Goal: Task Accomplishment & Management: Manage account settings

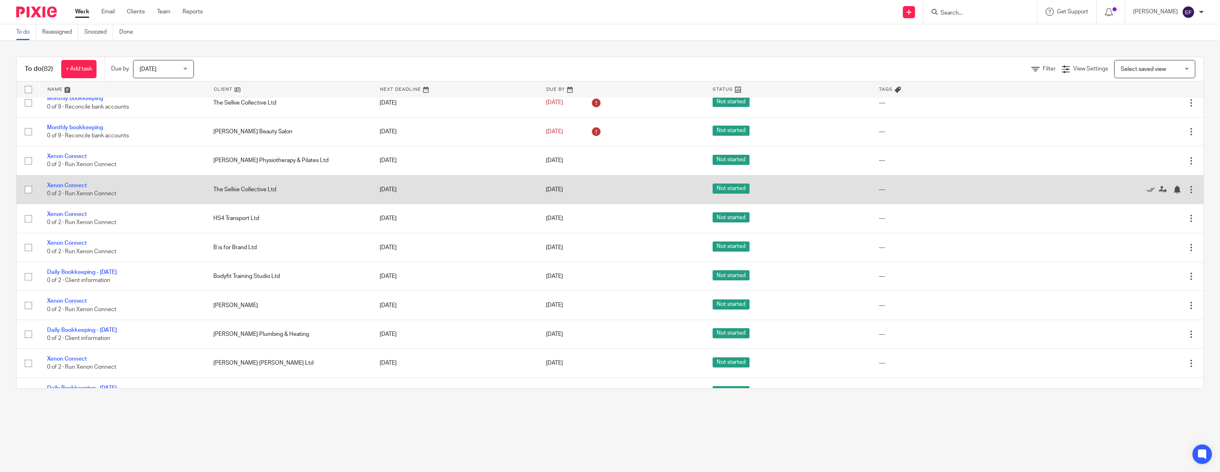
scroll to position [550, 0]
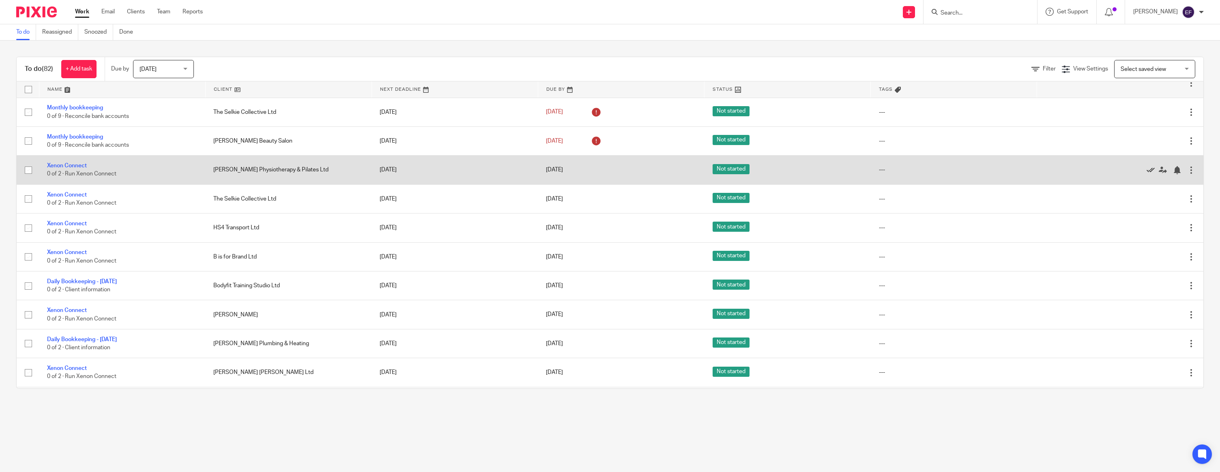
click at [1149, 174] on icon at bounding box center [1150, 170] width 8 height 8
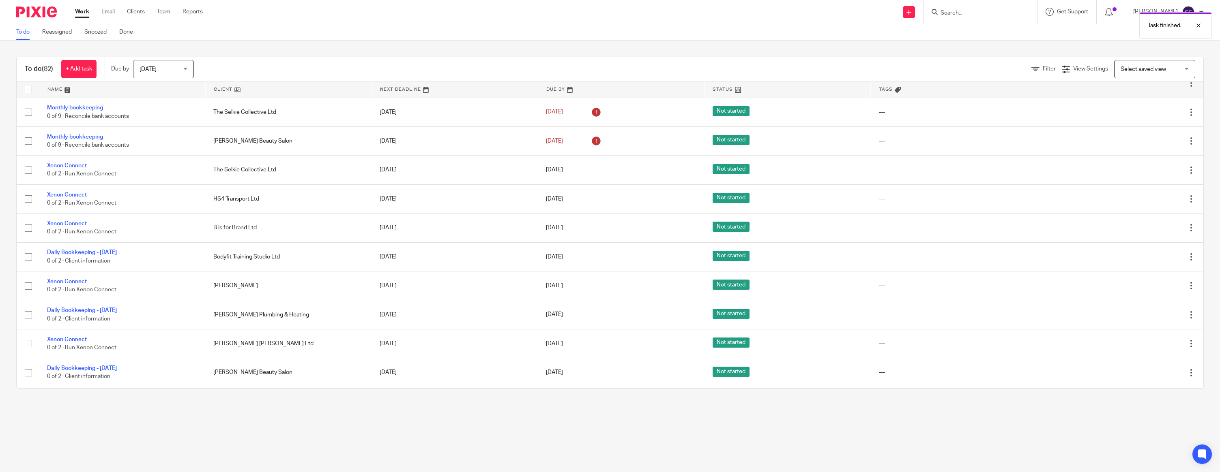
click at [1149, 174] on icon at bounding box center [1150, 170] width 8 height 8
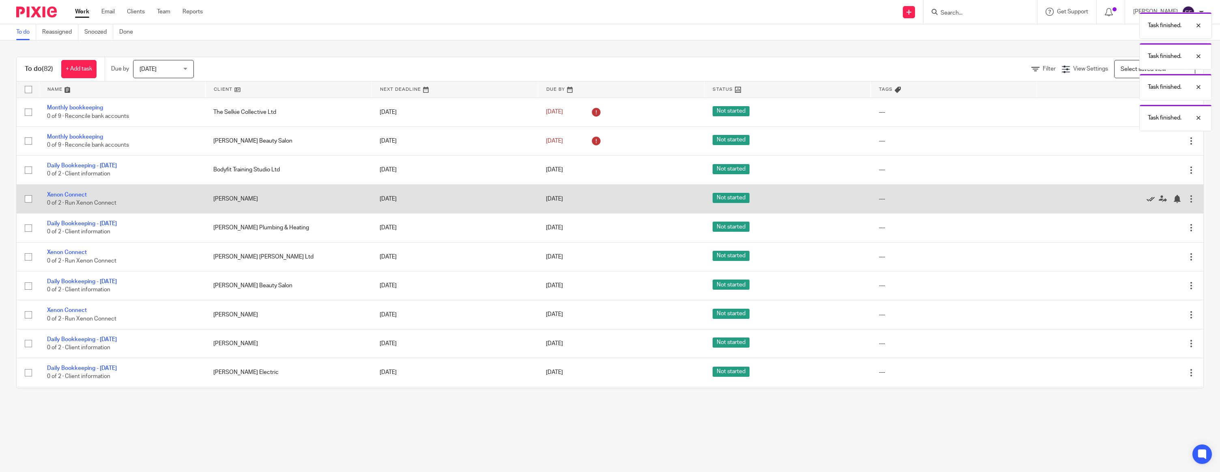
click at [1152, 203] on icon at bounding box center [1150, 199] width 8 height 8
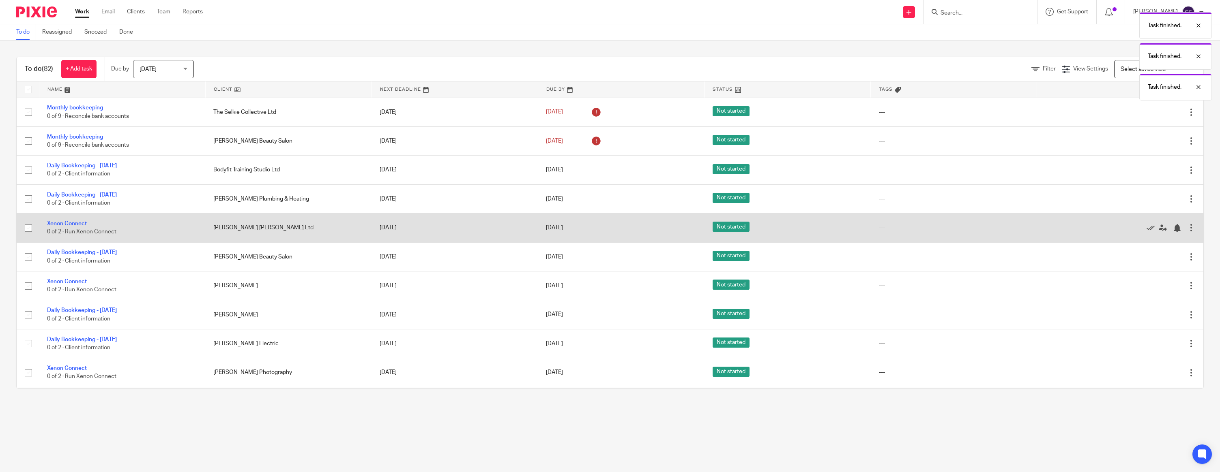
click at [1153, 233] on div "Edit task Delete" at bounding box center [1120, 228] width 150 height 20
click at [1152, 232] on icon at bounding box center [1150, 228] width 8 height 8
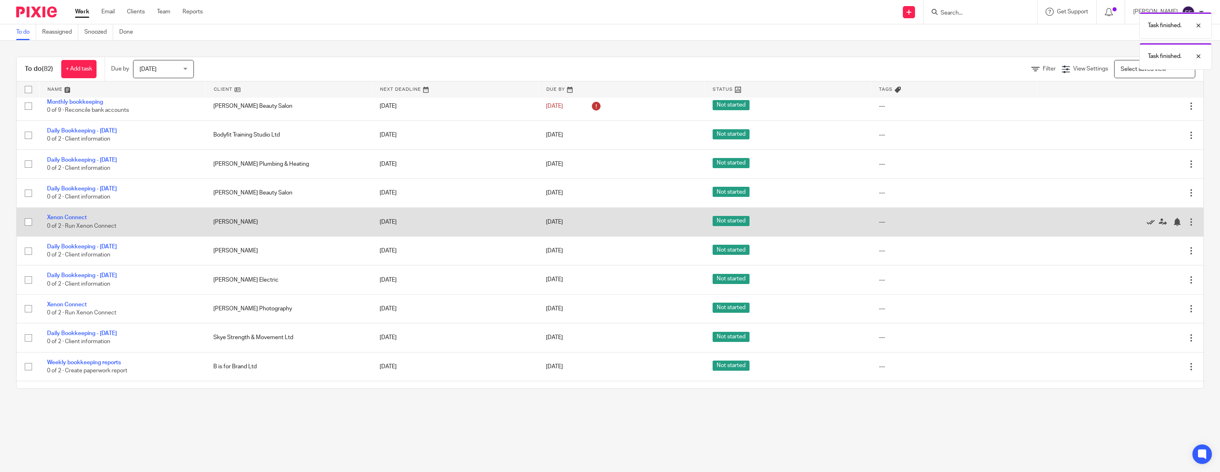
scroll to position [584, 0]
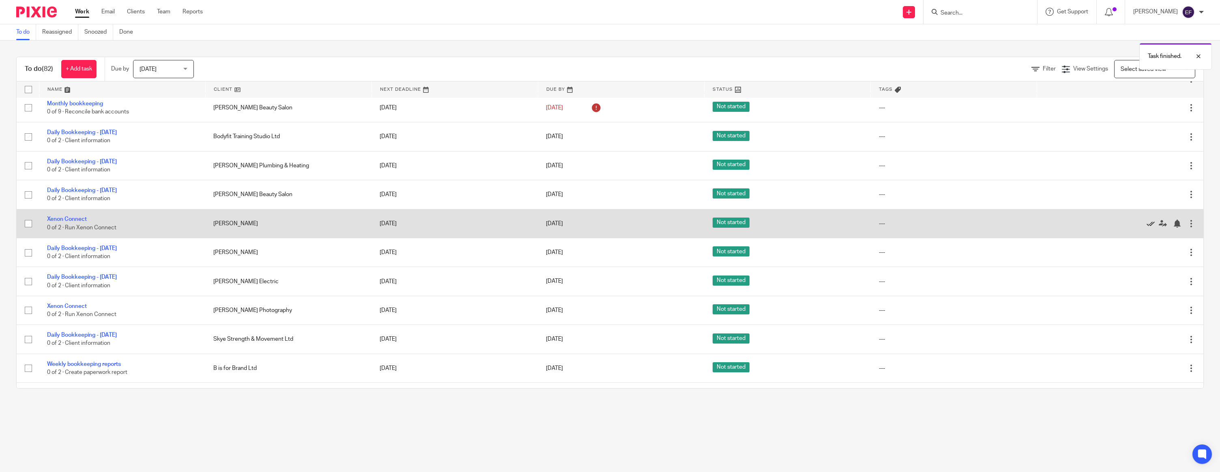
click at [1148, 228] on icon at bounding box center [1150, 224] width 8 height 8
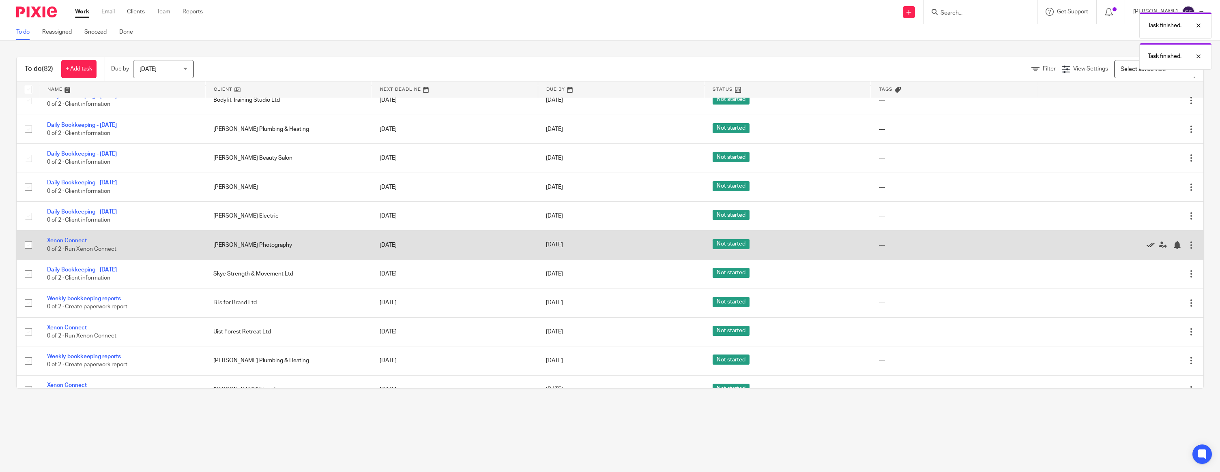
scroll to position [620, 0]
click at [1151, 249] on icon at bounding box center [1150, 245] width 8 height 8
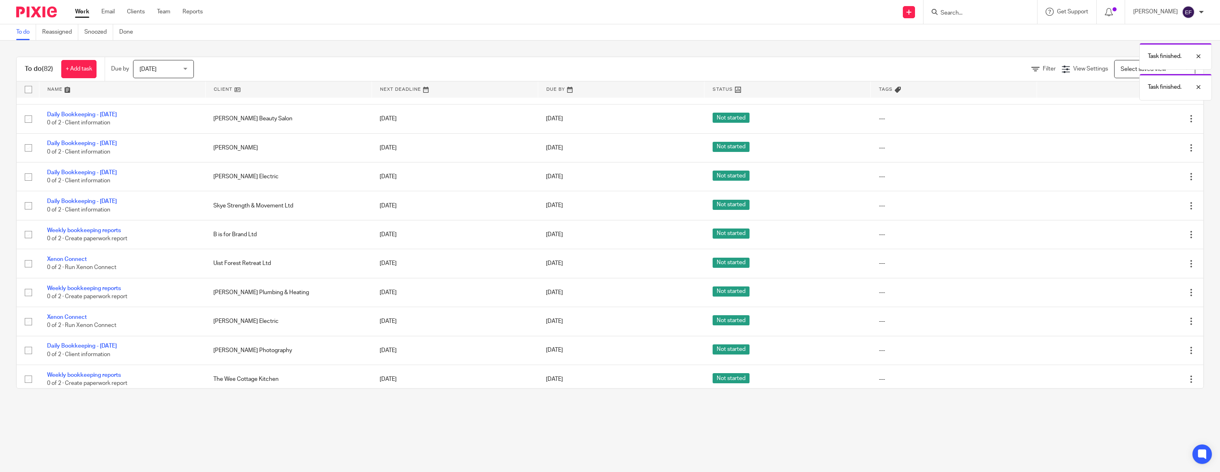
scroll to position [662, 0]
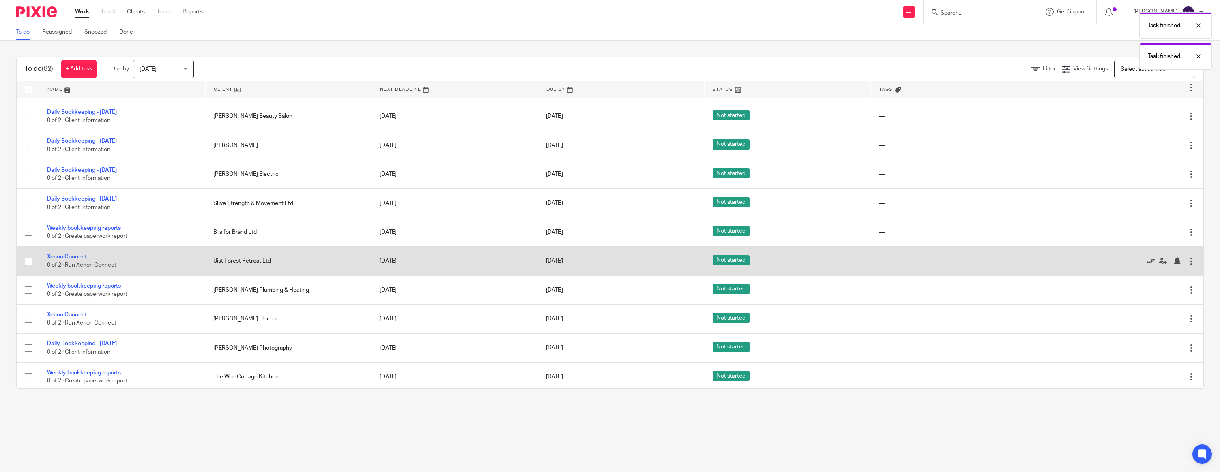
click at [1149, 266] on icon at bounding box center [1150, 262] width 8 height 8
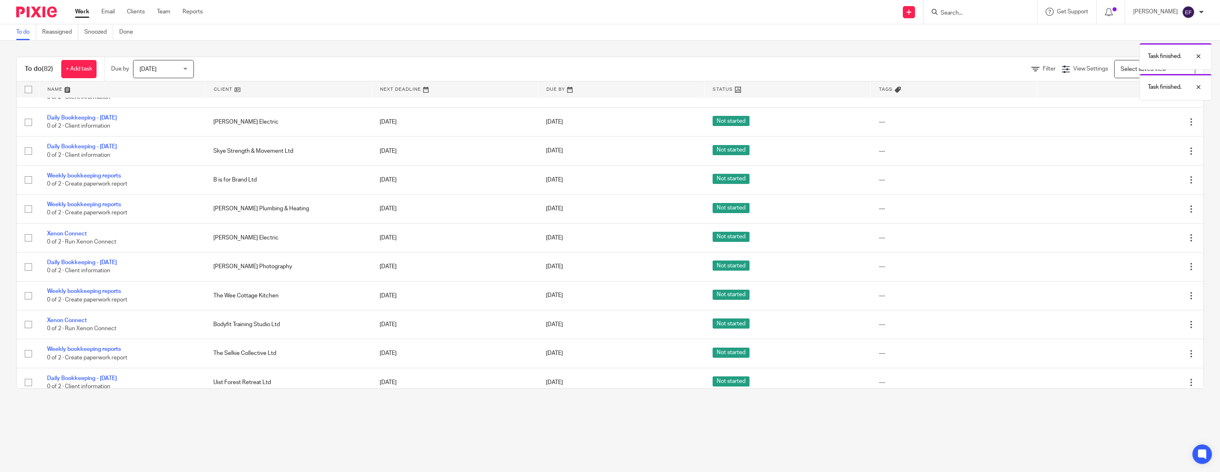
scroll to position [734, 0]
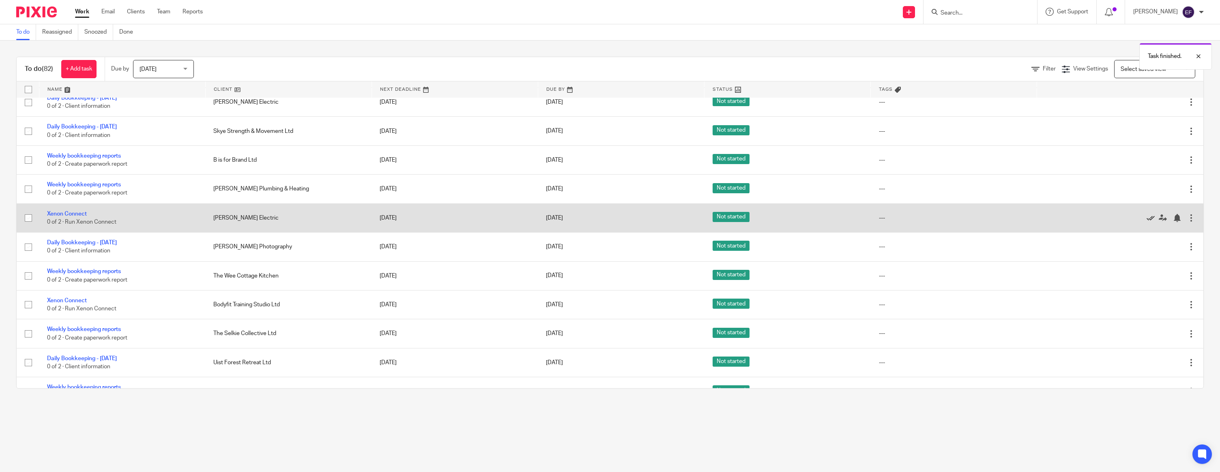
click at [1149, 222] on icon at bounding box center [1150, 218] width 8 height 8
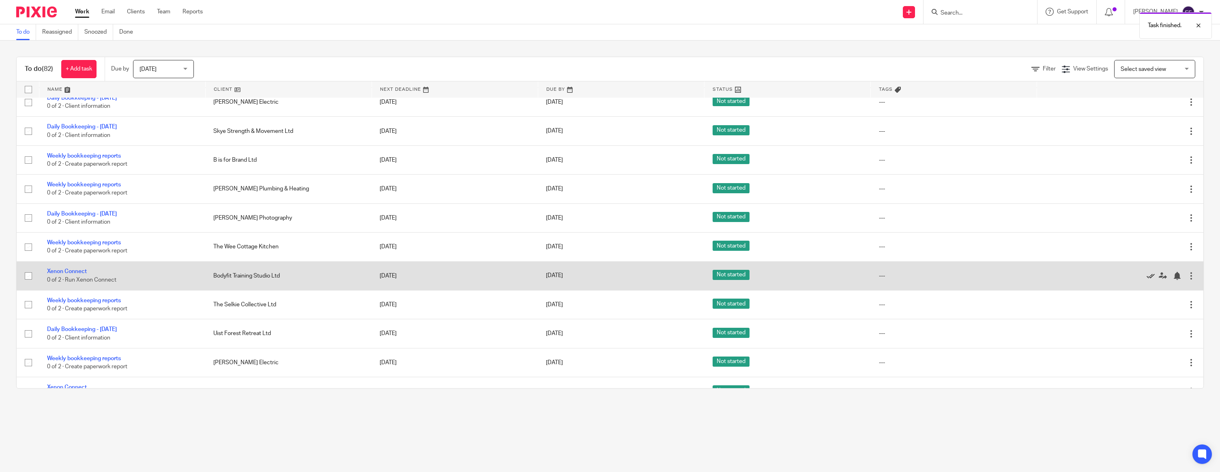
click at [1154, 280] on icon at bounding box center [1150, 276] width 8 height 8
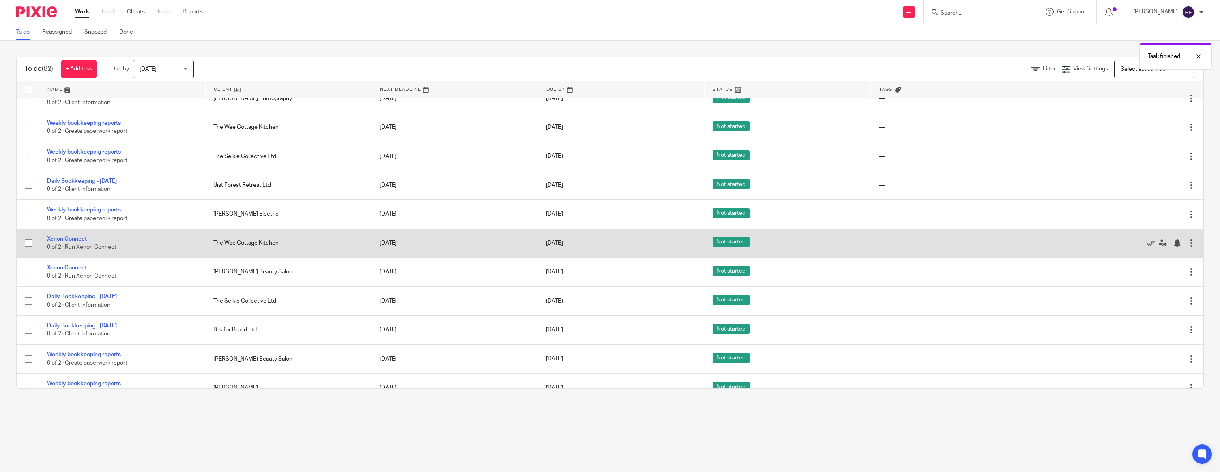
scroll to position [855, 0]
click at [1149, 246] on icon at bounding box center [1150, 242] width 8 height 8
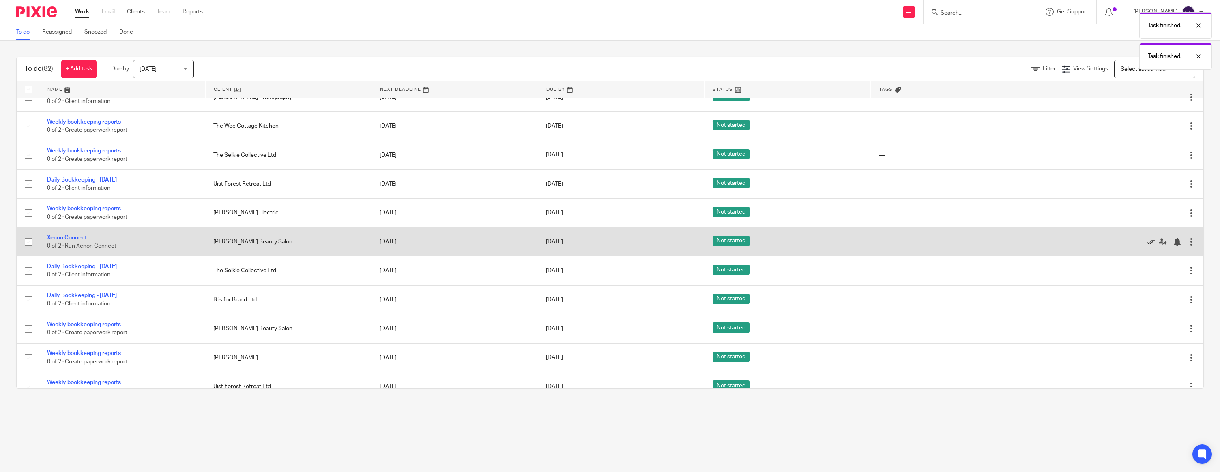
click at [1149, 246] on icon at bounding box center [1150, 242] width 8 height 8
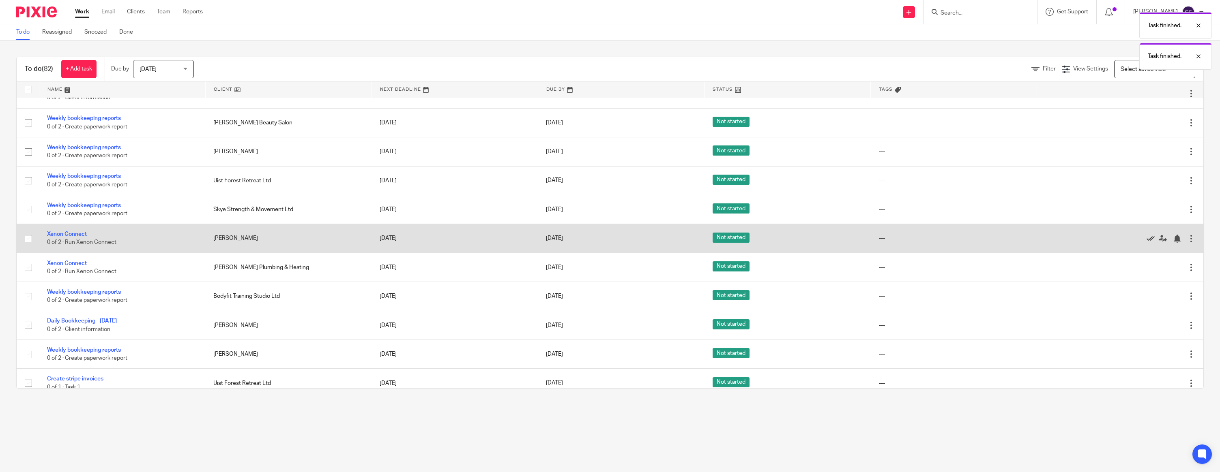
click at [1150, 243] on icon at bounding box center [1150, 239] width 8 height 8
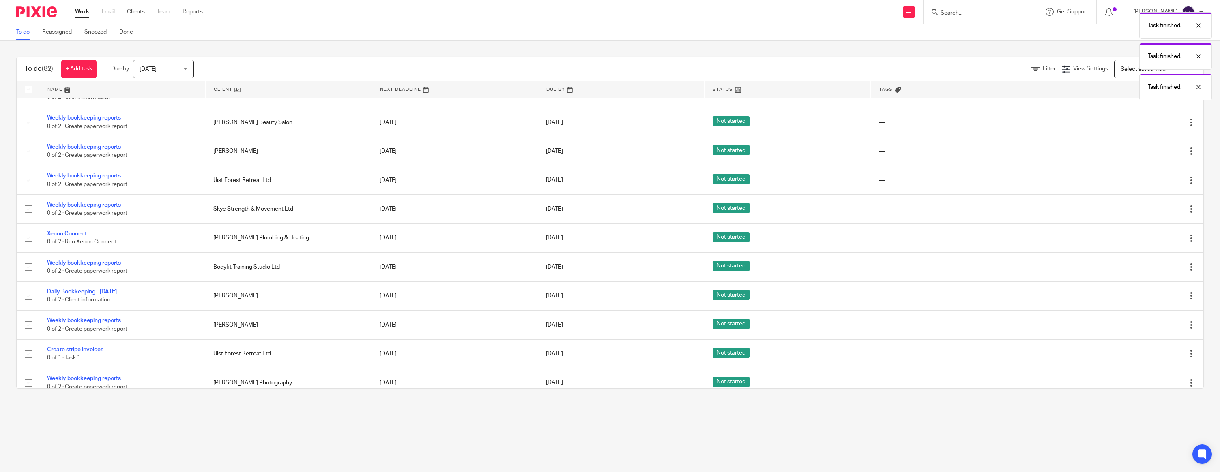
click at [1150, 243] on icon at bounding box center [1150, 238] width 8 height 8
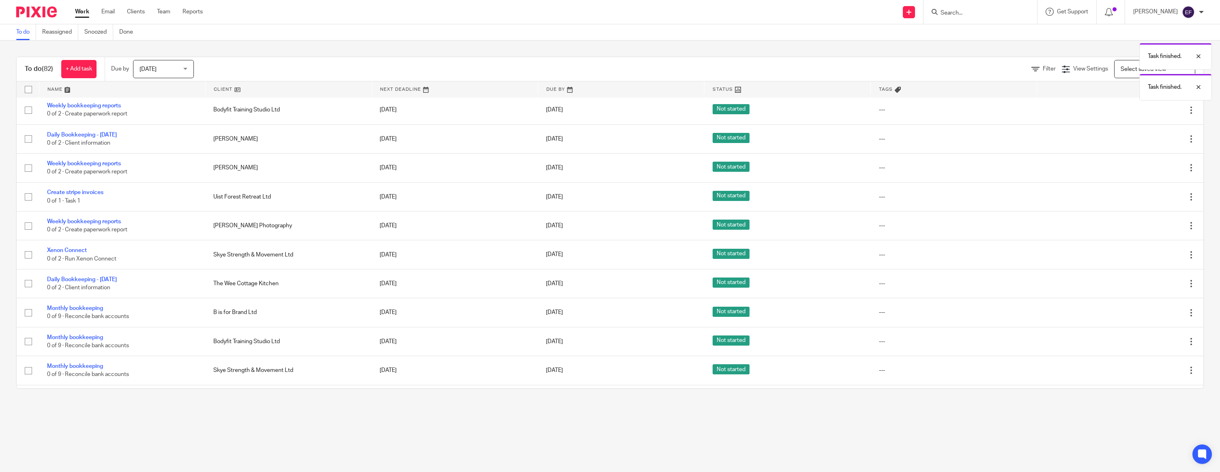
scroll to position [1182, 0]
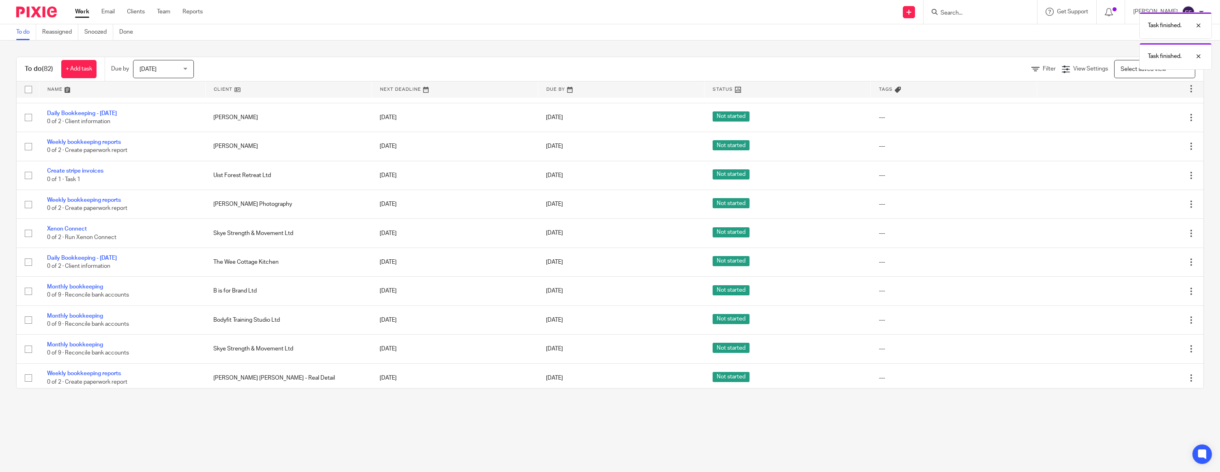
click at [1150, 238] on icon at bounding box center [1150, 234] width 8 height 8
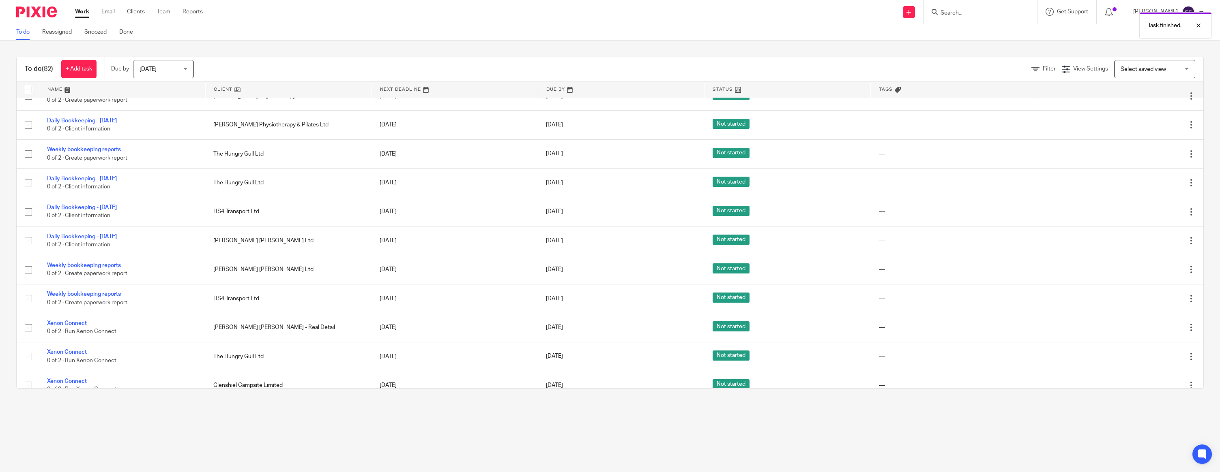
scroll to position [1647, 0]
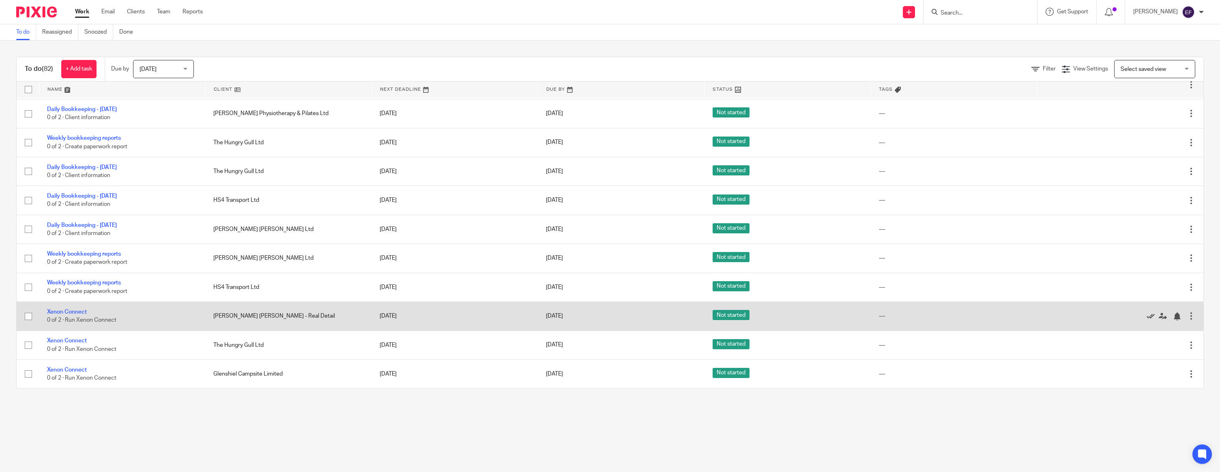
click at [1148, 313] on icon at bounding box center [1150, 317] width 8 height 8
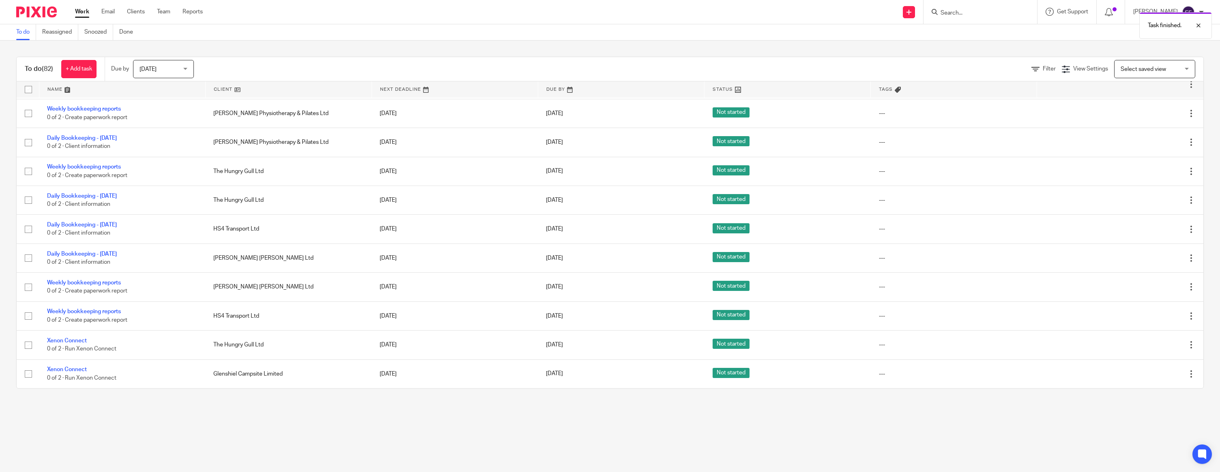
click at [1148, 313] on icon at bounding box center [1150, 316] width 8 height 8
click at [123, 30] on link "Done" at bounding box center [129, 32] width 20 height 16
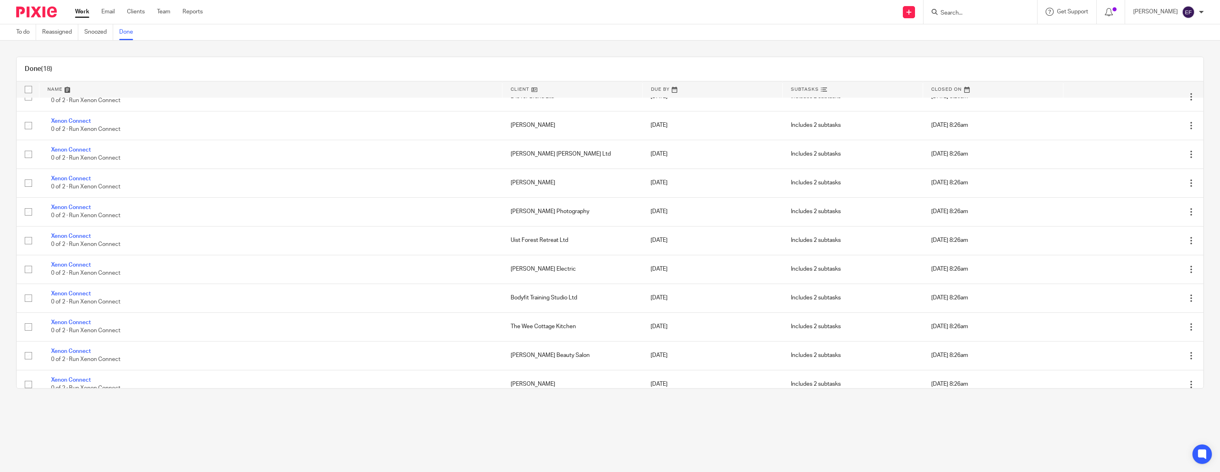
scroll to position [227, 0]
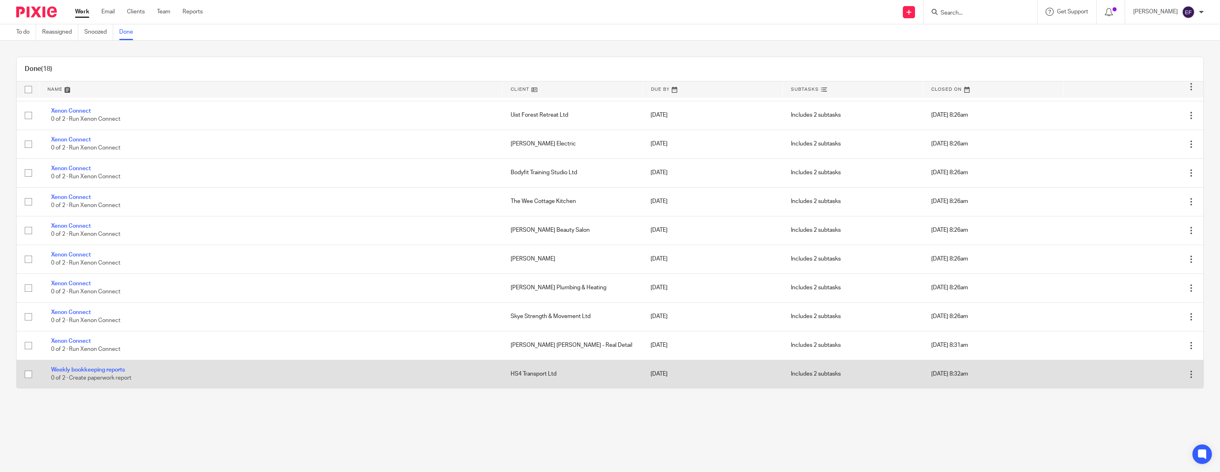
click at [1191, 376] on div at bounding box center [1191, 375] width 8 height 8
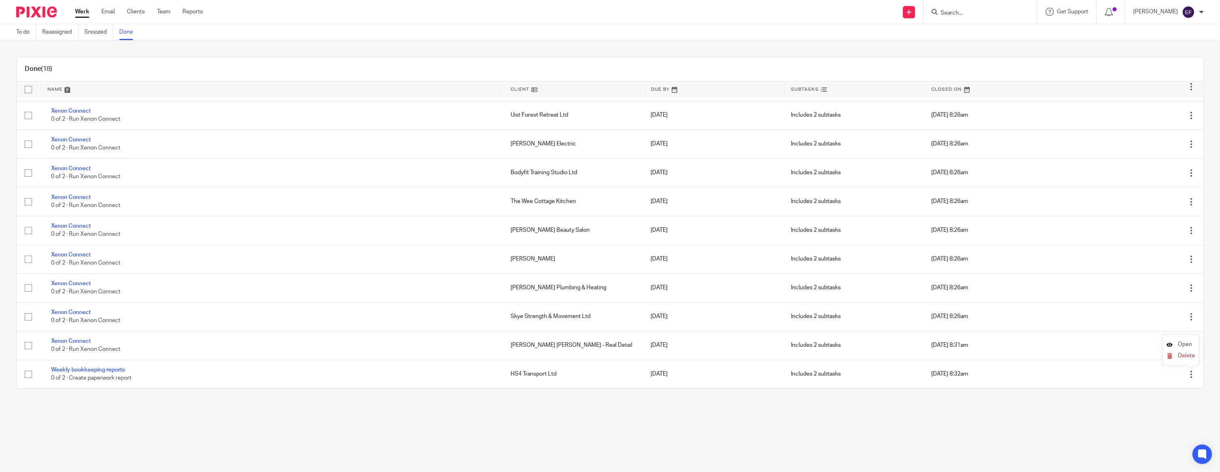
click at [1190, 347] on span "Open" at bounding box center [1185, 345] width 14 height 6
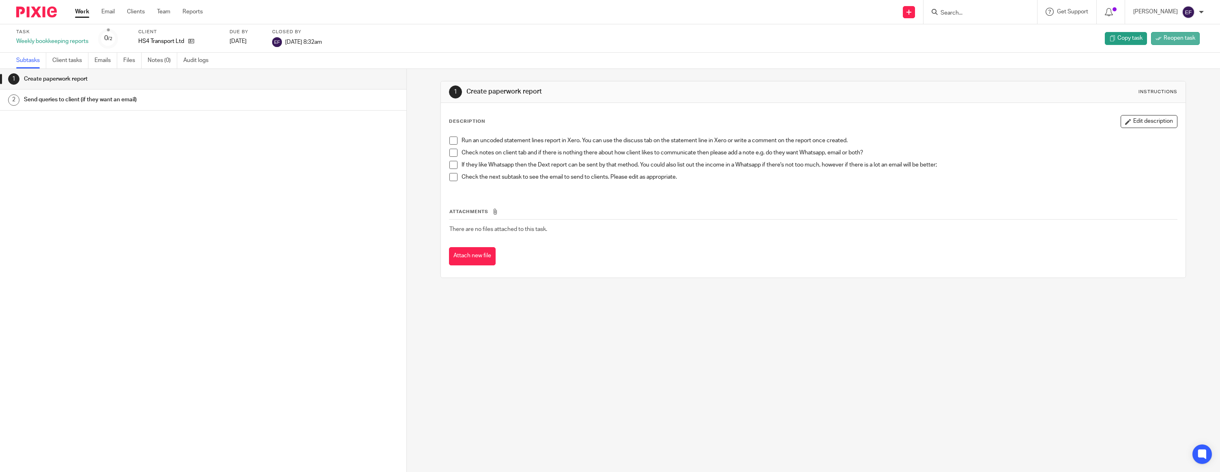
click at [1173, 39] on span "Reopen task" at bounding box center [1179, 38] width 32 height 8
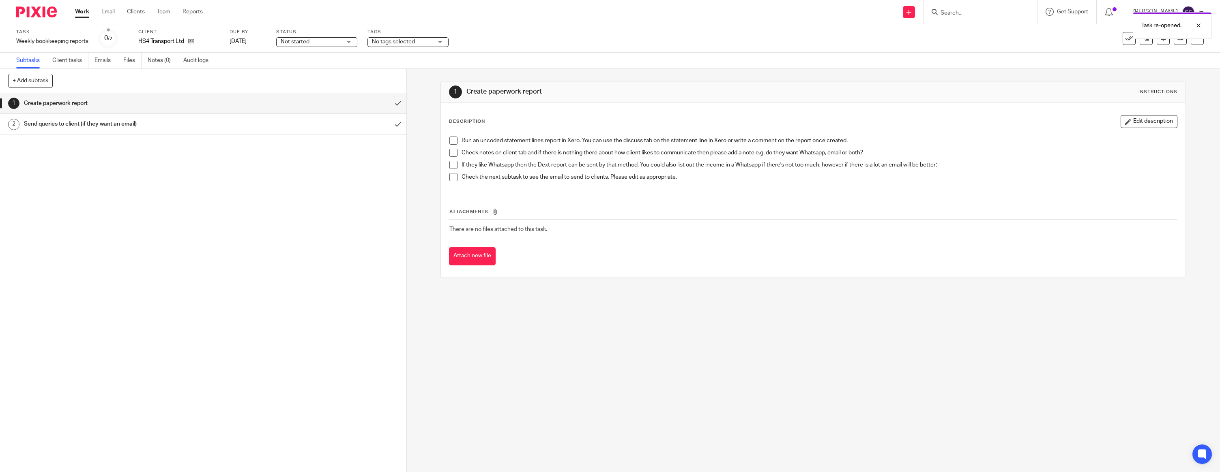
click at [49, 14] on img at bounding box center [36, 11] width 41 height 11
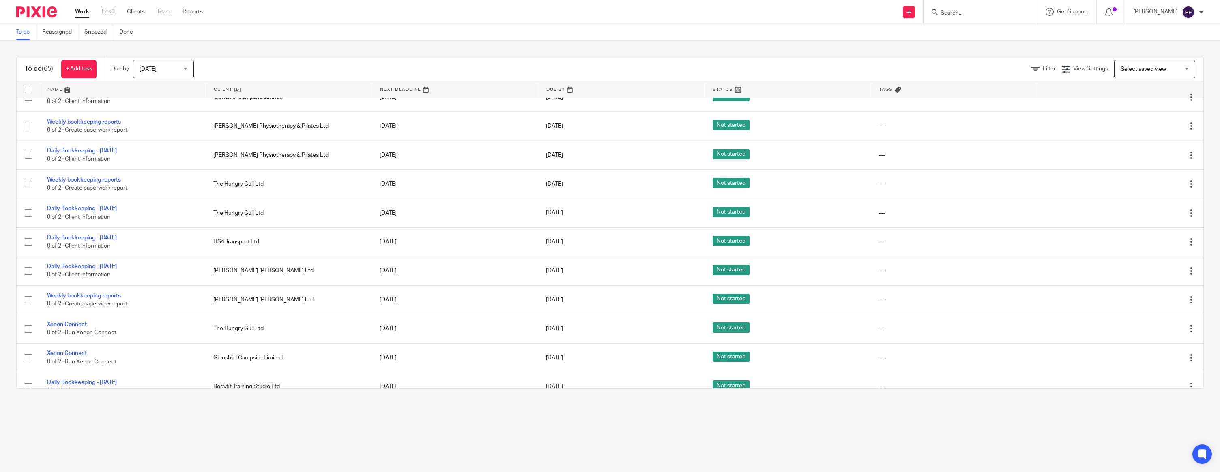
scroll to position [1618, 0]
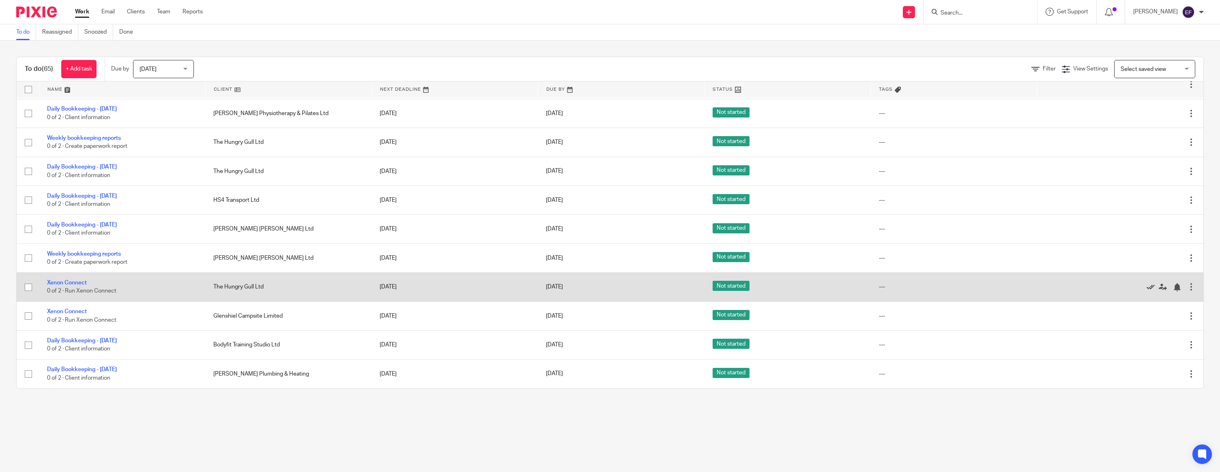
click at [1150, 285] on icon at bounding box center [1150, 287] width 8 height 8
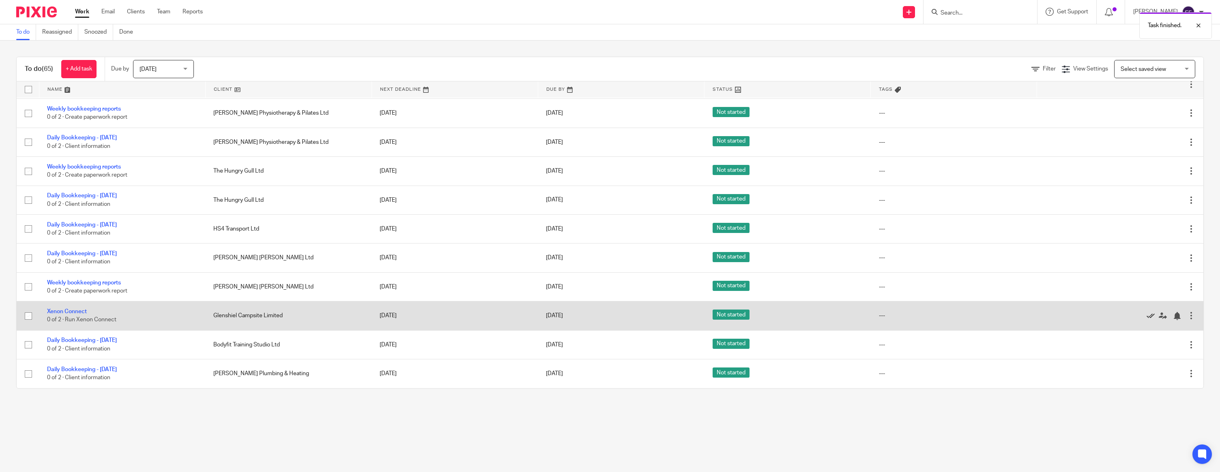
click at [1150, 314] on icon at bounding box center [1150, 316] width 8 height 8
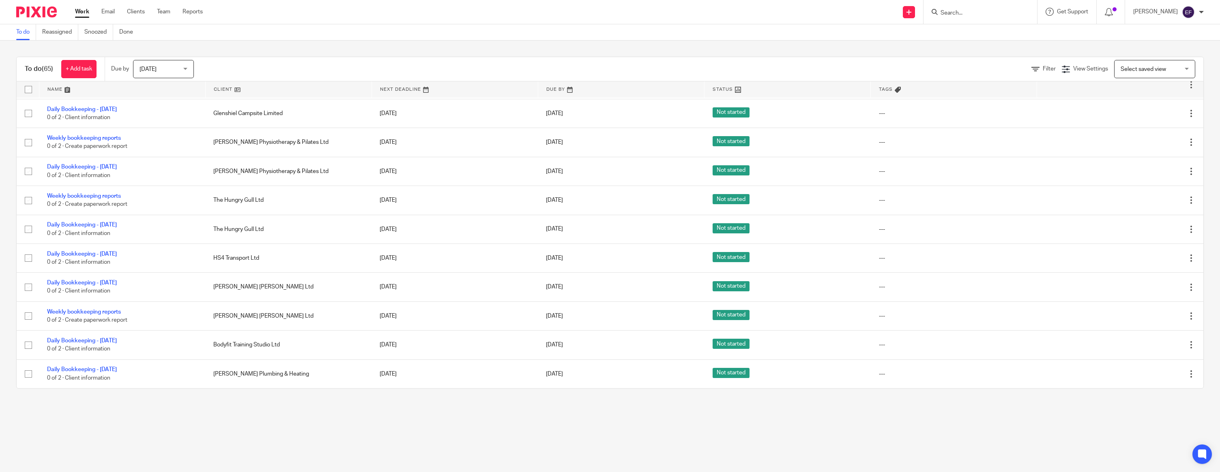
scroll to position [1559, 0]
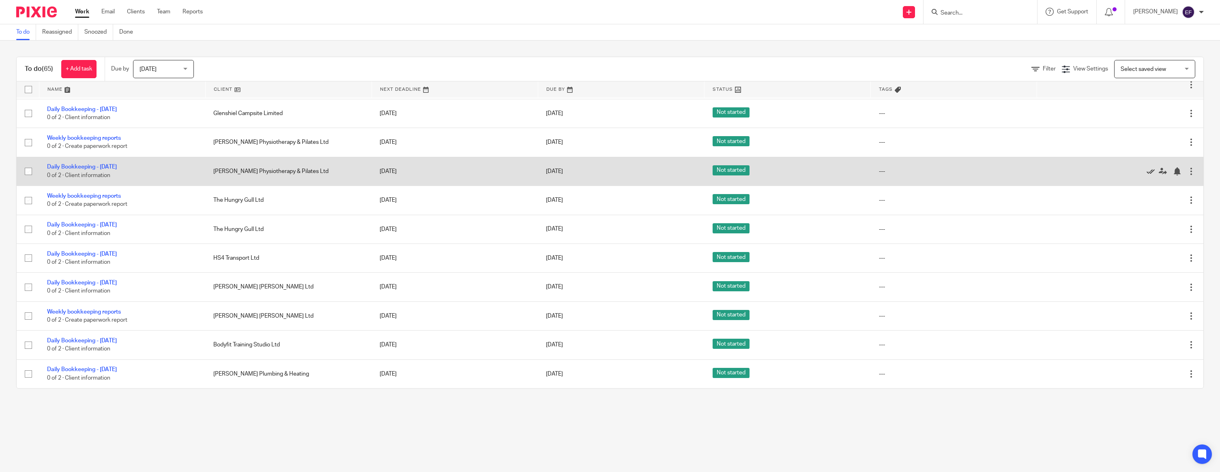
click at [1148, 167] on icon at bounding box center [1150, 171] width 8 height 8
click at [77, 166] on link "Weekly bookkeeping reports" at bounding box center [84, 167] width 74 height 6
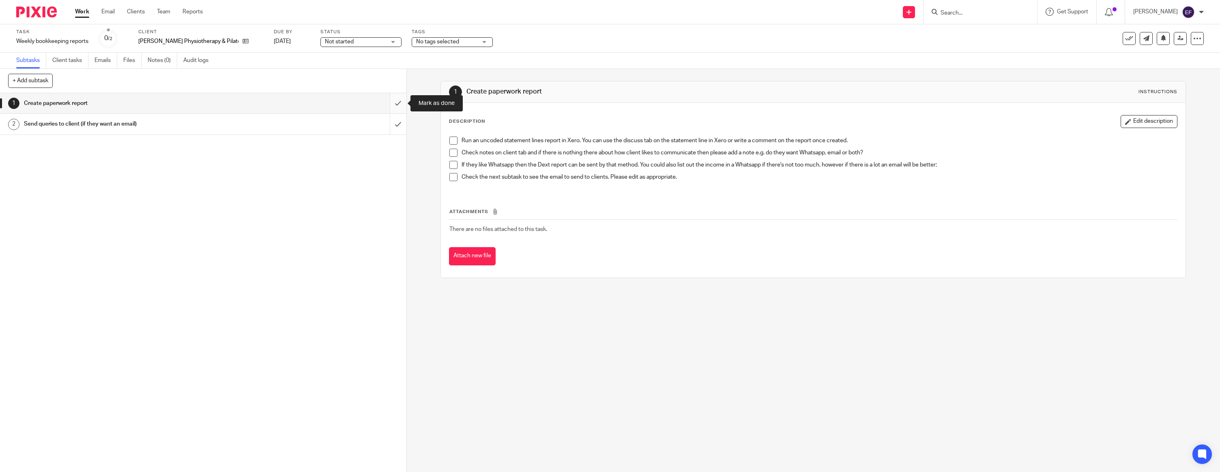
click at [393, 105] on input "submit" at bounding box center [203, 103] width 406 height 20
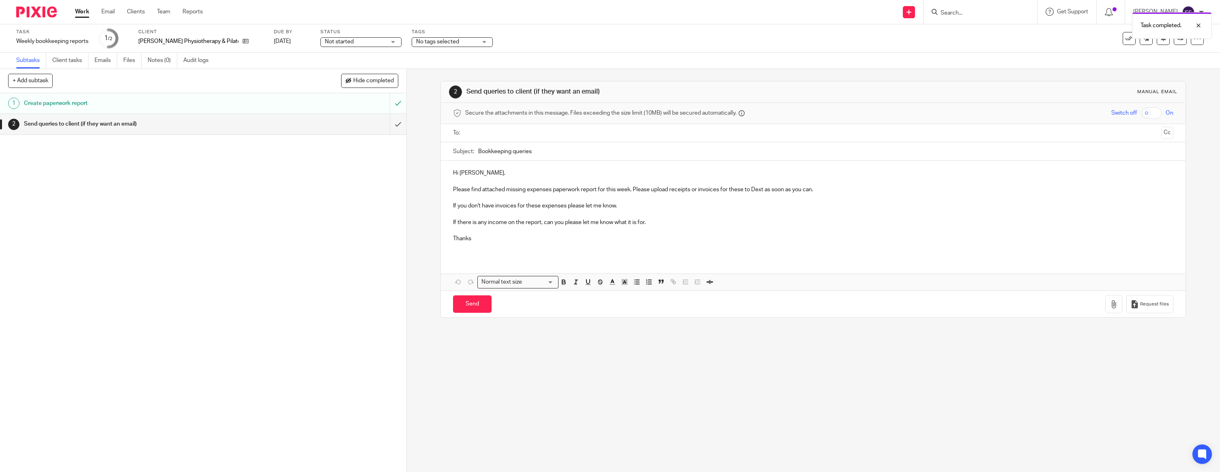
click at [477, 178] on p at bounding box center [813, 181] width 720 height 8
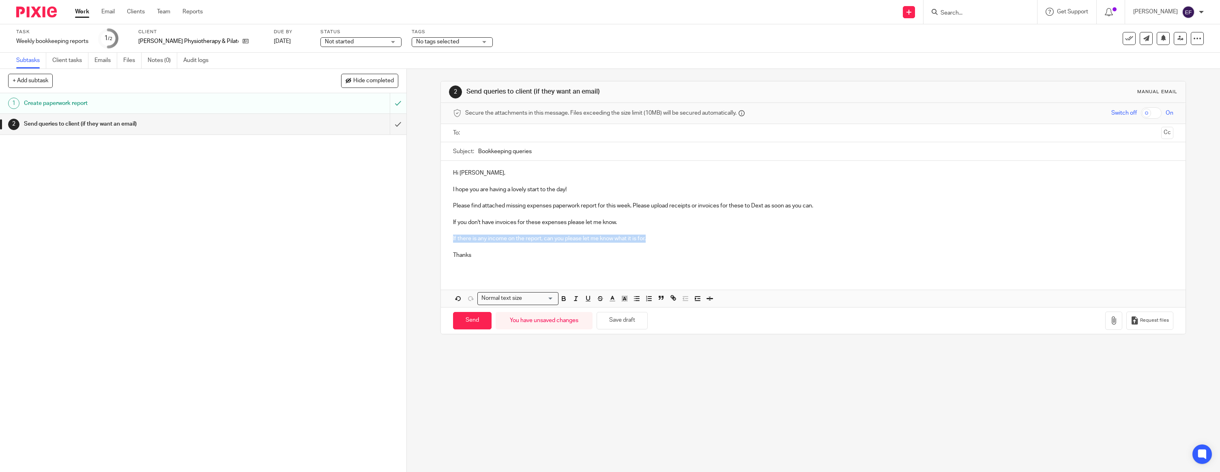
drag, startPoint x: 653, startPoint y: 239, endPoint x: 441, endPoint y: 238, distance: 212.1
click at [441, 238] on div "Hi Rosie, I hope you are having a lovely start to the day! Please find attached…" at bounding box center [813, 217] width 745 height 113
click at [471, 255] on p "Thanks" at bounding box center [813, 255] width 720 height 8
click at [1118, 322] on icon "button" at bounding box center [1114, 321] width 8 height 8
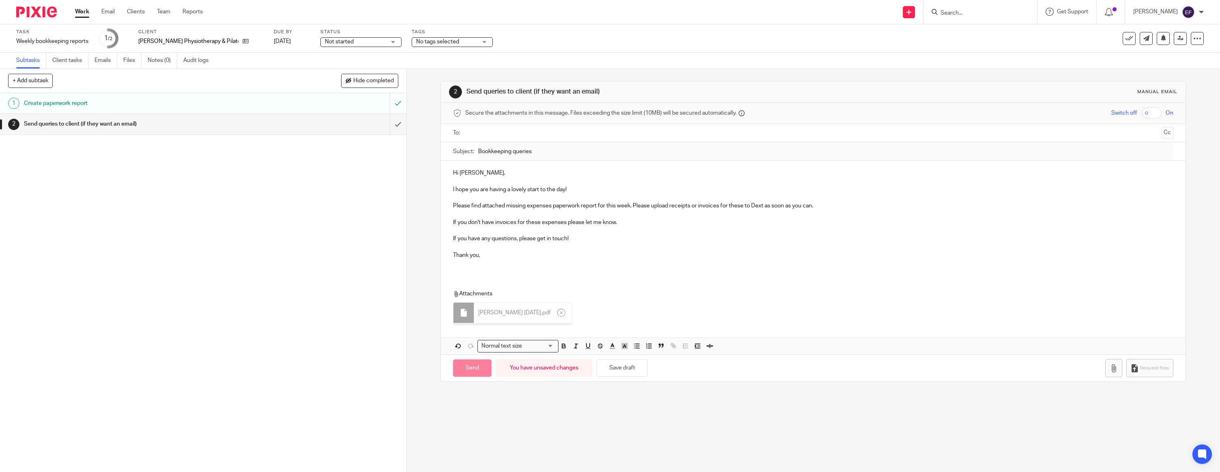
drag, startPoint x: 499, startPoint y: 276, endPoint x: 496, endPoint y: 274, distance: 4.4
click at [499, 276] on div "Hi Rosie, I hope you are having a lovely start to the day! Please find attached…" at bounding box center [813, 258] width 745 height 194
click at [481, 269] on div "Hi Rosie, I hope you are having a lovely start to the day! Please find attached…" at bounding box center [813, 217] width 745 height 113
click at [490, 137] on input "text" at bounding box center [813, 133] width 690 height 9
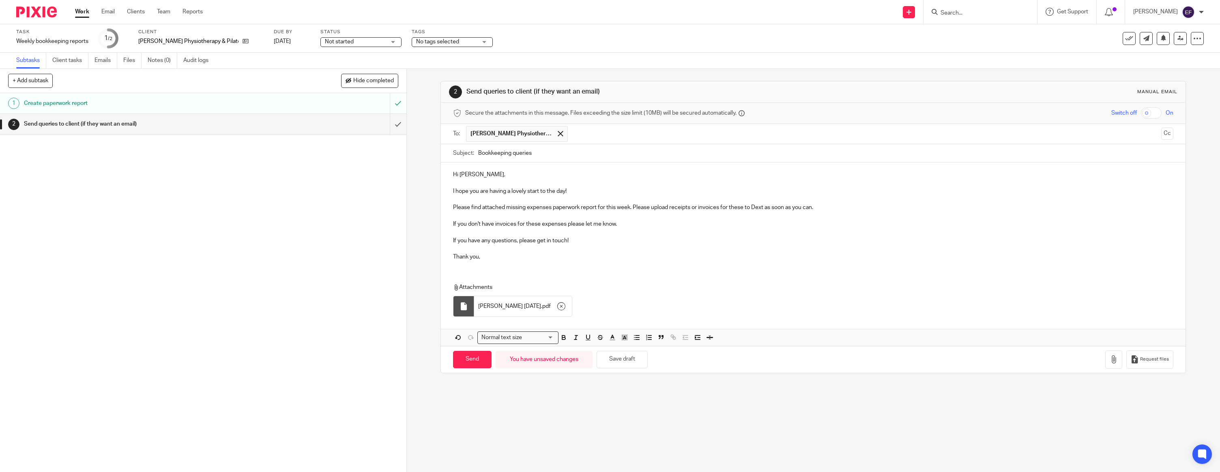
click at [512, 408] on div "2 Send queries to client (if they want an email) Manual email Secure the attach…" at bounding box center [813, 271] width 813 height 404
click at [470, 363] on input "Send" at bounding box center [472, 359] width 39 height 17
type input "Sent"
click at [36, 15] on img at bounding box center [36, 11] width 41 height 11
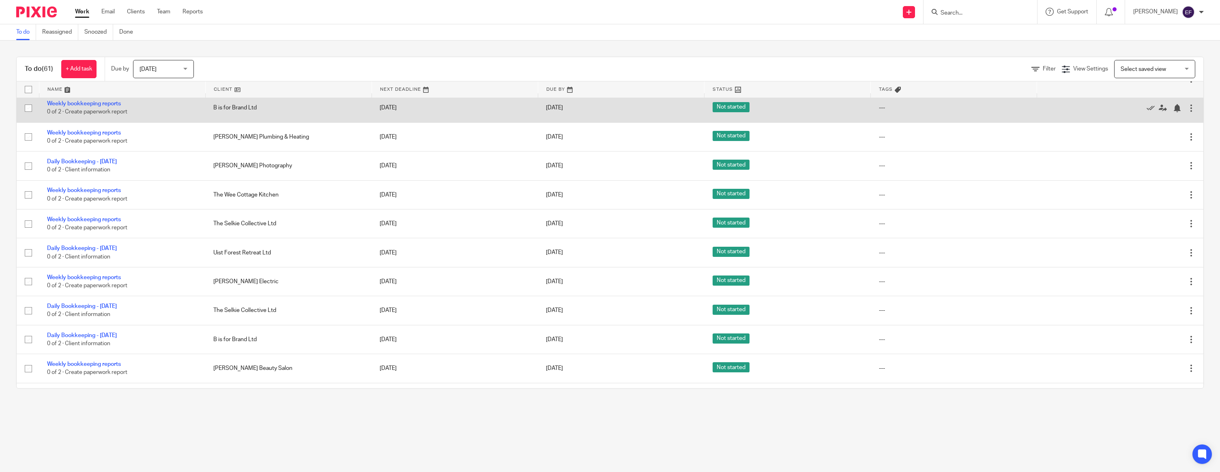
scroll to position [614, 0]
click at [70, 105] on link "Weekly bookkeeping reports" at bounding box center [84, 102] width 74 height 6
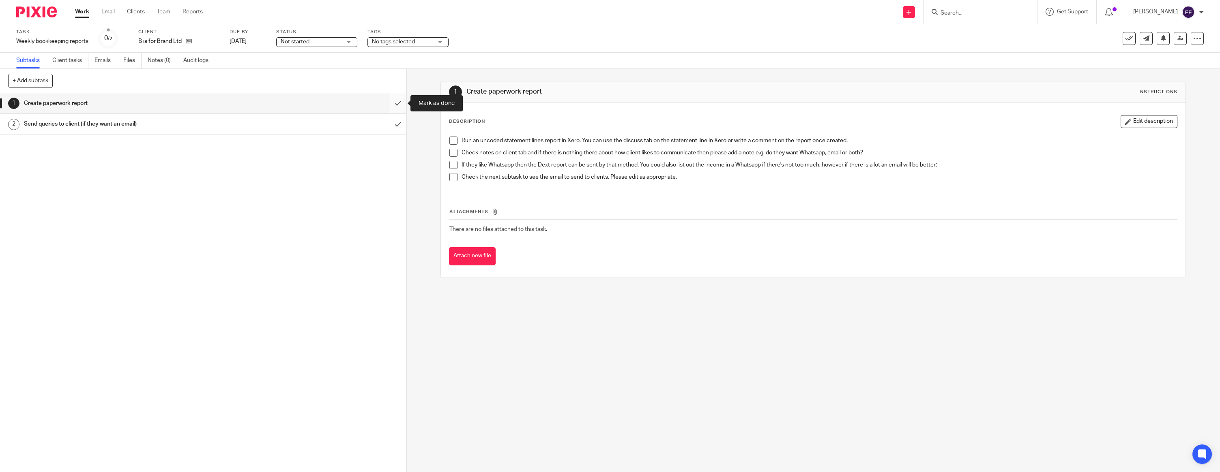
click at [399, 101] on input "submit" at bounding box center [203, 103] width 406 height 20
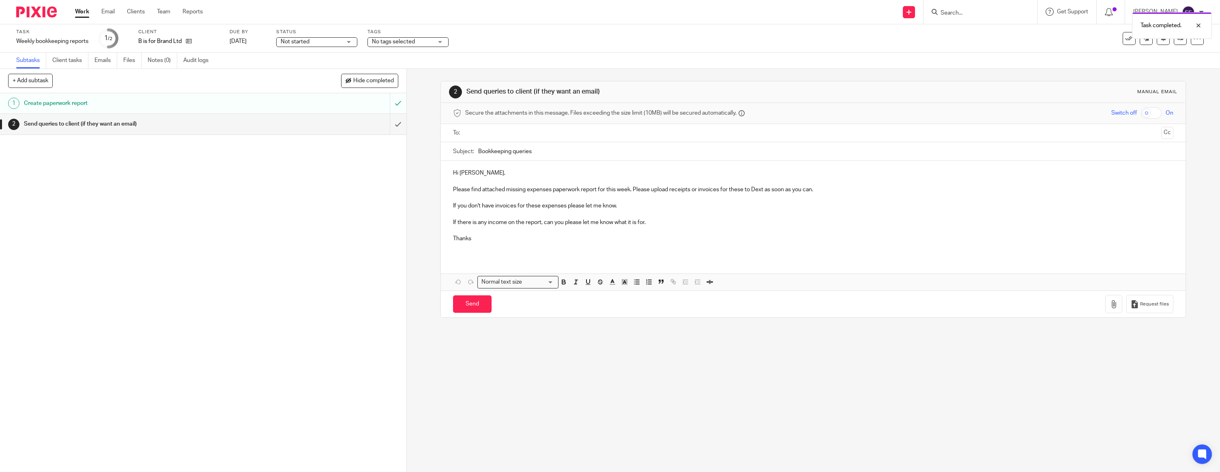
click at [483, 178] on p at bounding box center [813, 181] width 720 height 8
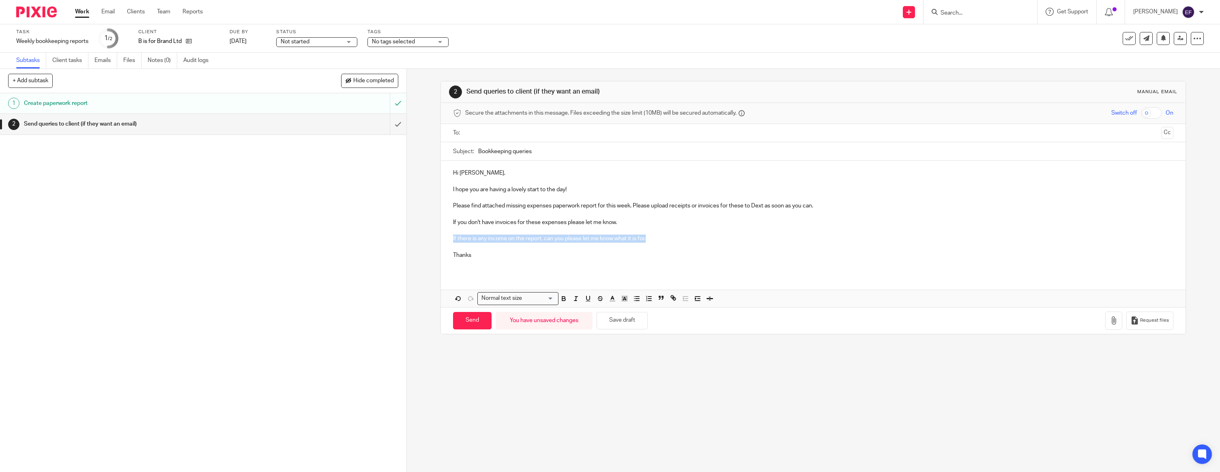
drag, startPoint x: 648, startPoint y: 235, endPoint x: 450, endPoint y: 237, distance: 198.7
click at [450, 237] on div "Hi Ailsa, I hope you are having a lovely start to the day! Please find attached…" at bounding box center [813, 217] width 745 height 113
click at [509, 256] on p "Thanks" at bounding box center [813, 255] width 720 height 8
click at [1113, 322] on icon "button" at bounding box center [1114, 321] width 8 height 8
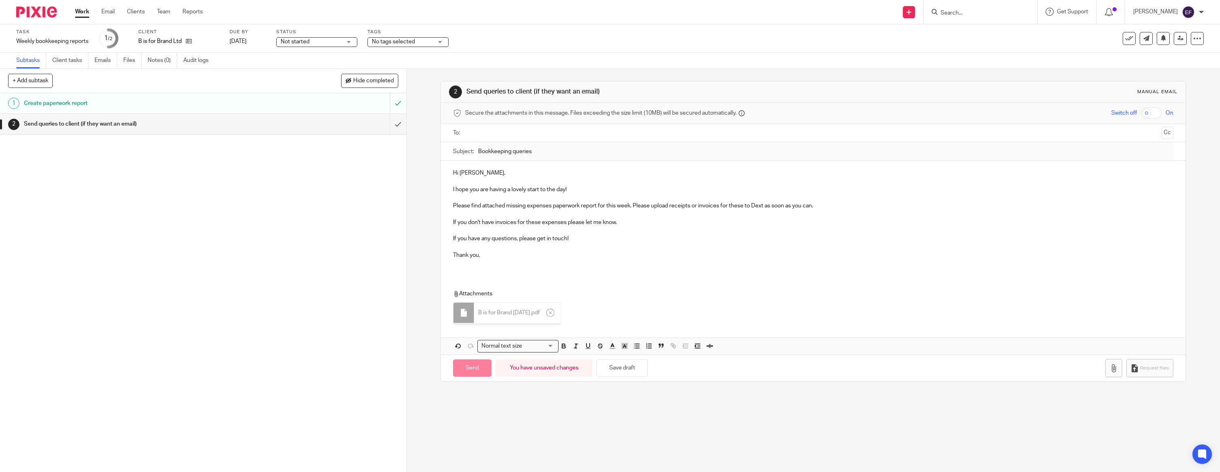
click at [476, 277] on div "Hi Ailsa, I hope you are having a lovely start to the day! Please find attached…" at bounding box center [813, 258] width 745 height 194
click at [472, 270] on div "Hi Ailsa, I hope you are having a lovely start to the day! Please find attached…" at bounding box center [813, 217] width 745 height 113
click at [519, 134] on input "text" at bounding box center [813, 133] width 690 height 9
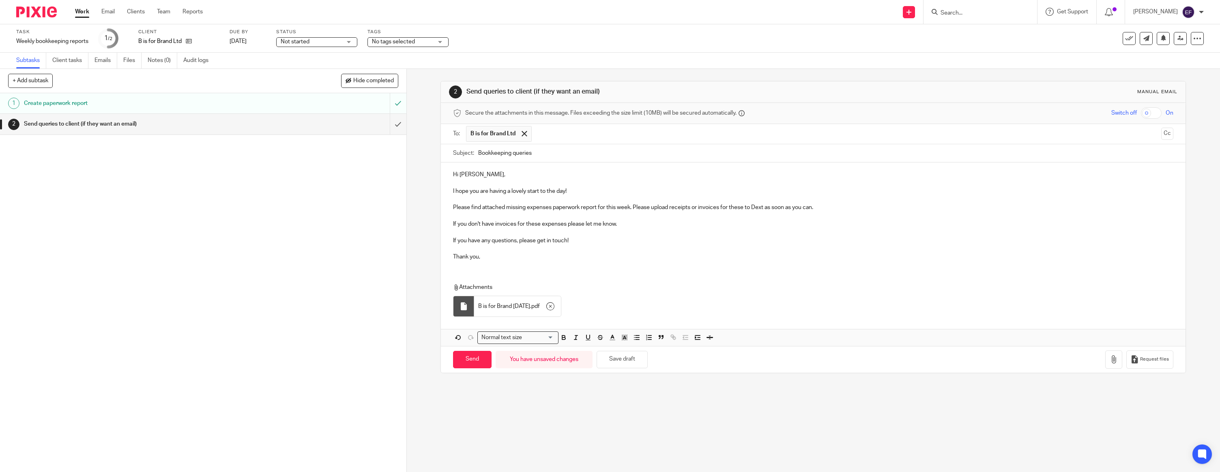
click at [487, 311] on div "B is for Brand 21.08.2025 . pdf" at bounding box center [517, 306] width 87 height 20
click at [489, 314] on div "B is for Brand 21.08.2025 . pdf" at bounding box center [517, 306] width 87 height 20
drag, startPoint x: 447, startPoint y: 391, endPoint x: 451, endPoint y: 383, distance: 8.7
click at [447, 391] on div "2 Send queries to client (if they want an email) Manual email Secure the attach…" at bounding box center [813, 271] width 813 height 404
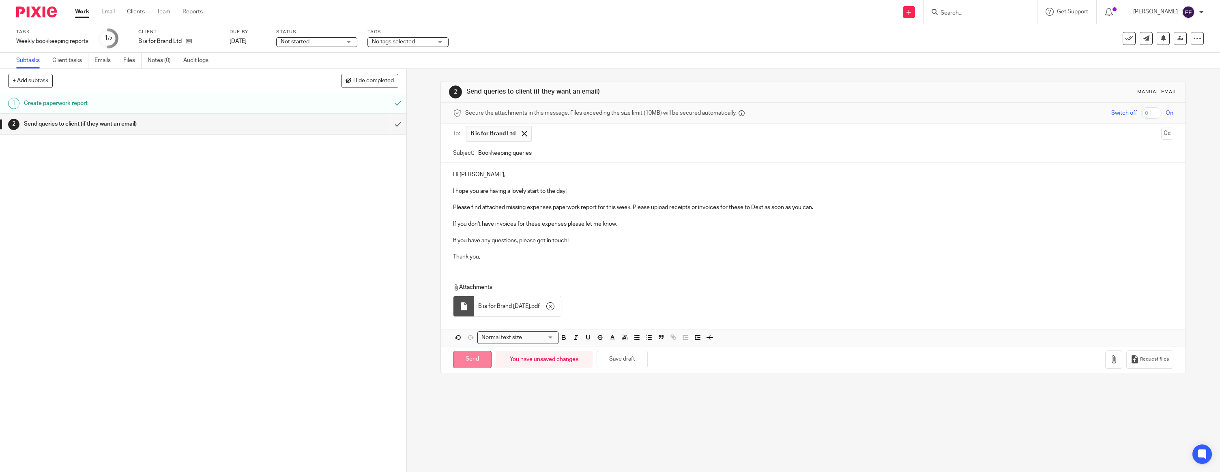
click at [466, 364] on input "Send" at bounding box center [472, 359] width 39 height 17
type input "Sent"
click at [34, 10] on img at bounding box center [36, 11] width 41 height 11
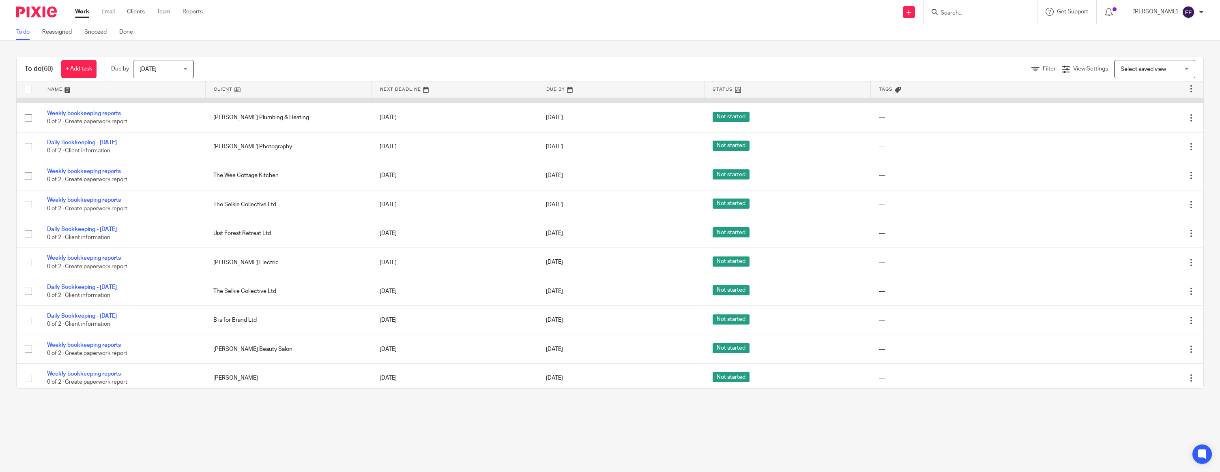
scroll to position [613, 0]
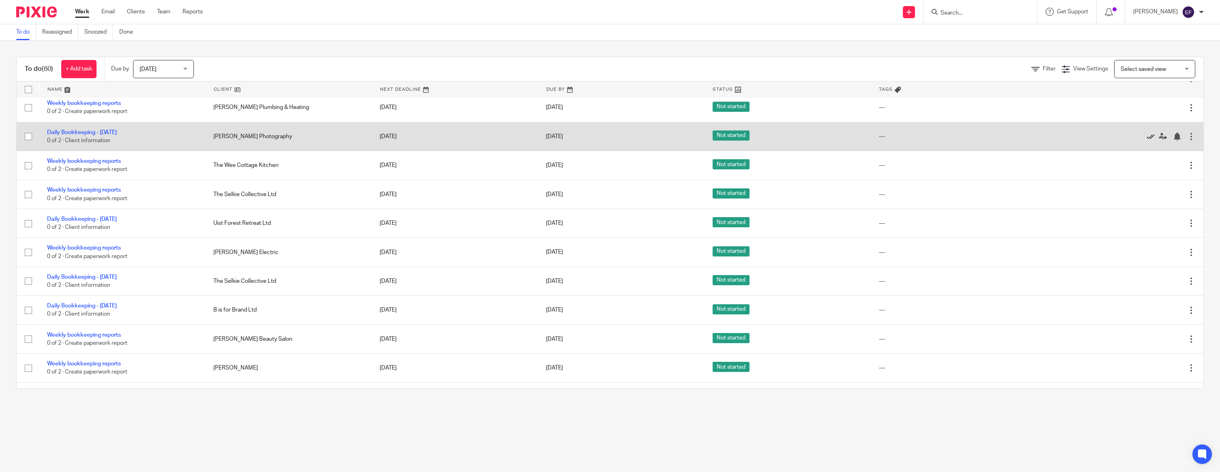
click at [1148, 141] on icon at bounding box center [1150, 137] width 8 height 8
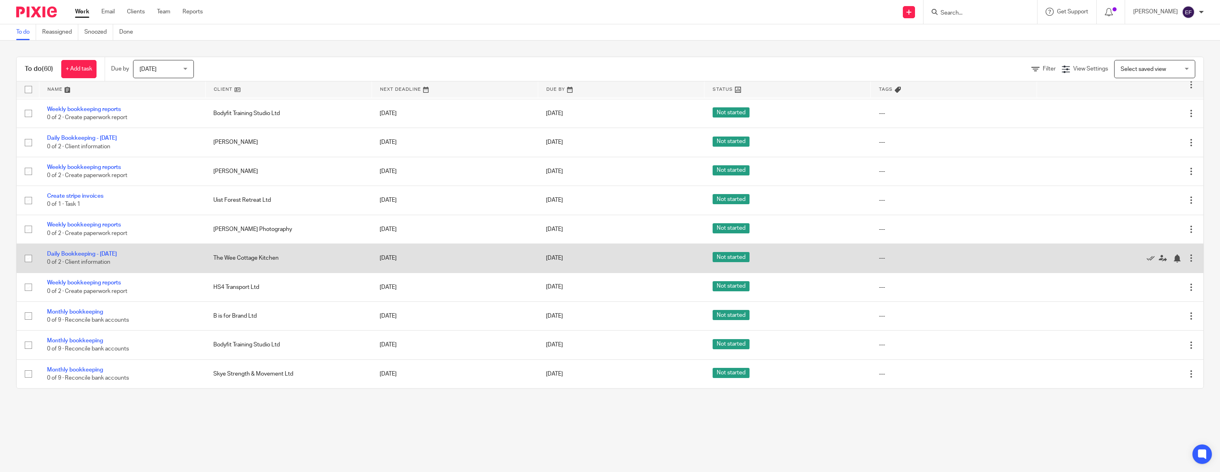
scroll to position [926, 0]
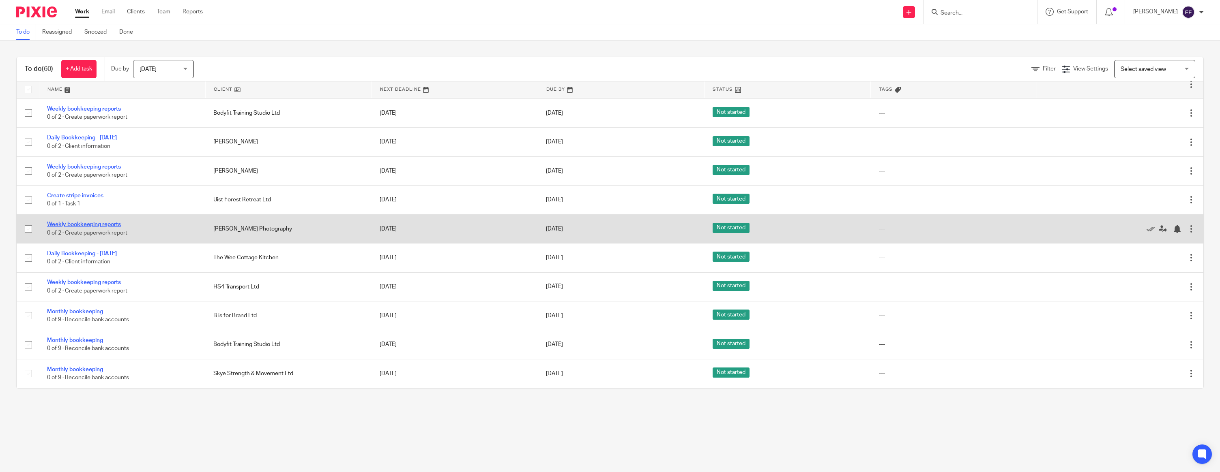
click at [105, 228] on link "Weekly bookkeeping reports" at bounding box center [84, 225] width 74 height 6
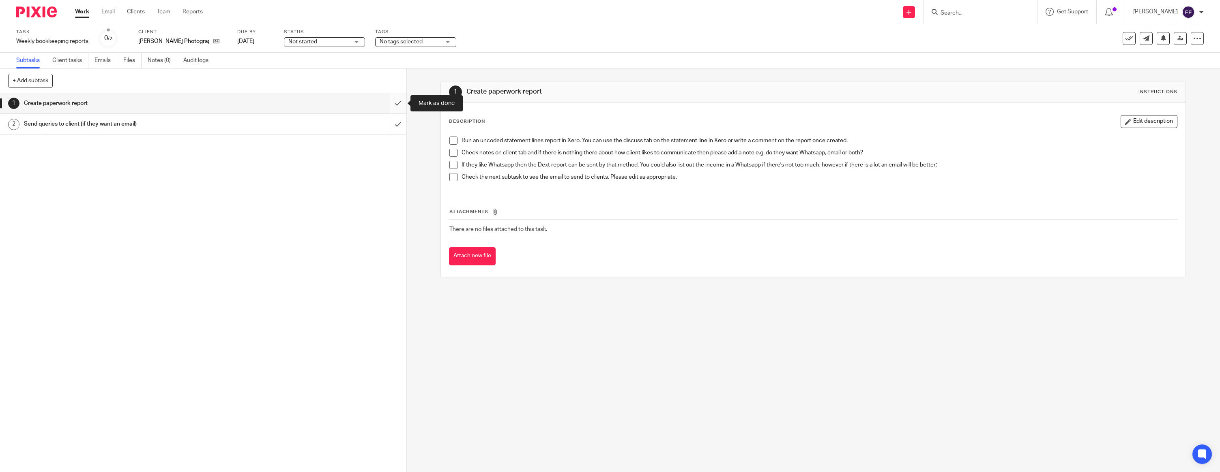
click at [397, 104] on input "submit" at bounding box center [203, 103] width 406 height 20
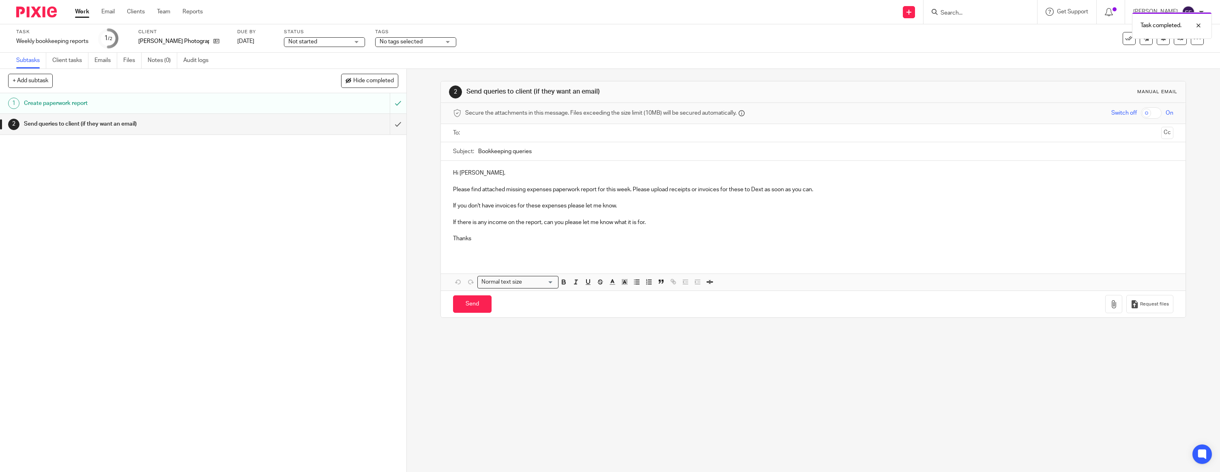
click at [500, 172] on p "Hi Aimee," at bounding box center [813, 173] width 720 height 8
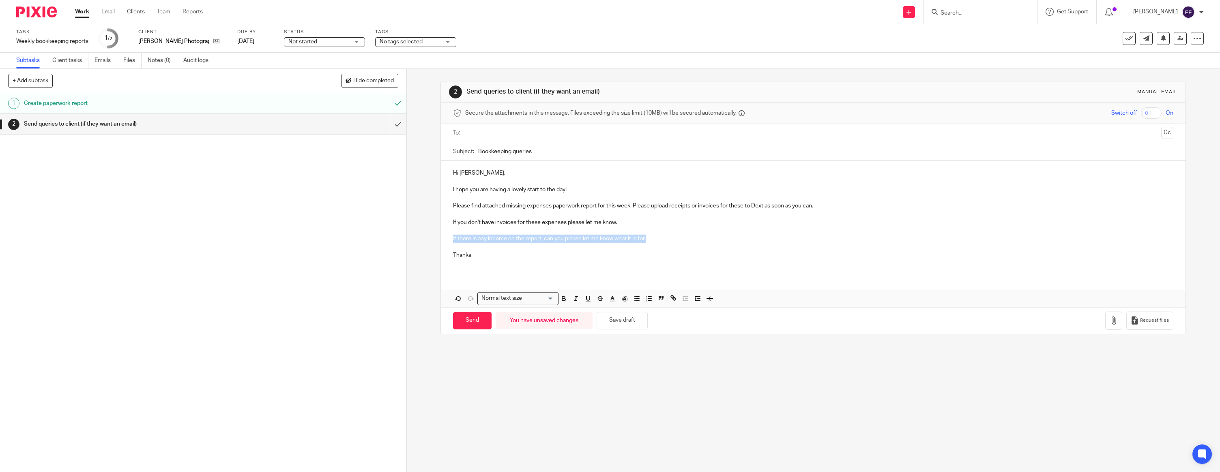
drag, startPoint x: 691, startPoint y: 242, endPoint x: 452, endPoint y: 238, distance: 239.3
click at [452, 238] on div "Hi Aimee, I hope you are having a lovely start to the day! Please find attached…" at bounding box center [813, 217] width 745 height 113
click at [486, 255] on p "Thanks" at bounding box center [813, 255] width 720 height 8
click at [1112, 316] on button "button" at bounding box center [1113, 321] width 17 height 18
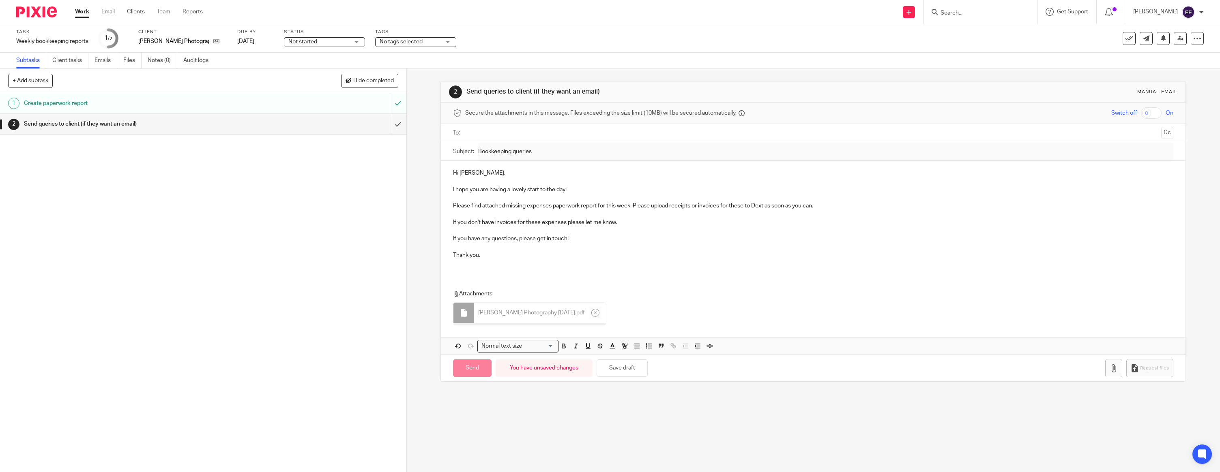
click at [462, 277] on div "Hi Aimee, I hope you are having a lovely start to the day! Please find attached…" at bounding box center [813, 258] width 745 height 194
click at [462, 274] on div "Hi Aimee, I hope you are having a lovely start to the day! Please find attached…" at bounding box center [813, 257] width 745 height 192
click at [463, 262] on p at bounding box center [813, 264] width 720 height 8
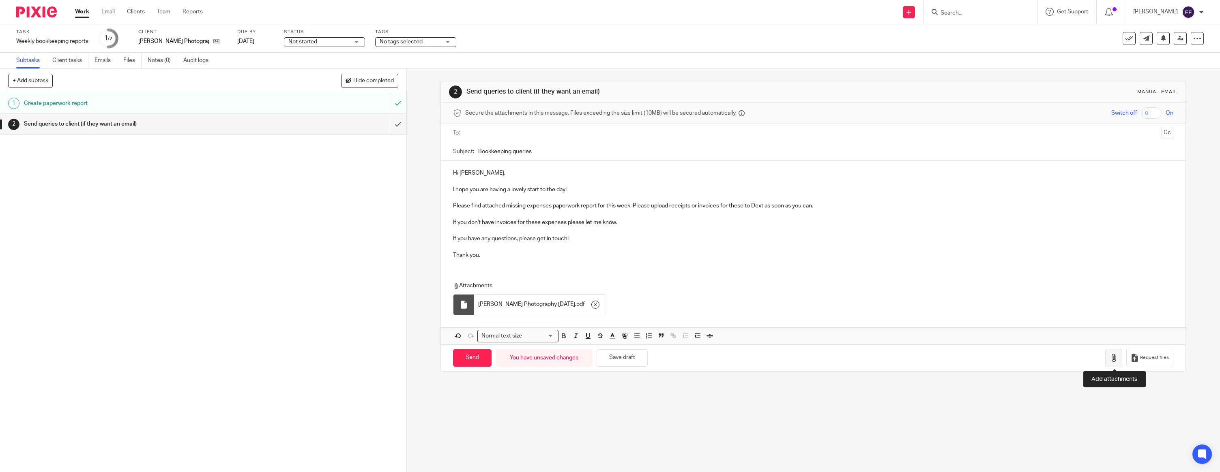
click at [1110, 356] on icon "button" at bounding box center [1114, 358] width 8 height 8
click at [595, 303] on icon "button" at bounding box center [595, 305] width 8 height 8
click at [594, 304] on icon "button" at bounding box center [595, 305] width 8 height 8
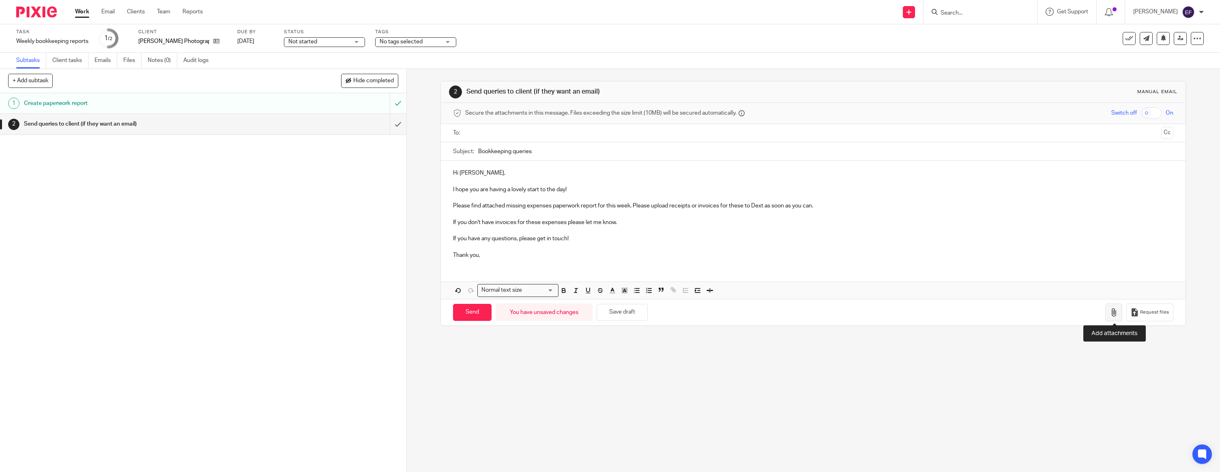
click at [1116, 314] on icon "button" at bounding box center [1114, 313] width 8 height 8
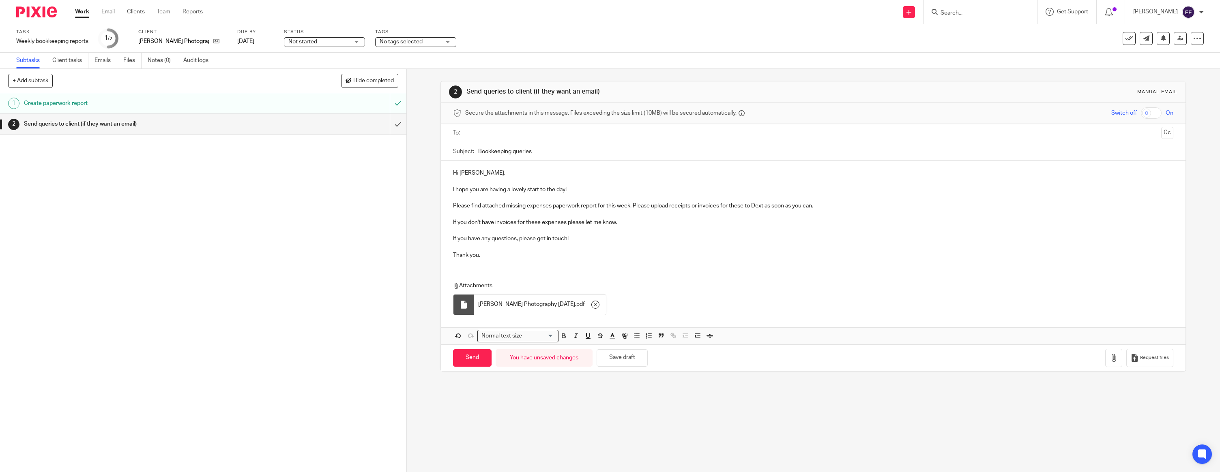
click at [489, 127] on ul at bounding box center [813, 133] width 695 height 13
click at [499, 140] on ul at bounding box center [813, 133] width 695 height 13
click at [500, 137] on input "text" at bounding box center [813, 133] width 690 height 9
click at [477, 362] on input "Send" at bounding box center [472, 359] width 39 height 17
type input "Sent"
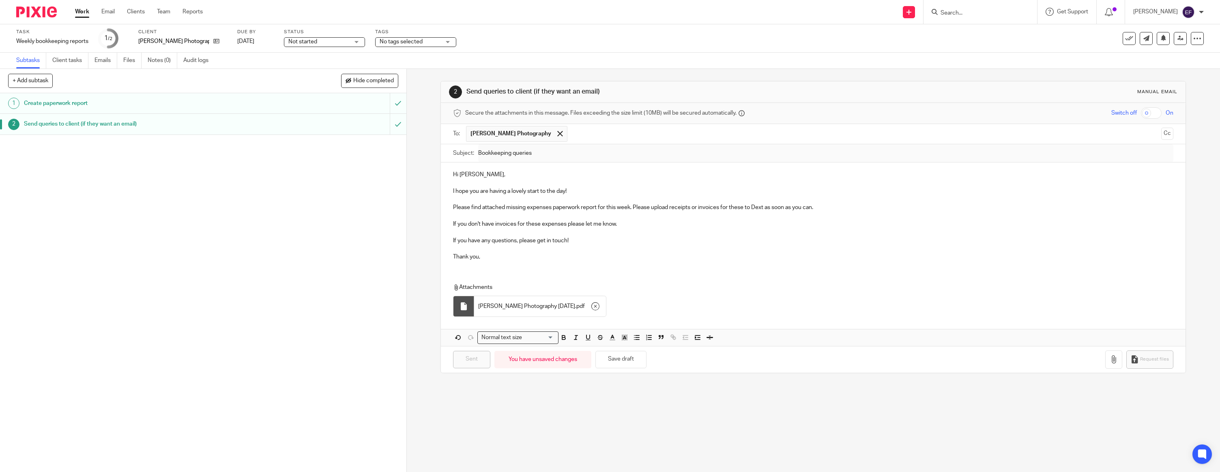
click at [45, 14] on img at bounding box center [36, 11] width 41 height 11
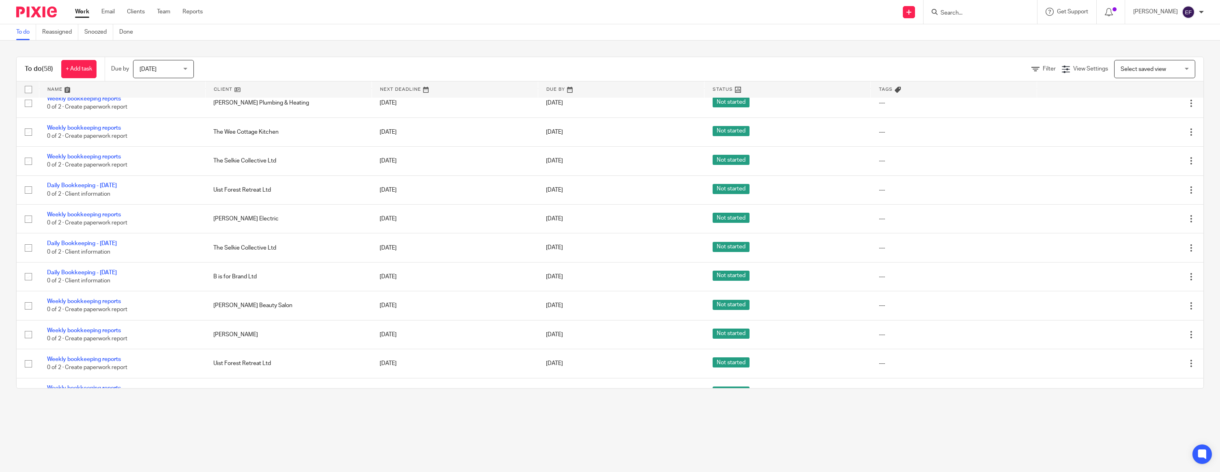
scroll to position [619, 0]
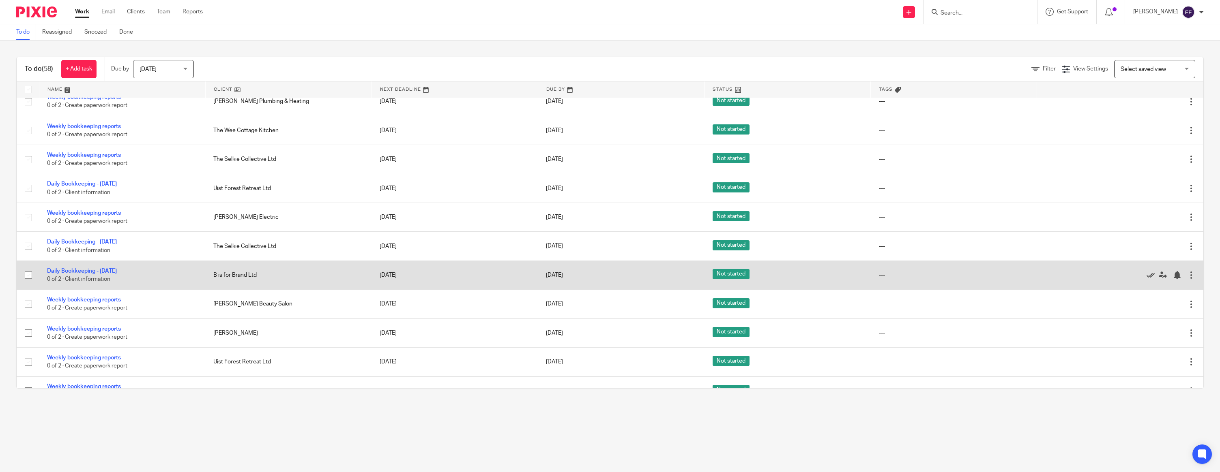
click at [1148, 279] on icon at bounding box center [1150, 275] width 8 height 8
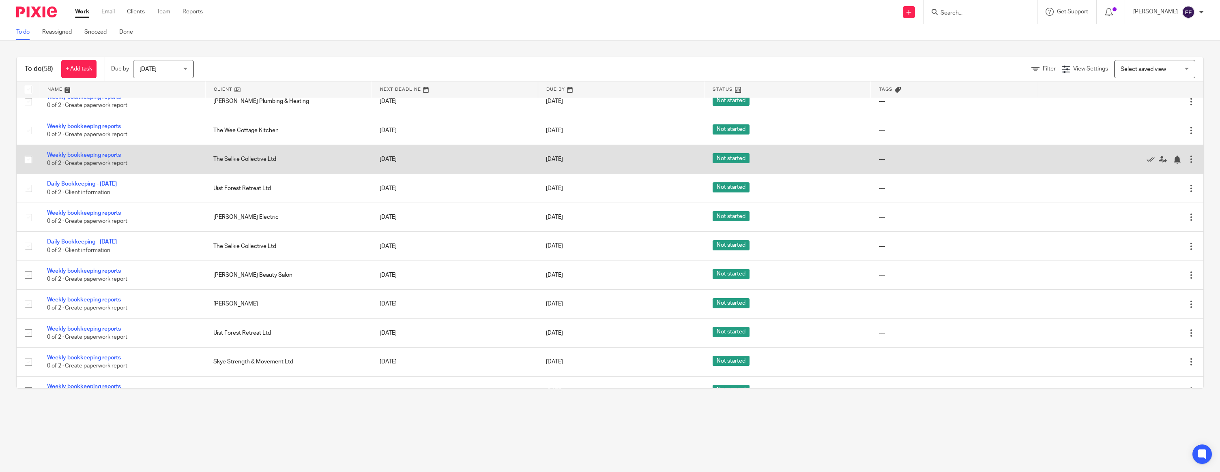
click at [82, 160] on td "Weekly bookkeeping reports 0 of 2 · Create paperwork report" at bounding box center [122, 159] width 166 height 29
click at [82, 158] on link "Weekly bookkeeping reports" at bounding box center [84, 155] width 74 height 6
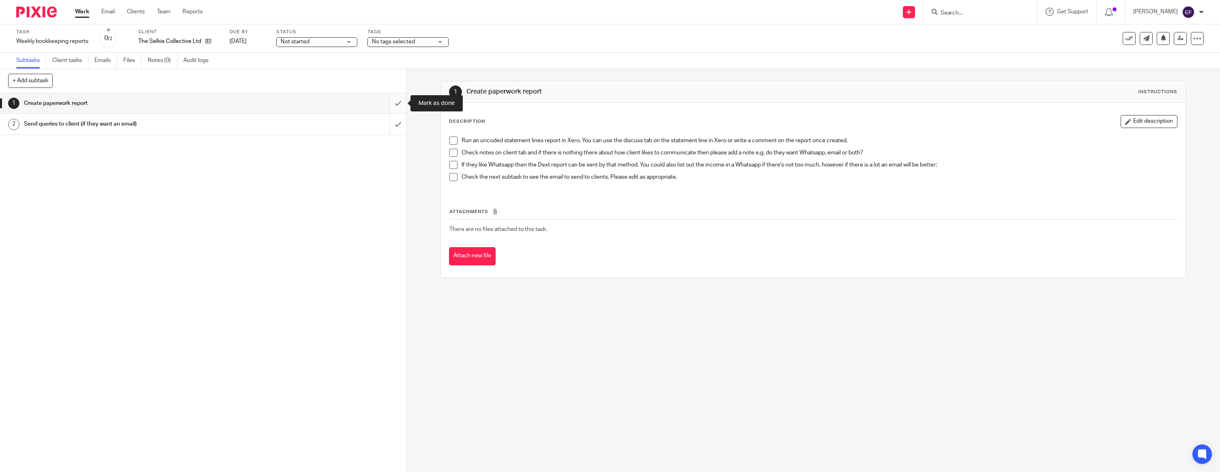
click at [391, 103] on input "submit" at bounding box center [203, 103] width 406 height 20
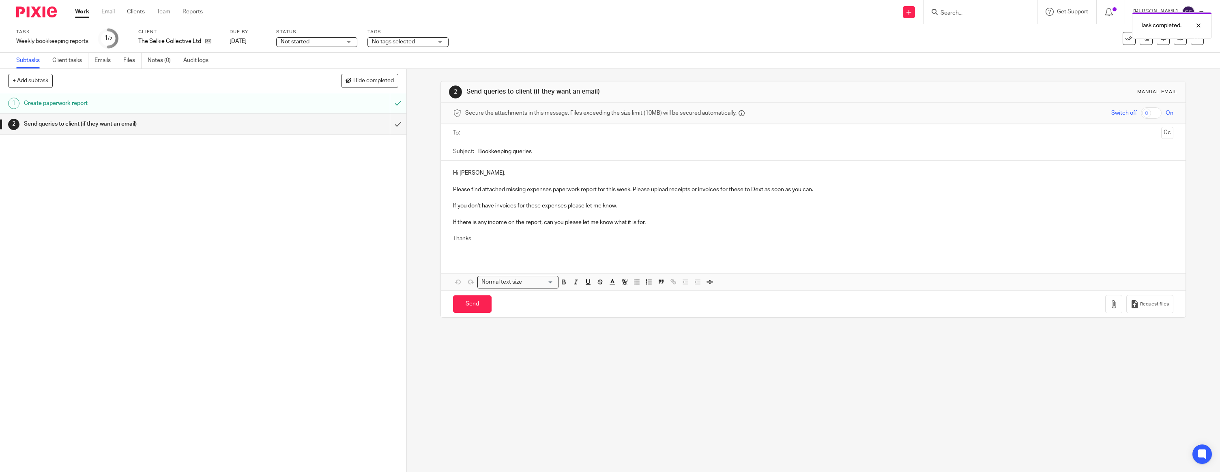
click at [481, 175] on p "Hi [PERSON_NAME]," at bounding box center [813, 173] width 720 height 8
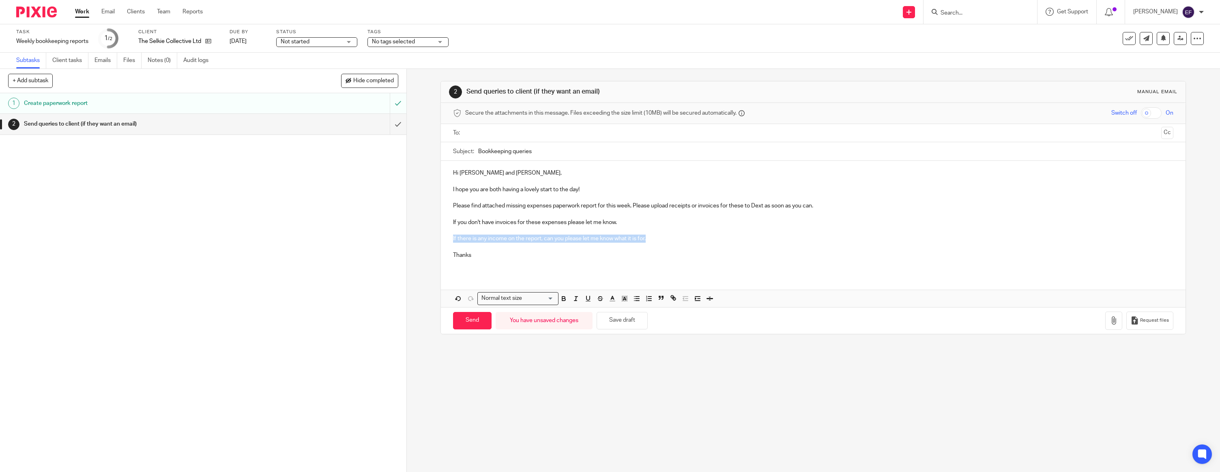
drag, startPoint x: 661, startPoint y: 239, endPoint x: 443, endPoint y: 240, distance: 217.4
click at [443, 240] on div "Hi [PERSON_NAME] and [PERSON_NAME], I hope you are both having a lovely start t…" at bounding box center [813, 217] width 745 height 113
click at [500, 260] on p at bounding box center [813, 264] width 720 height 8
click at [497, 256] on p "Thanks" at bounding box center [813, 255] width 720 height 8
click at [1114, 325] on button "button" at bounding box center [1113, 321] width 17 height 18
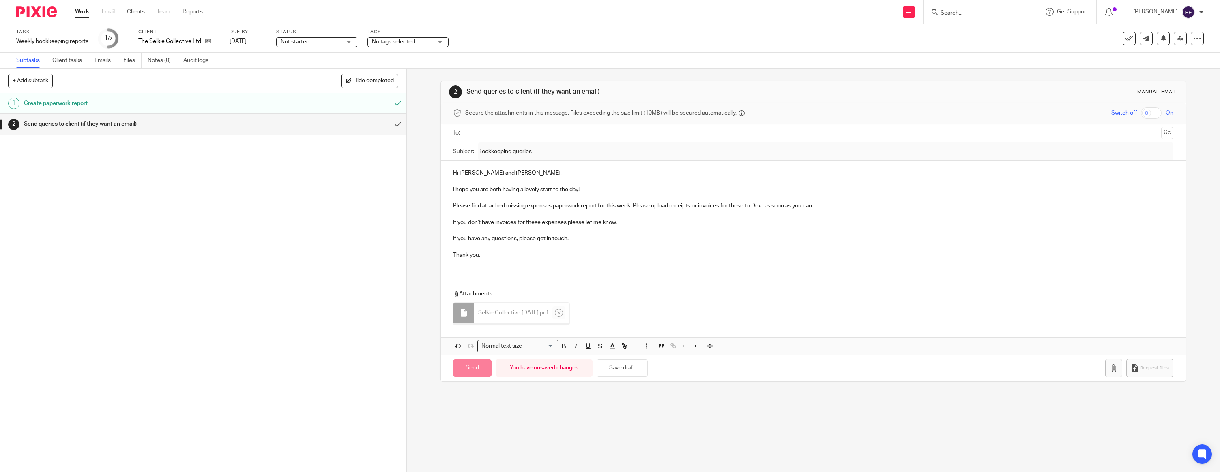
click at [480, 269] on div "Hi Emma and Amy, I hope you are both having a lovely start to the day! Please f…" at bounding box center [813, 217] width 745 height 113
click at [485, 136] on input "text" at bounding box center [813, 133] width 690 height 9
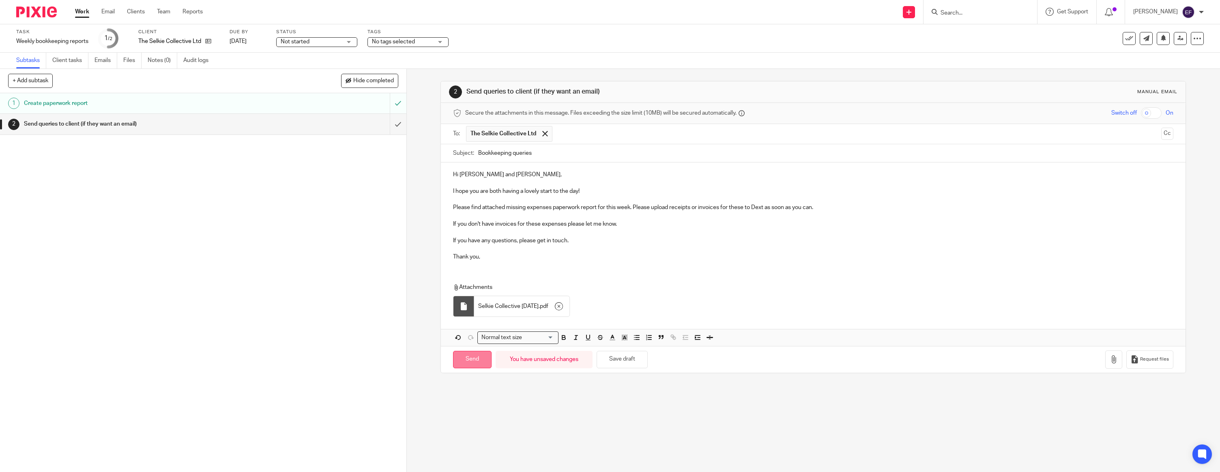
click at [481, 356] on input "Send" at bounding box center [472, 359] width 39 height 17
type input "Sent"
click at [34, 14] on img at bounding box center [36, 11] width 41 height 11
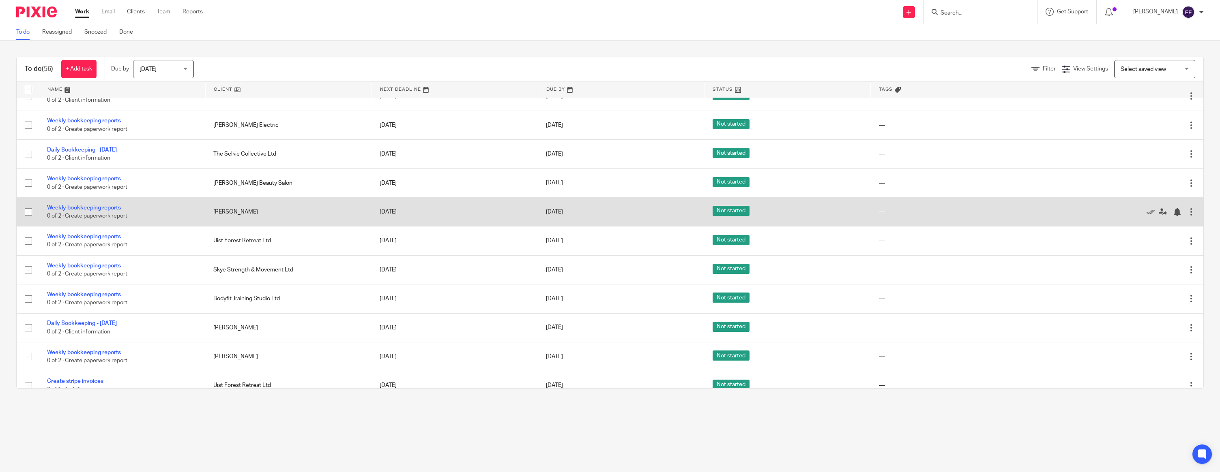
scroll to position [669, 0]
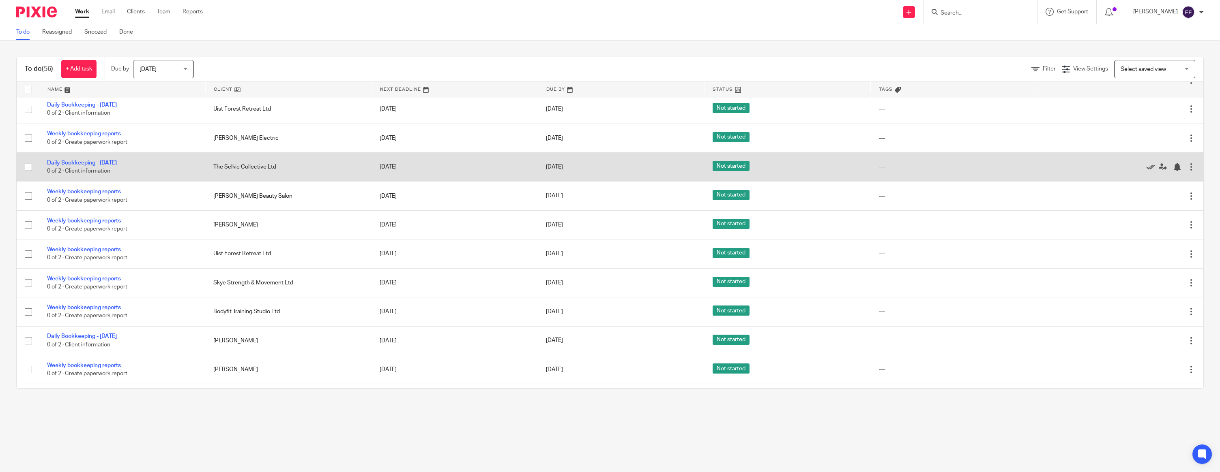
click at [1148, 171] on icon at bounding box center [1150, 167] width 8 height 8
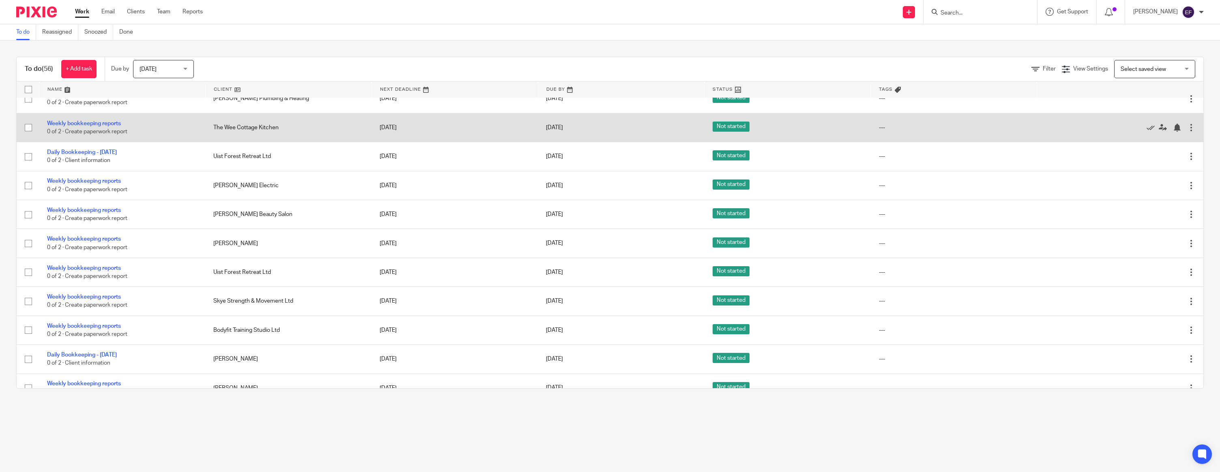
scroll to position [624, 0]
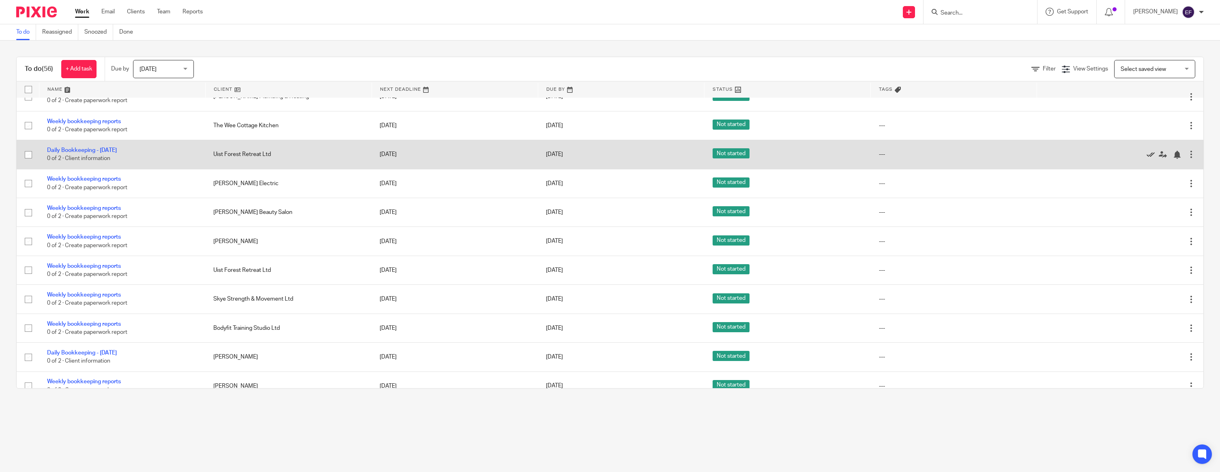
click at [1148, 159] on icon at bounding box center [1150, 155] width 8 height 8
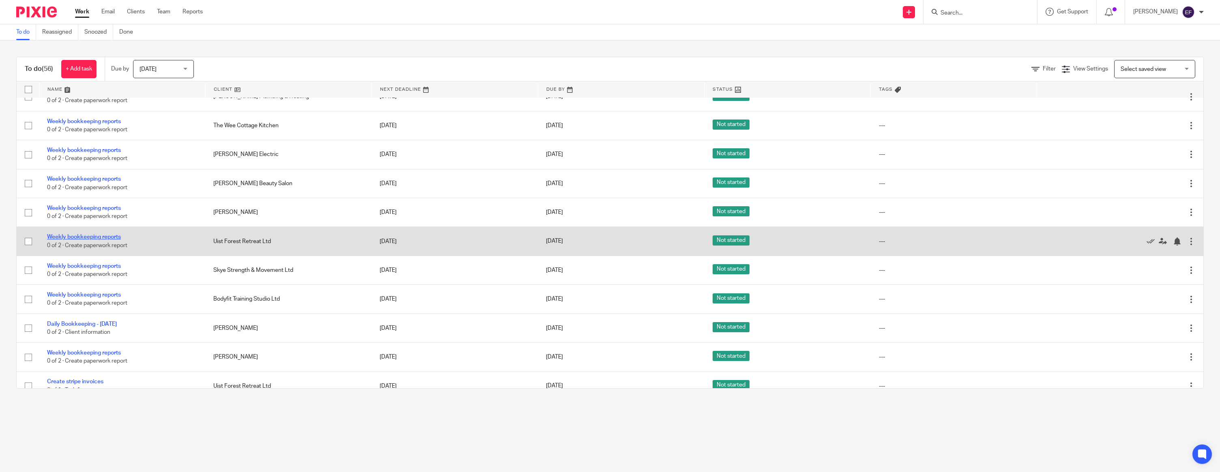
click at [73, 240] on link "Weekly bookkeeping reports" at bounding box center [84, 237] width 74 height 6
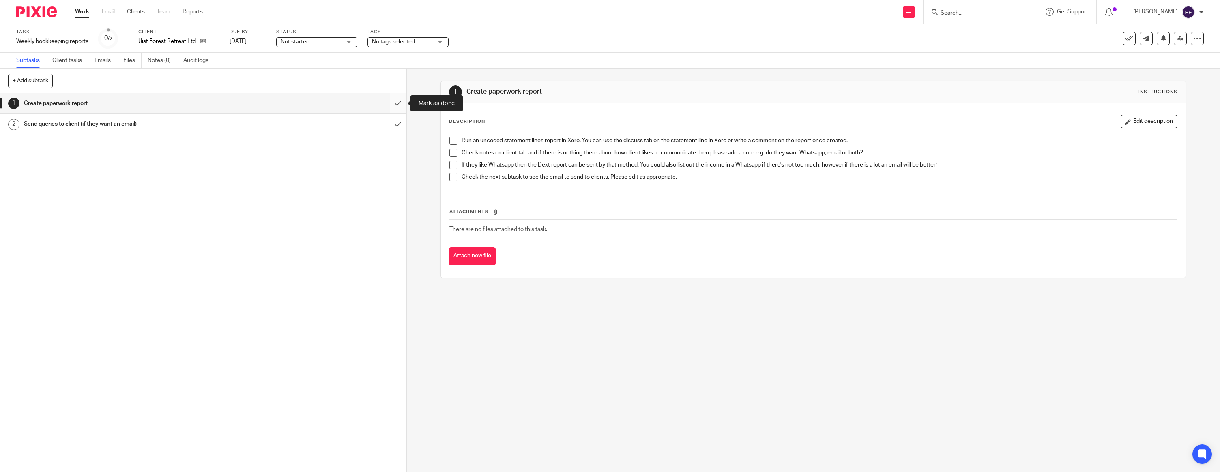
click at [396, 102] on input "submit" at bounding box center [203, 103] width 406 height 20
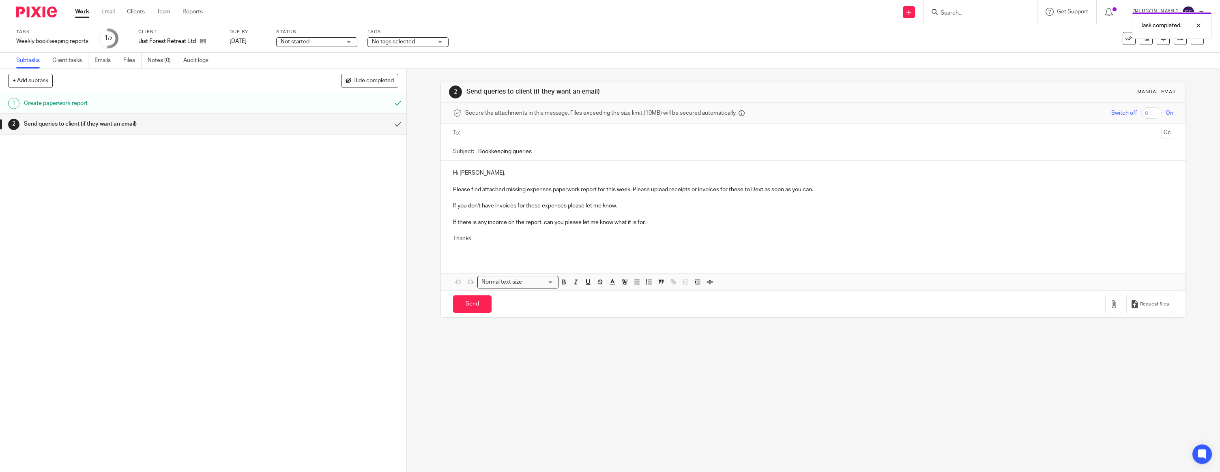
click at [505, 175] on p "Hi [PERSON_NAME]," at bounding box center [813, 173] width 720 height 8
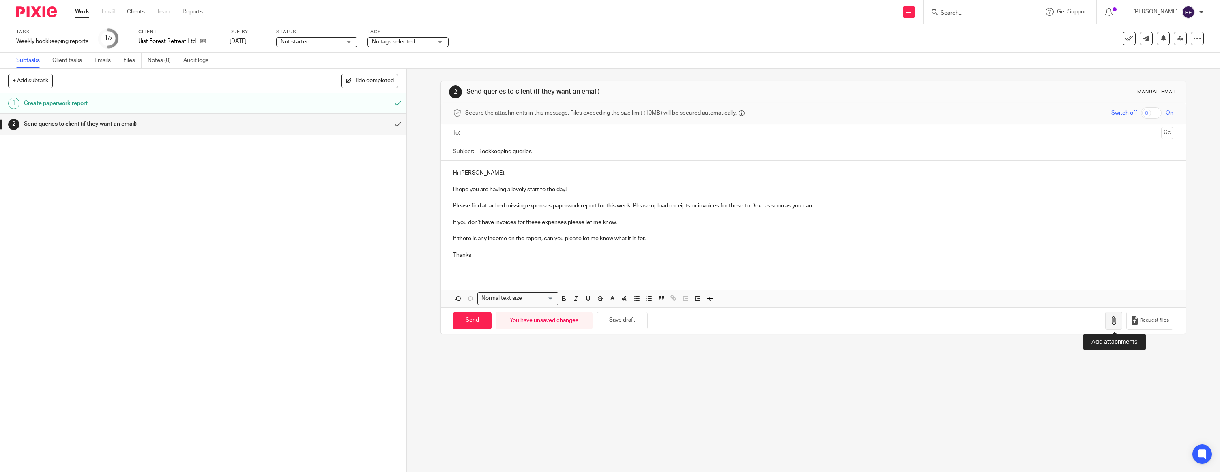
click at [1114, 319] on icon "button" at bounding box center [1114, 321] width 8 height 8
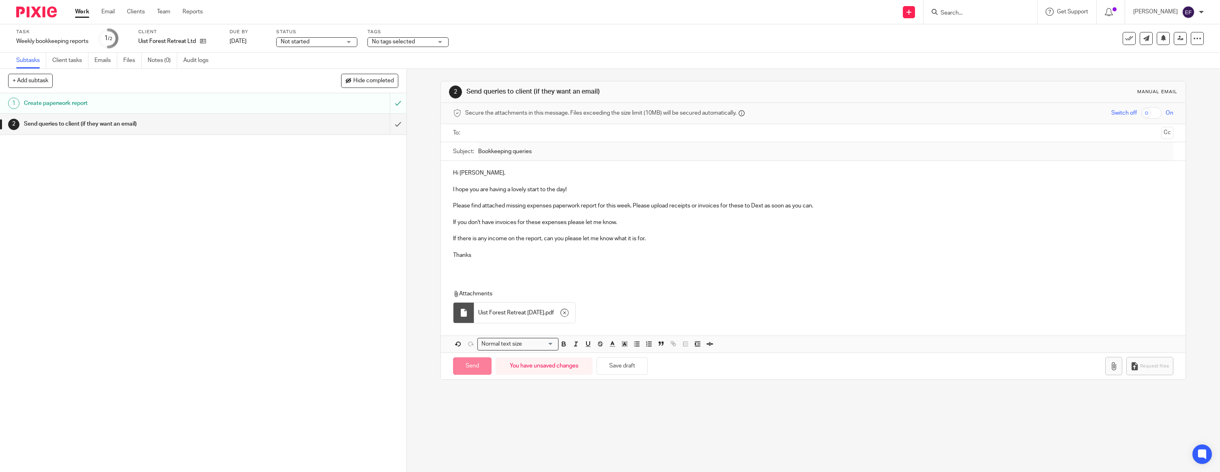
click at [495, 132] on input "text" at bounding box center [813, 133] width 690 height 9
click at [474, 270] on div "Hi Kathryn, I hope you are having a lovely start to the day! Please find attach…" at bounding box center [813, 219] width 745 height 113
click at [474, 255] on p "Thanks" at bounding box center [813, 257] width 720 height 8
drag, startPoint x: 464, startPoint y: 272, endPoint x: 462, endPoint y: 266, distance: 6.4
click at [464, 272] on div "Hi Kathryn, I hope you are having a lovely start to the day! Please find attach…" at bounding box center [813, 219] width 745 height 113
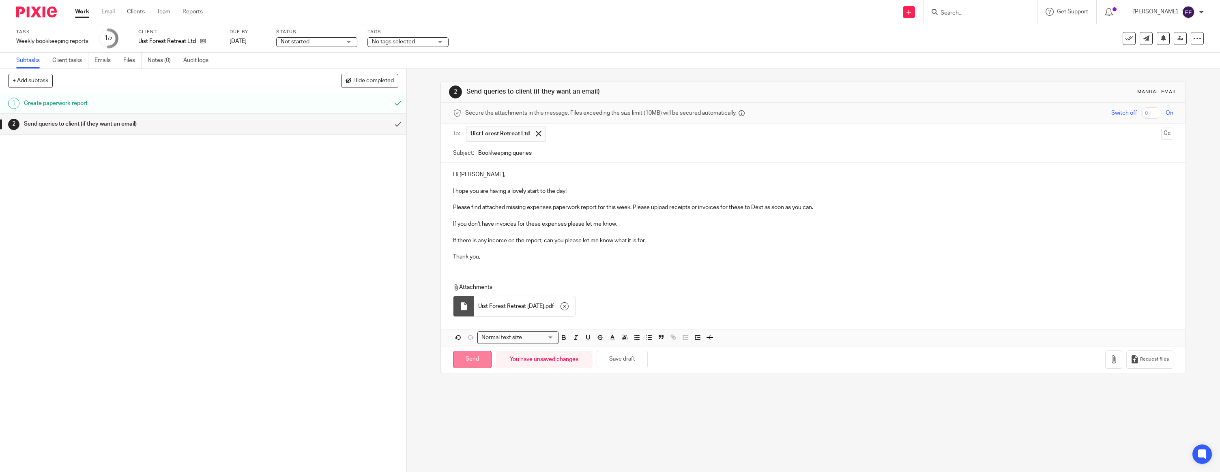
click at [458, 366] on input "Send" at bounding box center [472, 359] width 39 height 17
type input "Sent"
click at [32, 11] on img at bounding box center [36, 11] width 41 height 11
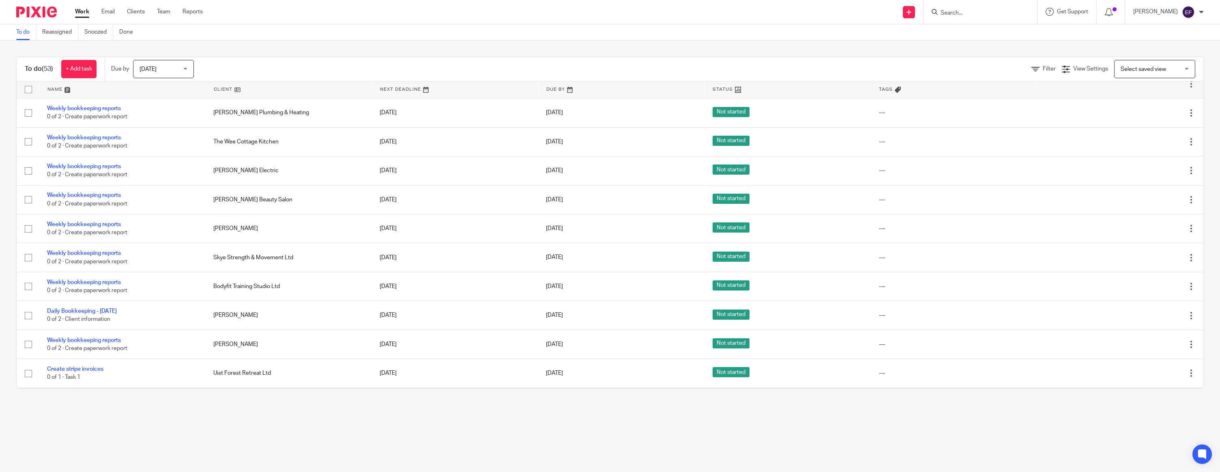
scroll to position [621, 0]
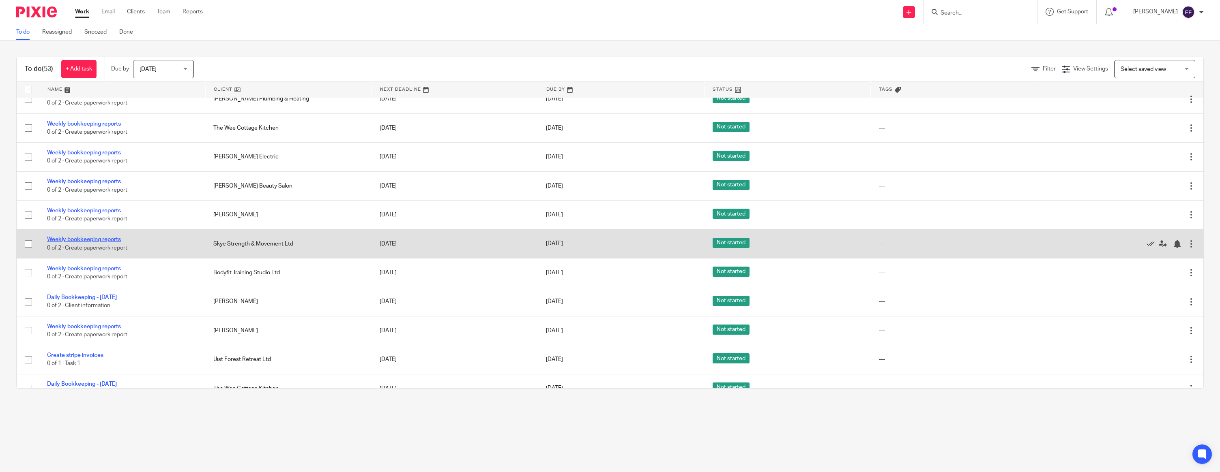
click at [110, 243] on link "Weekly bookkeeping reports" at bounding box center [84, 240] width 74 height 6
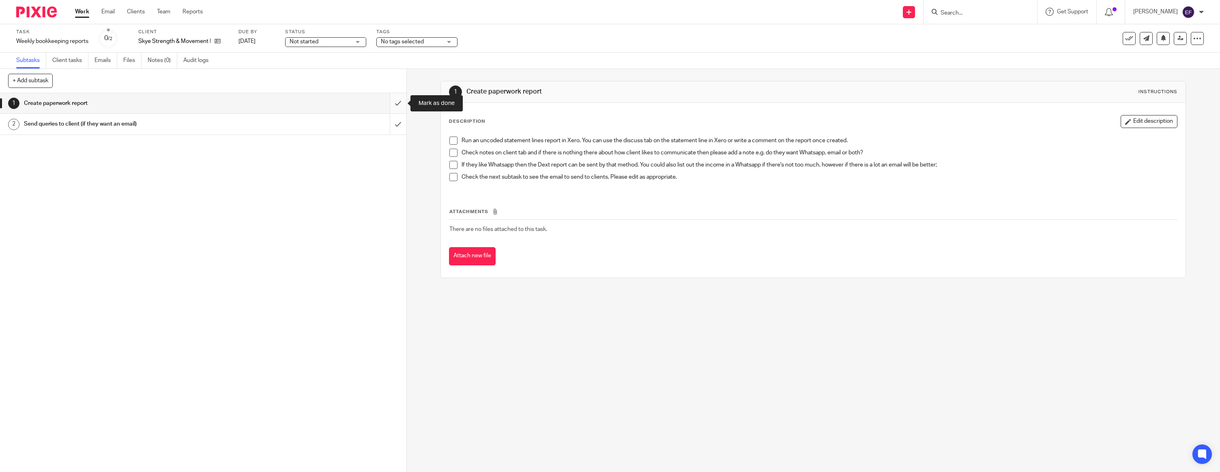
click at [391, 101] on input "submit" at bounding box center [203, 103] width 406 height 20
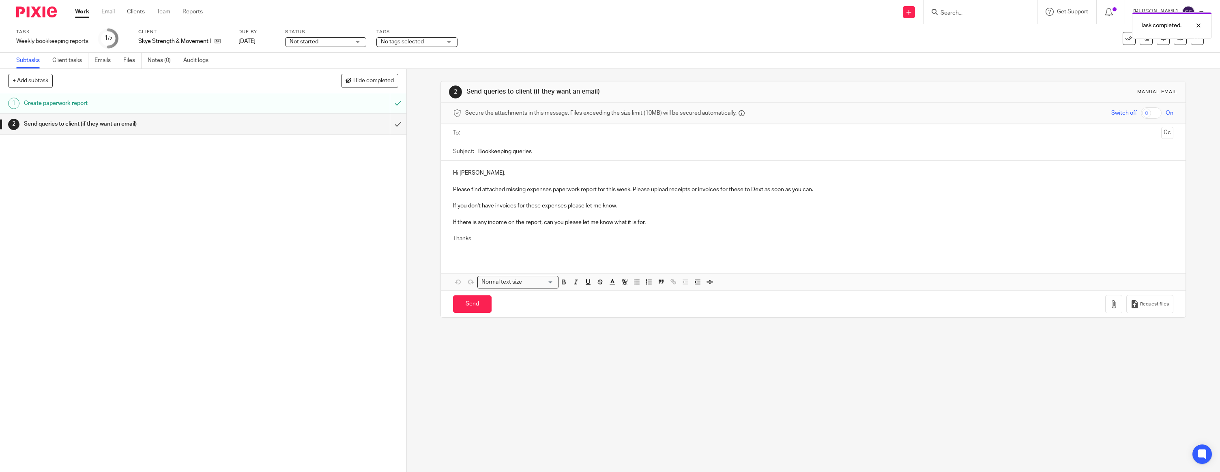
click at [508, 177] on p at bounding box center [813, 181] width 720 height 8
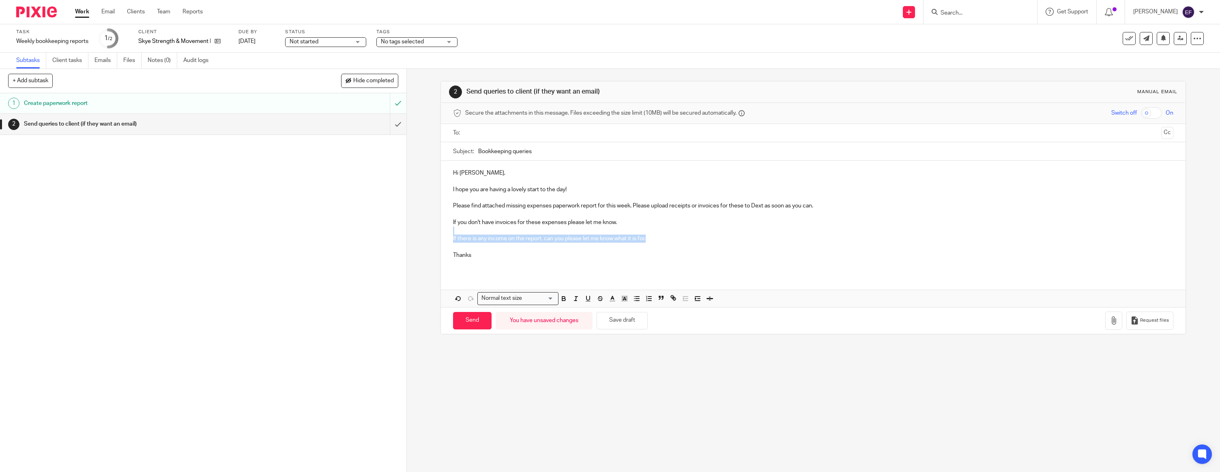
drag, startPoint x: 629, startPoint y: 238, endPoint x: 452, endPoint y: 232, distance: 177.3
click at [452, 232] on div "Hi [PERSON_NAME], I hope you are having a lovely start to the day! Please find …" at bounding box center [813, 217] width 745 height 113
click at [483, 258] on p "Thanks" at bounding box center [813, 255] width 720 height 8
click at [1115, 326] on button "button" at bounding box center [1113, 321] width 17 height 18
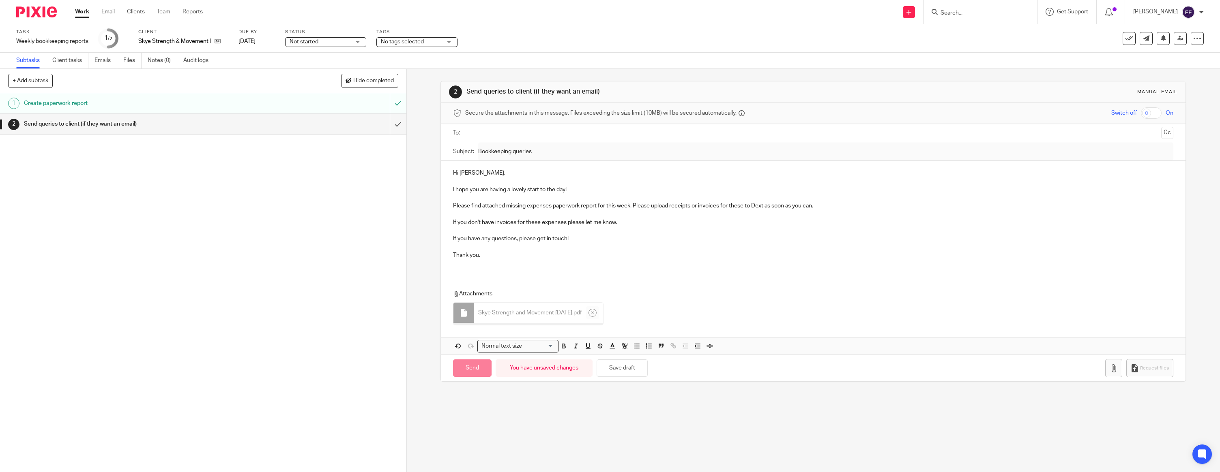
click at [476, 279] on div "Hi Jane, I hope you are having a lovely start to the day! Please find attached …" at bounding box center [813, 258] width 745 height 194
click at [474, 270] on div "Hi Jane, I hope you are having a lovely start to the day! Please find attached …" at bounding box center [813, 217] width 745 height 113
click at [490, 141] on div at bounding box center [813, 133] width 695 height 18
click at [494, 132] on input "text" at bounding box center [813, 133] width 690 height 9
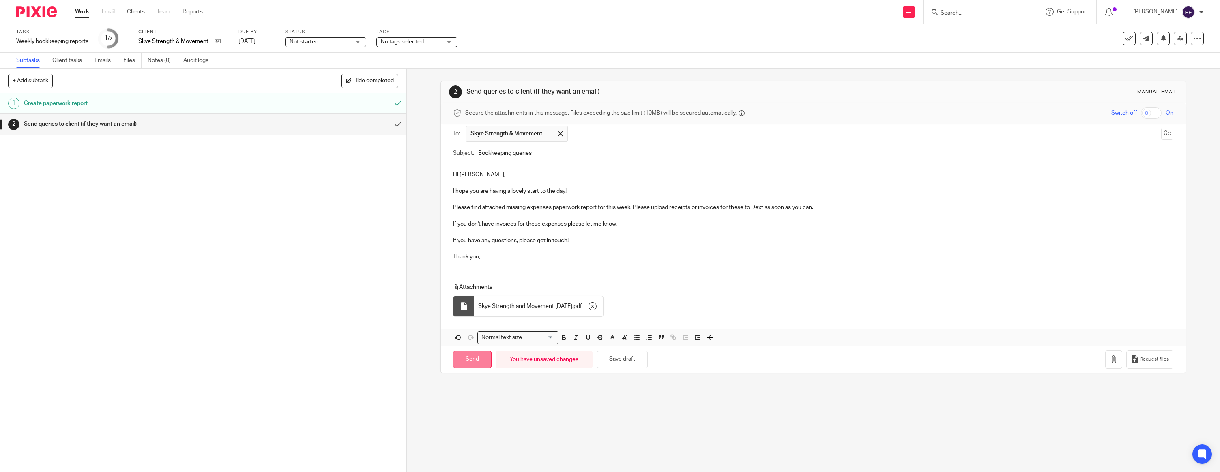
click at [469, 362] on input "Send" at bounding box center [472, 359] width 39 height 17
type input "Sent"
click at [33, 14] on img at bounding box center [36, 11] width 41 height 11
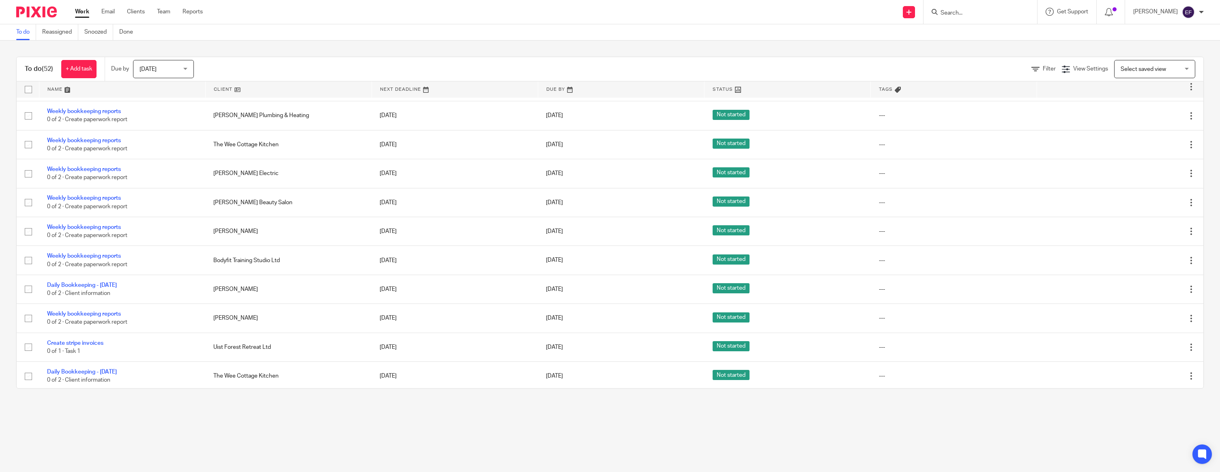
scroll to position [608, 0]
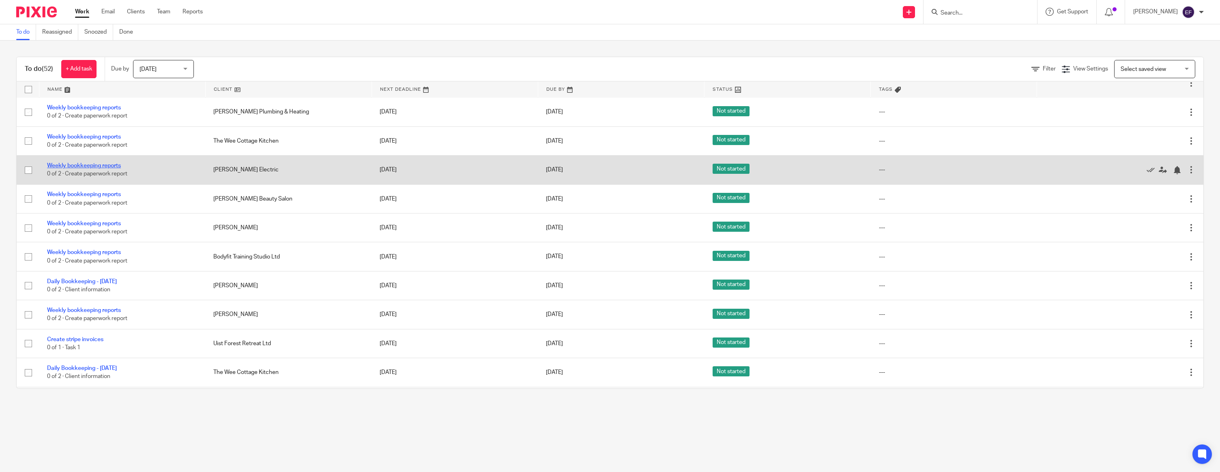
click at [114, 169] on link "Weekly bookkeeping reports" at bounding box center [84, 166] width 74 height 6
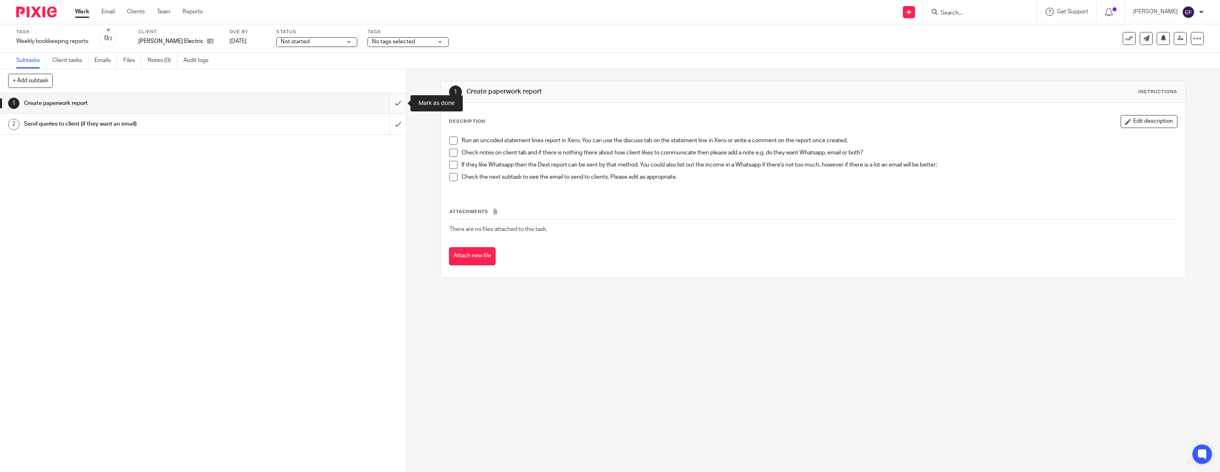
click at [391, 101] on input "submit" at bounding box center [203, 103] width 406 height 20
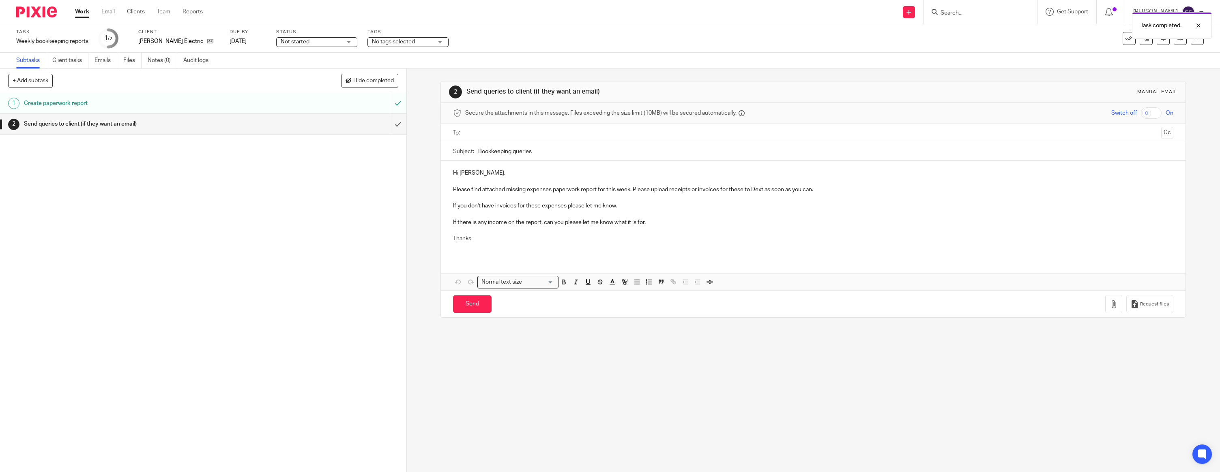
click at [513, 179] on p at bounding box center [813, 181] width 720 height 8
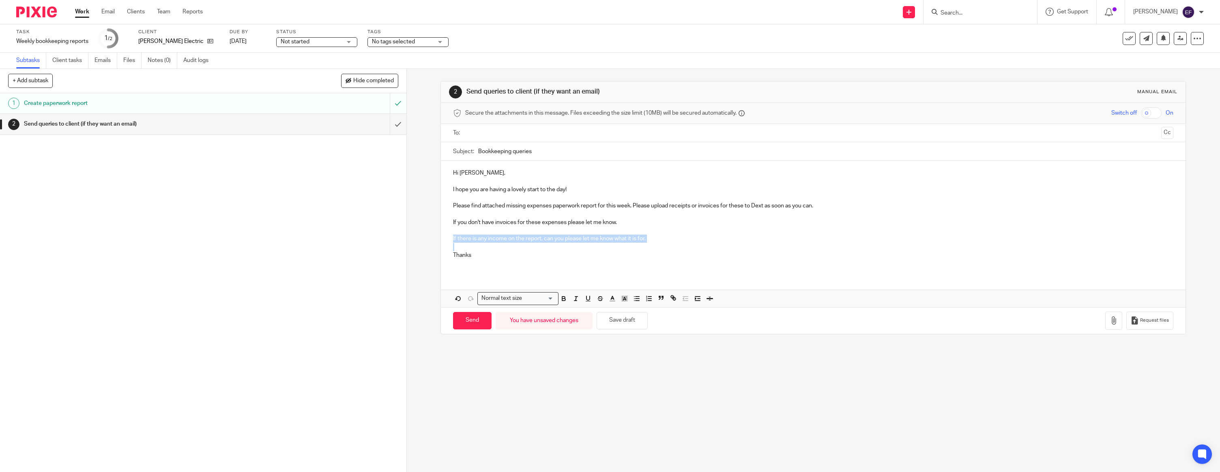
drag, startPoint x: 643, startPoint y: 241, endPoint x: 444, endPoint y: 236, distance: 198.8
click at [444, 236] on div "Hi [PERSON_NAME], I hope you are having a lovely start to the day! Please find …" at bounding box center [813, 217] width 745 height 113
click at [549, 258] on p "Thanks" at bounding box center [813, 255] width 720 height 8
click at [561, 138] on input "text" at bounding box center [813, 133] width 690 height 9
click at [1113, 320] on icon "button" at bounding box center [1114, 322] width 8 height 8
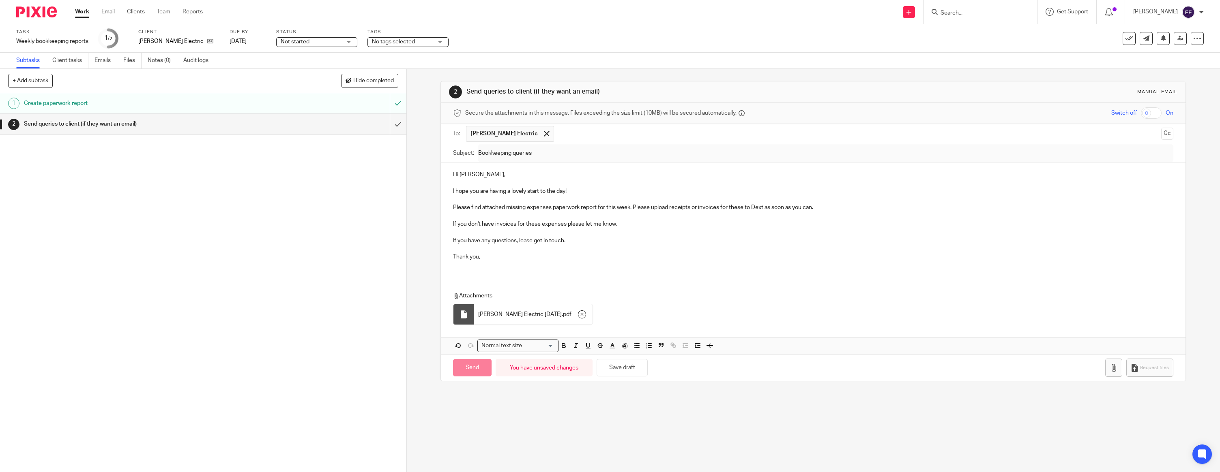
click at [480, 270] on div "Hi Arran, I hope you are having a lovely start to the day! Please find attached…" at bounding box center [813, 219] width 745 height 113
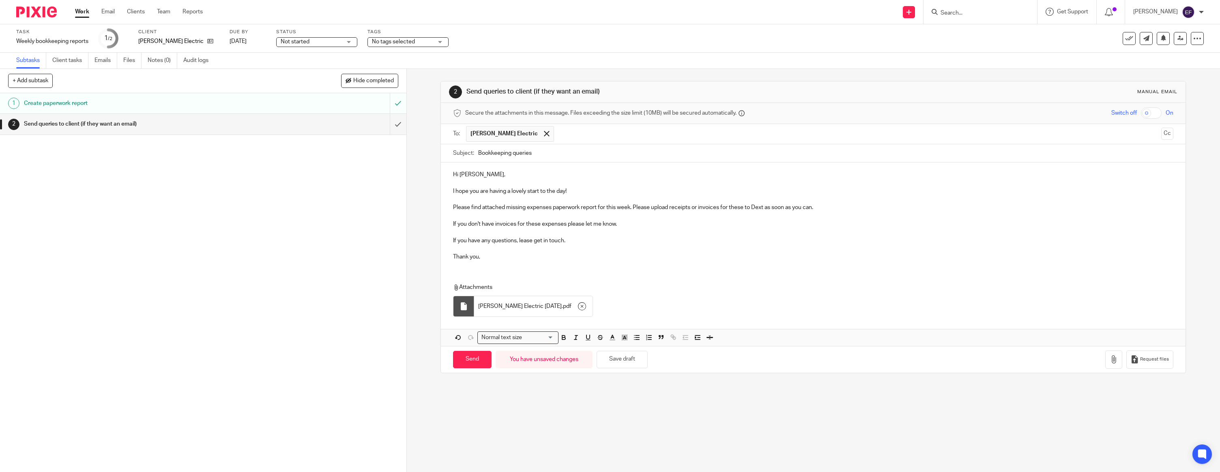
drag, startPoint x: 525, startPoint y: 392, endPoint x: 509, endPoint y: 370, distance: 27.3
click at [524, 392] on div "2 Send queries to client (if they want an email) Manual email Secure the attach…" at bounding box center [813, 271] width 813 height 404
click at [485, 355] on input "Send" at bounding box center [472, 359] width 39 height 17
type input "Sent"
click at [39, 11] on img at bounding box center [36, 11] width 41 height 11
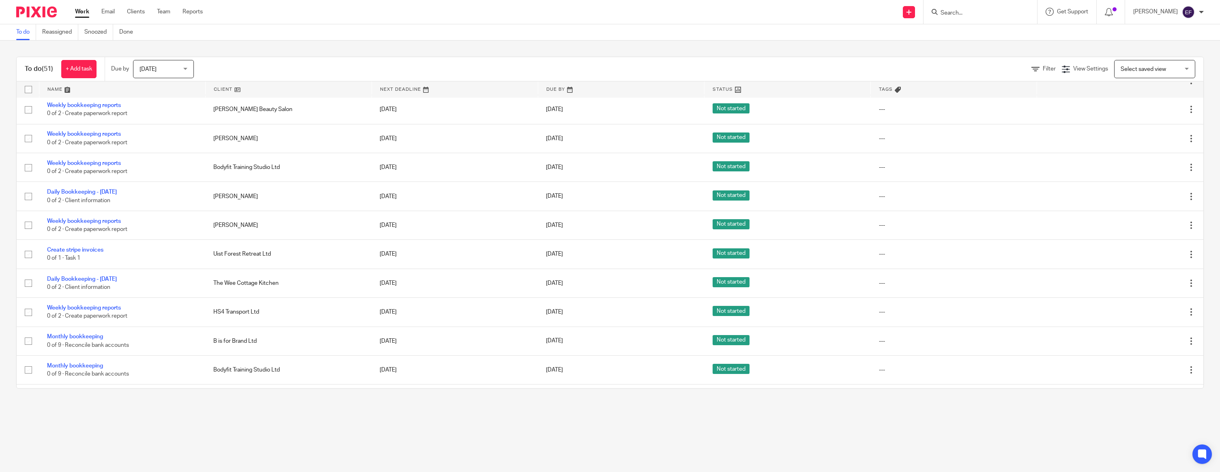
scroll to position [672, 0]
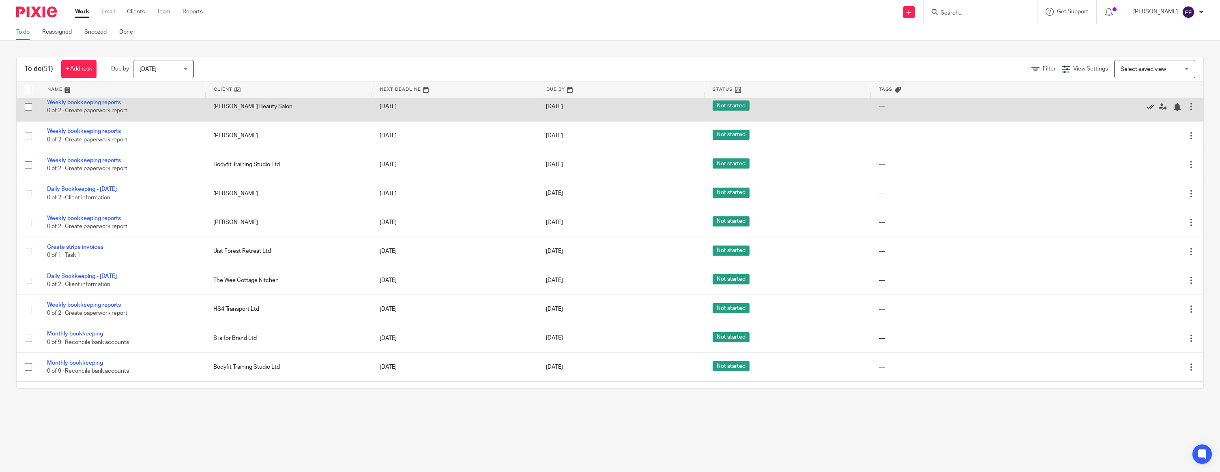
click at [1148, 111] on icon at bounding box center [1150, 107] width 8 height 8
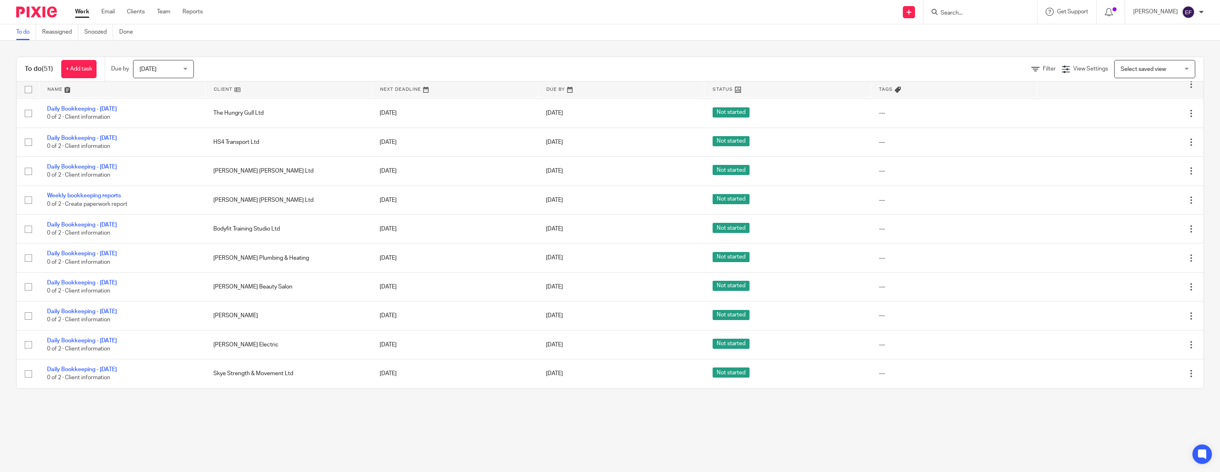
scroll to position [1177, 0]
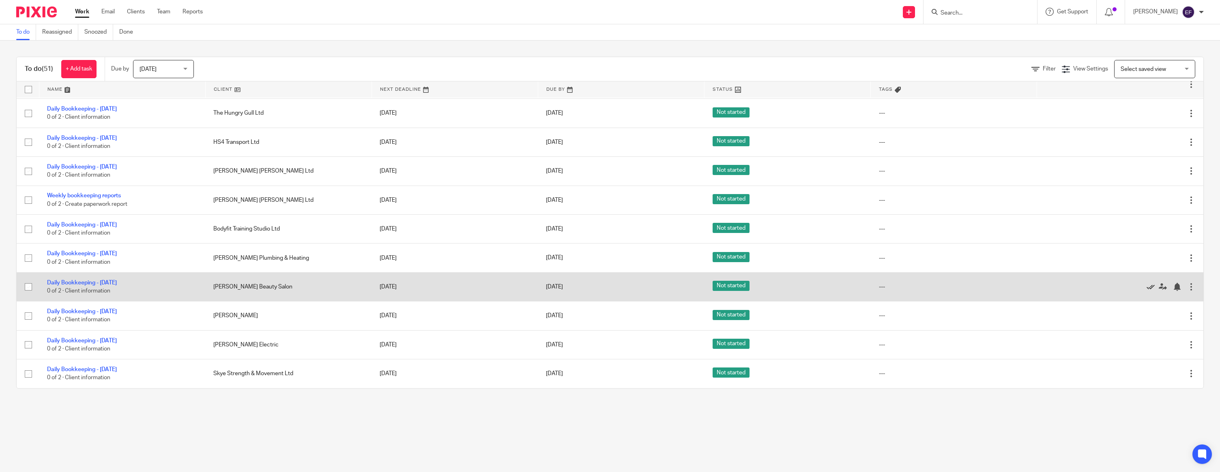
click at [1150, 285] on icon at bounding box center [1150, 287] width 8 height 8
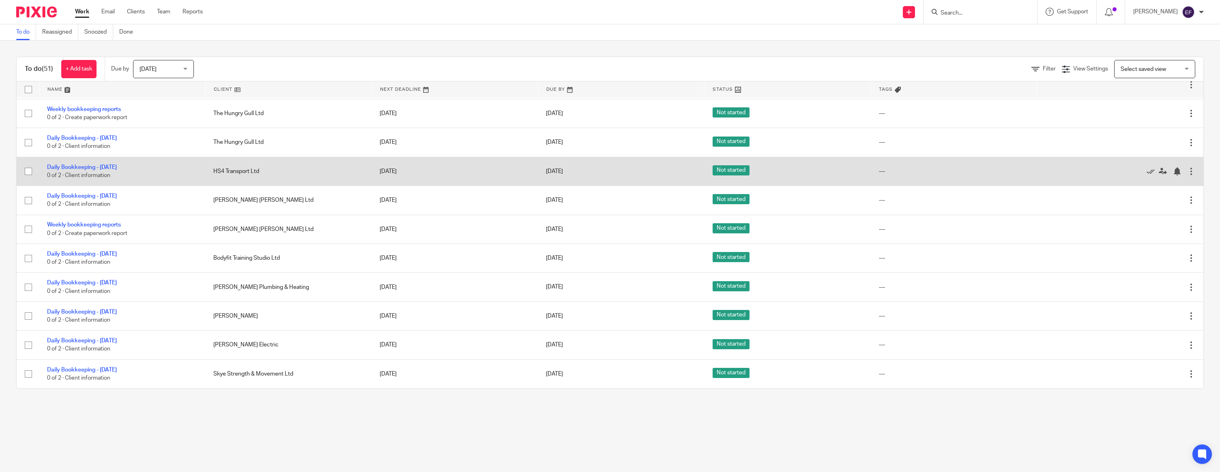
scroll to position [1148, 0]
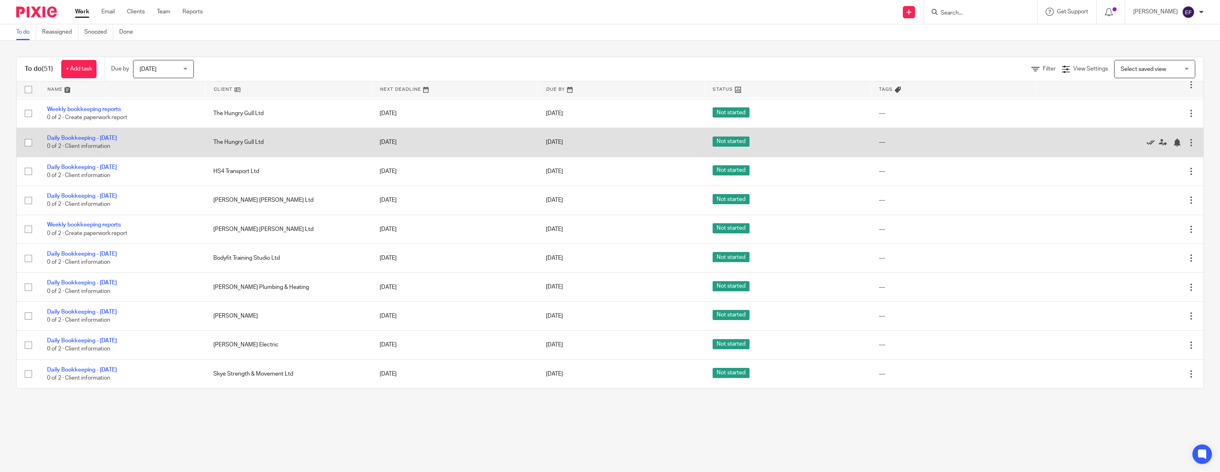
click at [1150, 139] on icon at bounding box center [1150, 143] width 8 height 8
click at [69, 135] on link "Weekly bookkeeping reports" at bounding box center [84, 138] width 74 height 6
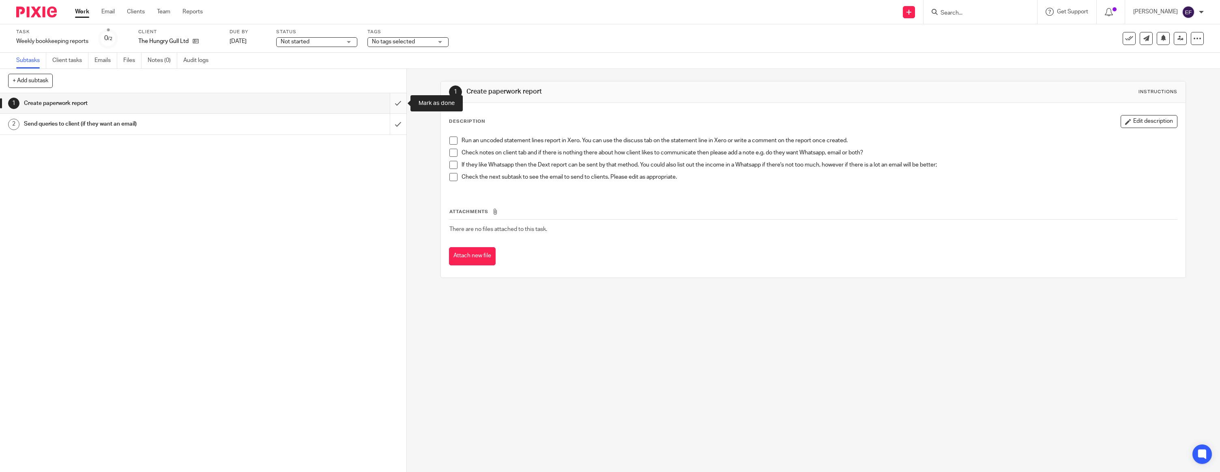
click at [395, 110] on input "submit" at bounding box center [203, 103] width 406 height 20
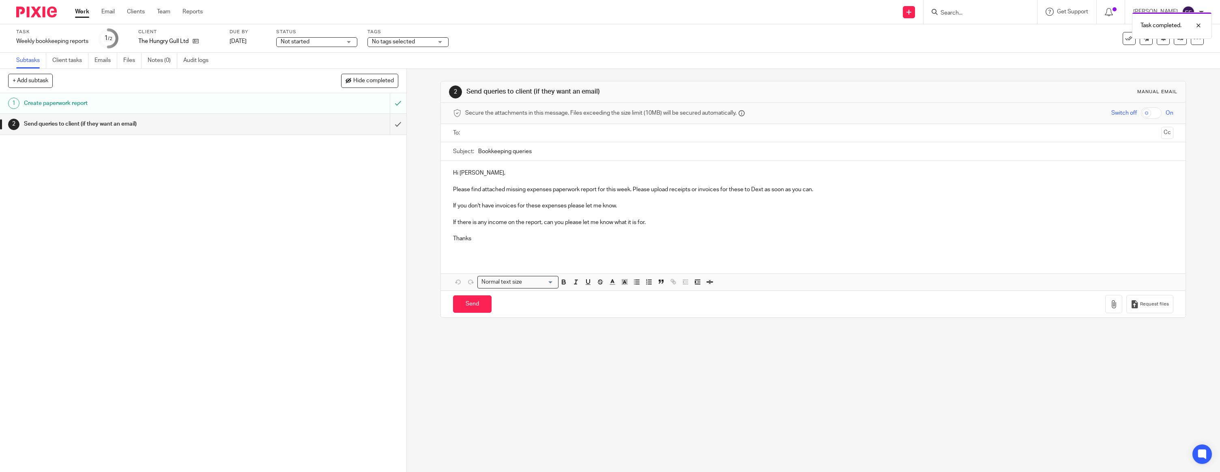
click at [494, 176] on p "Hi Allan," at bounding box center [813, 173] width 720 height 8
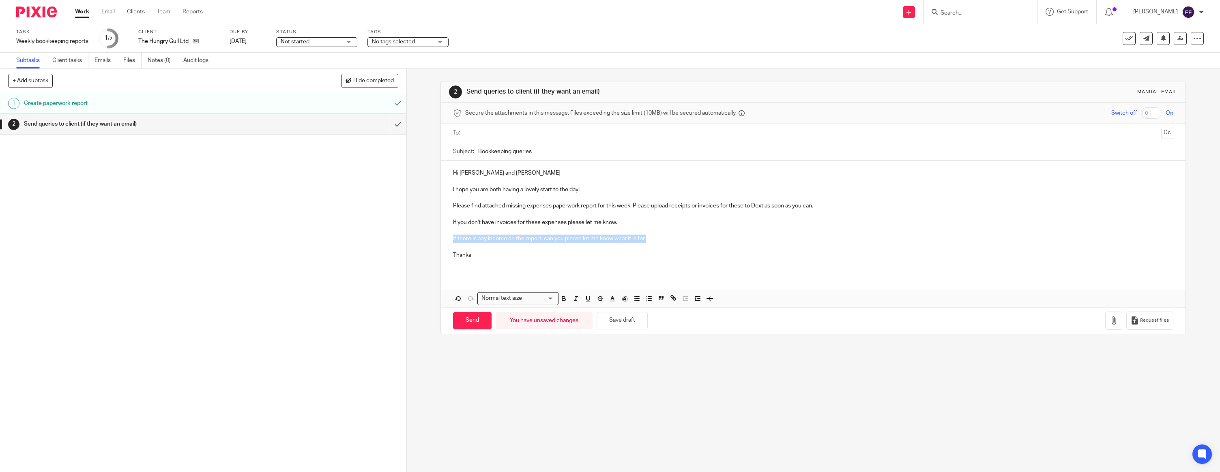
drag, startPoint x: 657, startPoint y: 238, endPoint x: 450, endPoint y: 235, distance: 207.7
click at [450, 235] on div "Hi Allan and Jackie, I hope you are both having a lovely start to the day! Plea…" at bounding box center [813, 217] width 745 height 113
click at [486, 255] on p "Thanks" at bounding box center [813, 255] width 720 height 8
click at [482, 137] on input "text" at bounding box center [813, 133] width 690 height 9
click at [1113, 321] on icon "button" at bounding box center [1114, 322] width 8 height 8
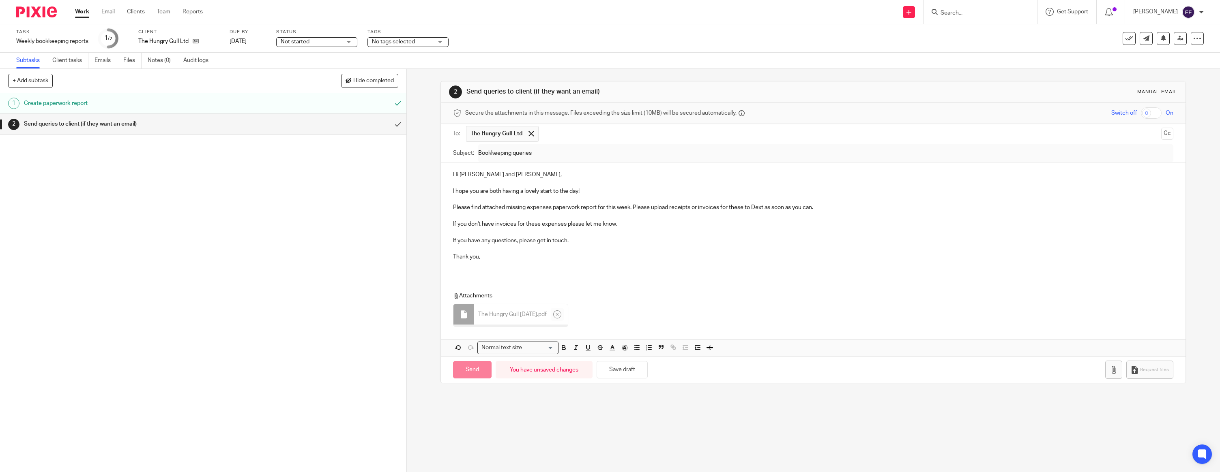
click at [492, 275] on div "Hi Allan and Jackie, I hope you are both having a lovely start to the day! Plea…" at bounding box center [813, 260] width 745 height 194
click at [487, 270] on div "Hi Allan and Jackie, I hope you are both having a lovely start to the day! Plea…" at bounding box center [813, 219] width 745 height 113
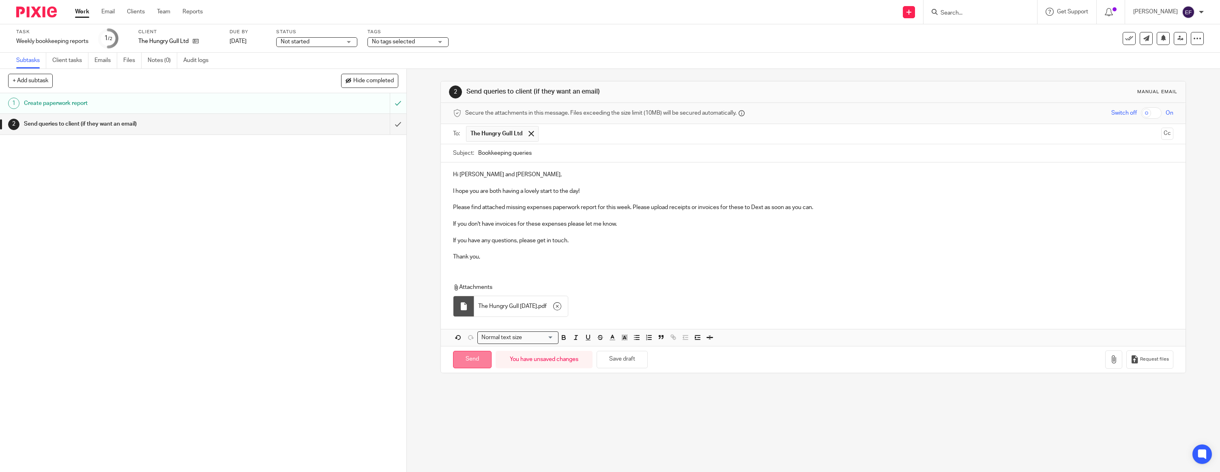
click at [478, 357] on input "Send" at bounding box center [472, 359] width 39 height 17
type input "Sent"
click at [41, 14] on img at bounding box center [36, 11] width 41 height 11
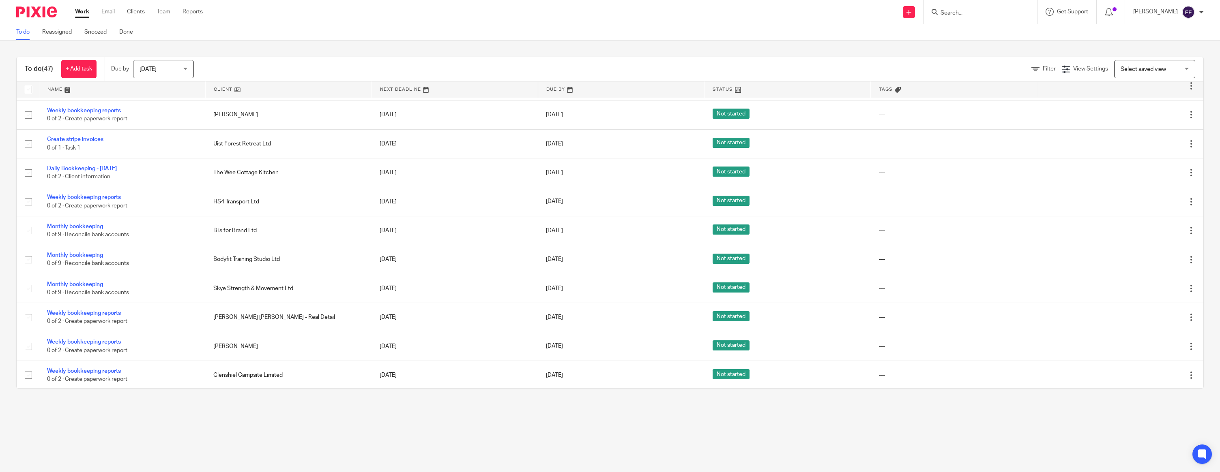
scroll to position [667, 0]
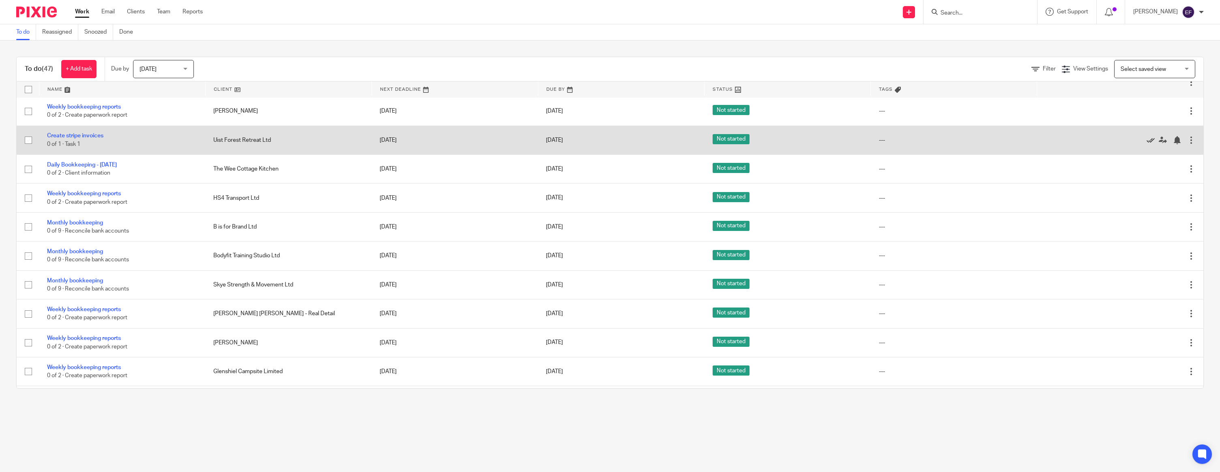
click at [1153, 144] on icon at bounding box center [1150, 140] width 8 height 8
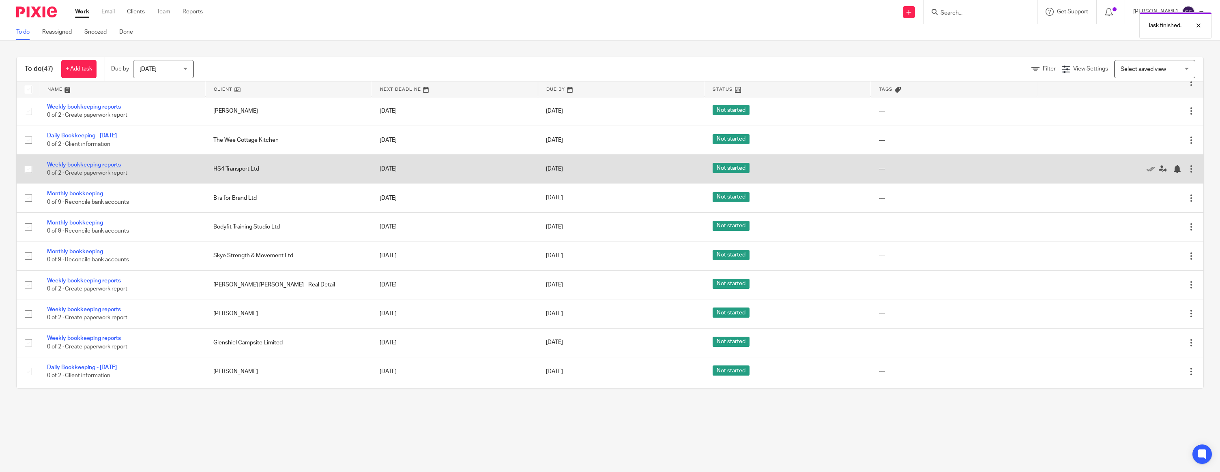
click at [91, 168] on link "Weekly bookkeeping reports" at bounding box center [84, 165] width 74 height 6
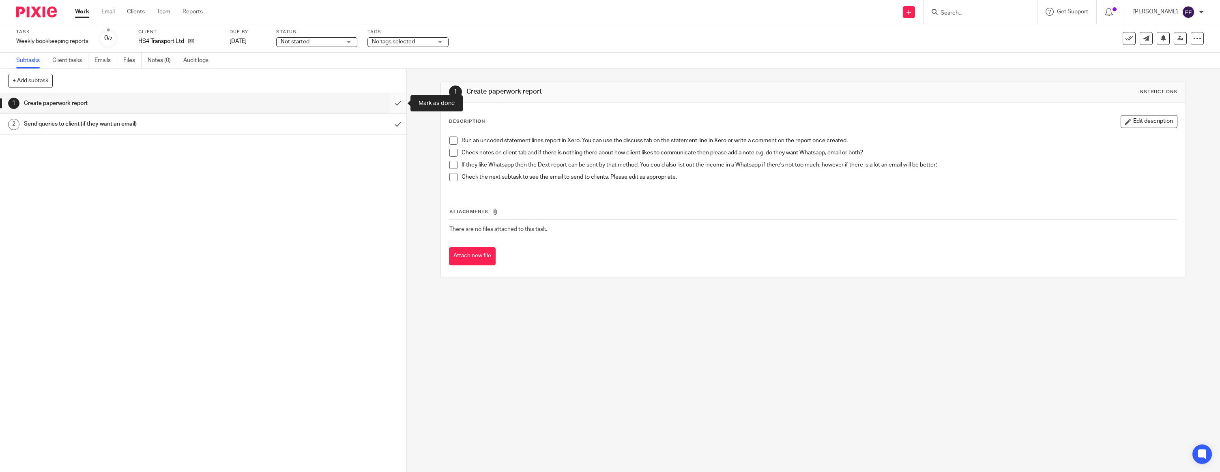
click at [399, 109] on input "submit" at bounding box center [203, 103] width 406 height 20
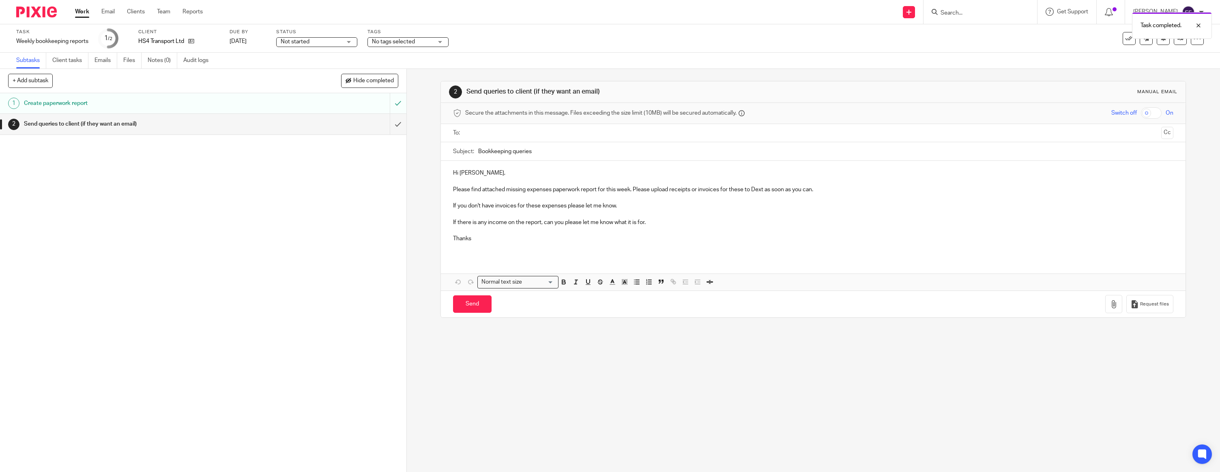
click at [499, 178] on p at bounding box center [813, 181] width 720 height 8
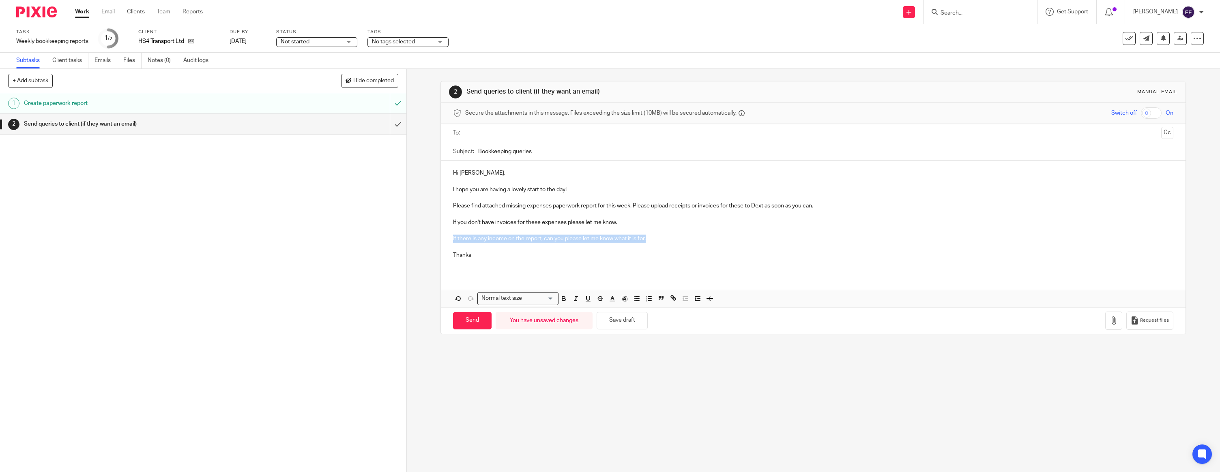
drag, startPoint x: 654, startPoint y: 237, endPoint x: 446, endPoint y: 239, distance: 207.2
click at [447, 239] on div "Hi Bryan, I hope you are having a lovely start to the day! Please find attached…" at bounding box center [813, 217] width 745 height 113
click at [479, 257] on p "Thanks" at bounding box center [813, 255] width 720 height 8
click at [513, 131] on input "text" at bounding box center [813, 133] width 690 height 9
click at [1117, 322] on icon "button" at bounding box center [1114, 322] width 8 height 8
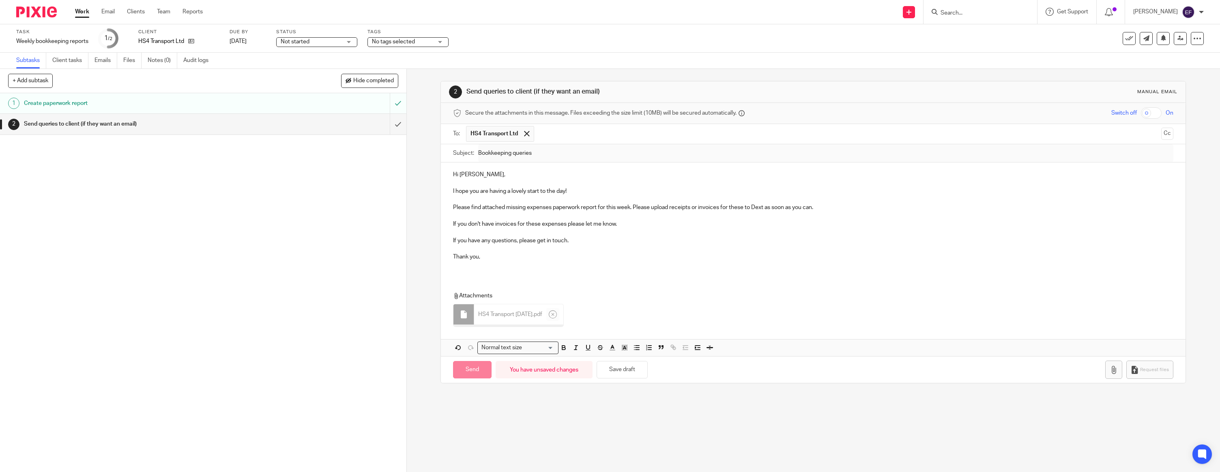
click at [496, 262] on p at bounding box center [813, 265] width 720 height 8
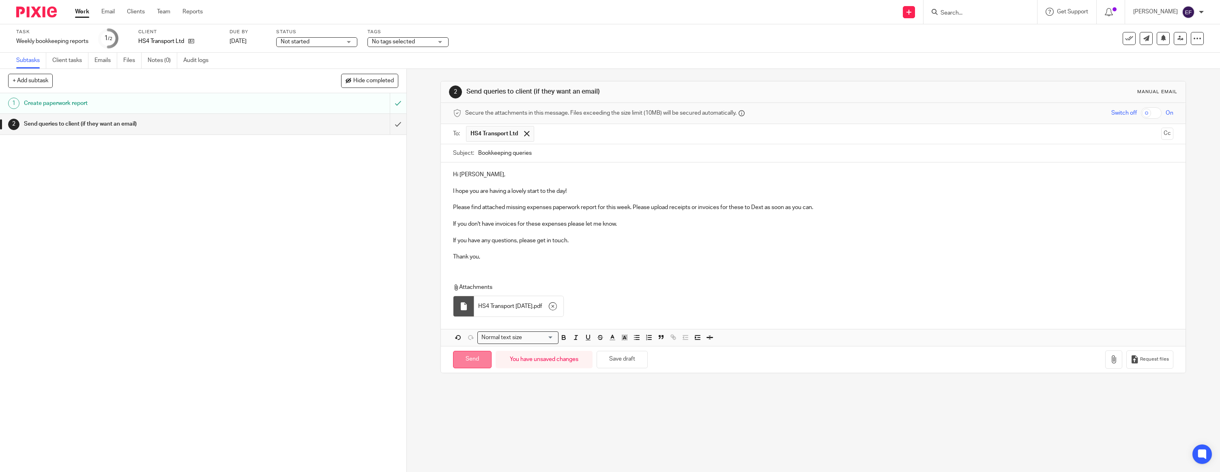
click at [478, 358] on input "Send" at bounding box center [472, 359] width 39 height 17
type input "Sent"
click at [41, 14] on img at bounding box center [36, 11] width 41 height 11
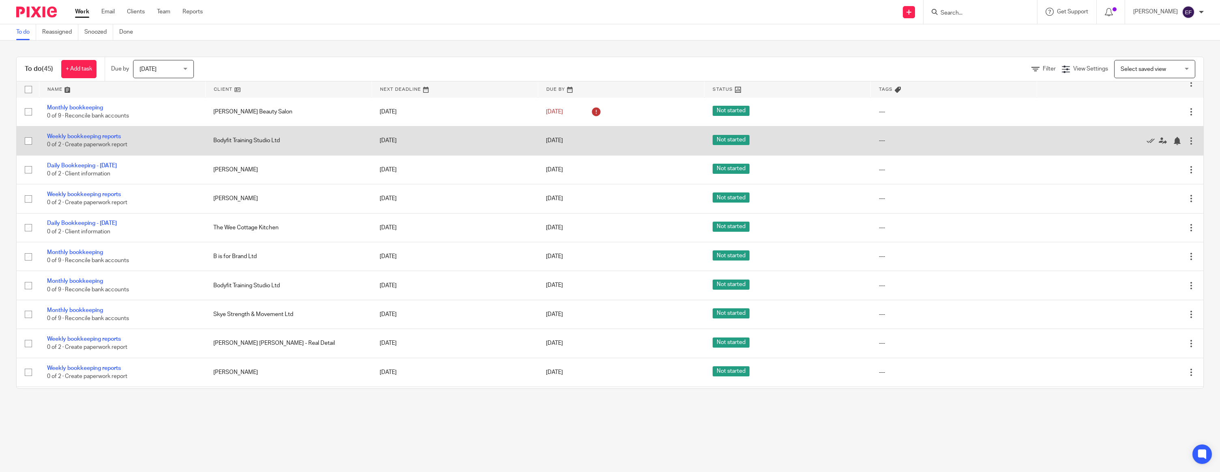
scroll to position [581, 0]
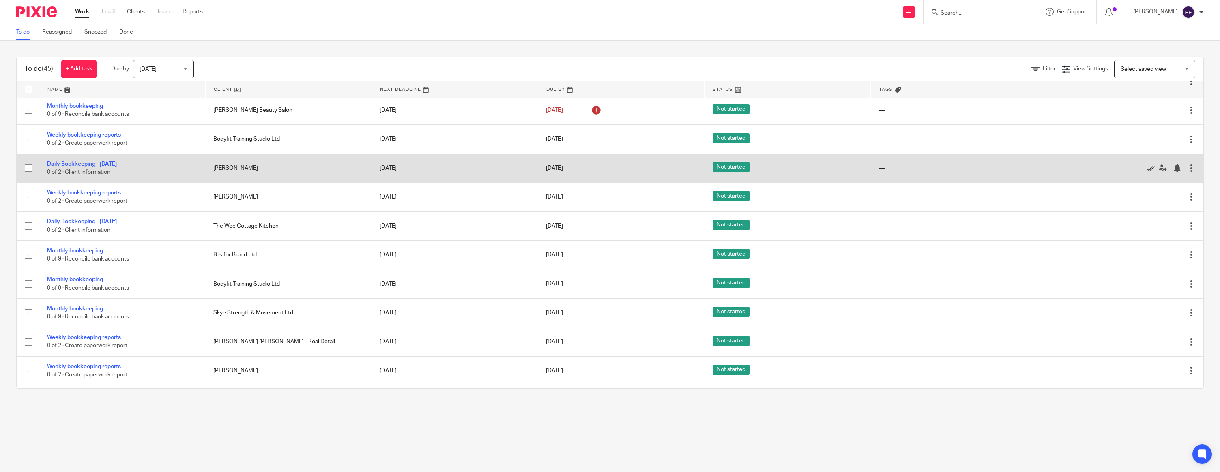
click at [1151, 172] on icon at bounding box center [1150, 168] width 8 height 8
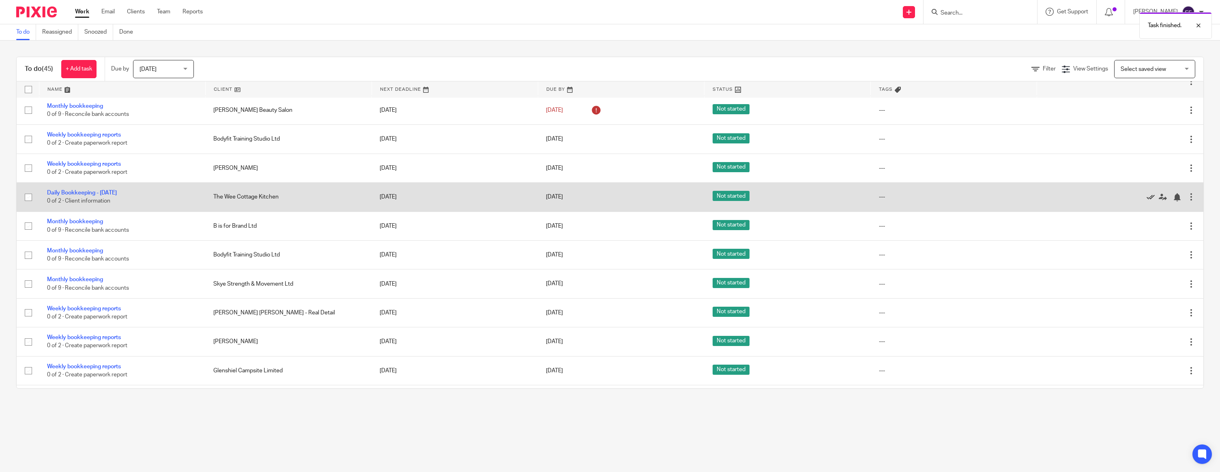
click at [1150, 202] on icon at bounding box center [1150, 197] width 8 height 8
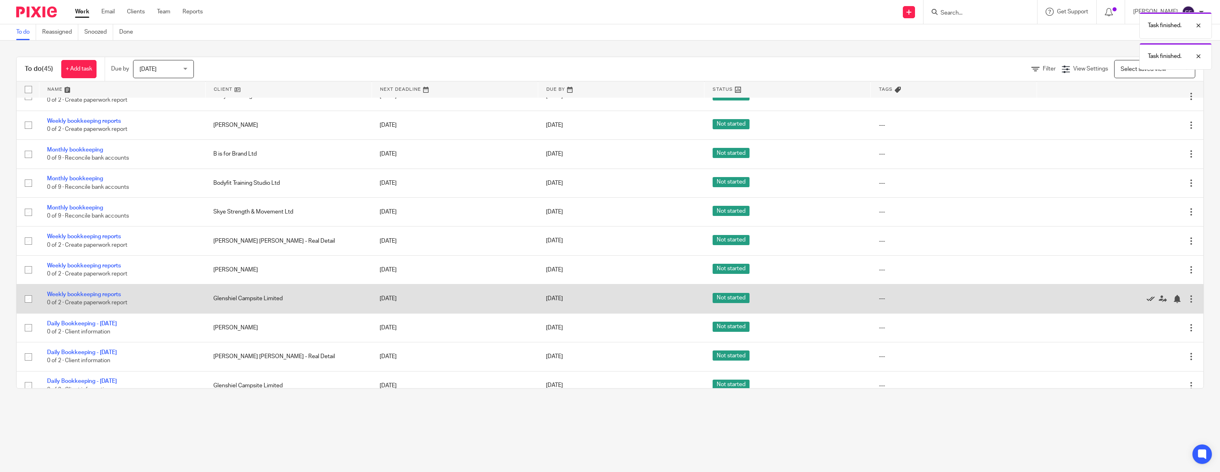
scroll to position [626, 0]
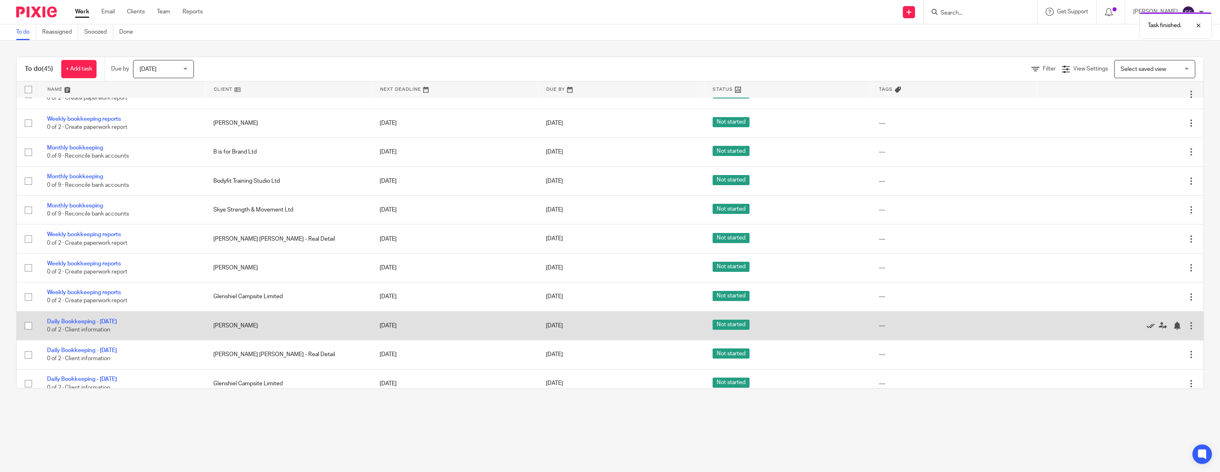
click at [1151, 330] on icon at bounding box center [1150, 326] width 8 height 8
click at [1150, 330] on icon at bounding box center [1150, 326] width 8 height 8
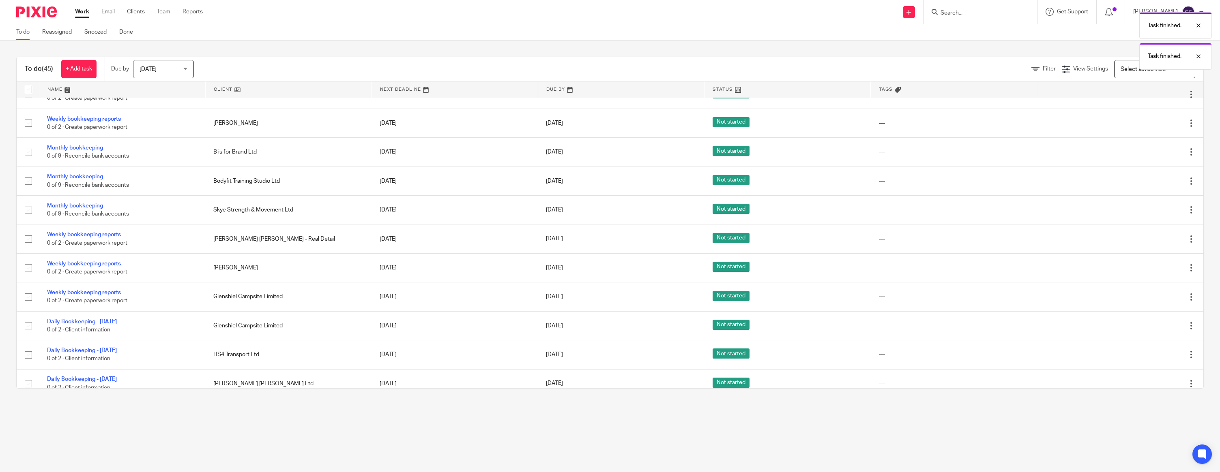
click at [1150, 330] on icon at bounding box center [1150, 326] width 8 height 8
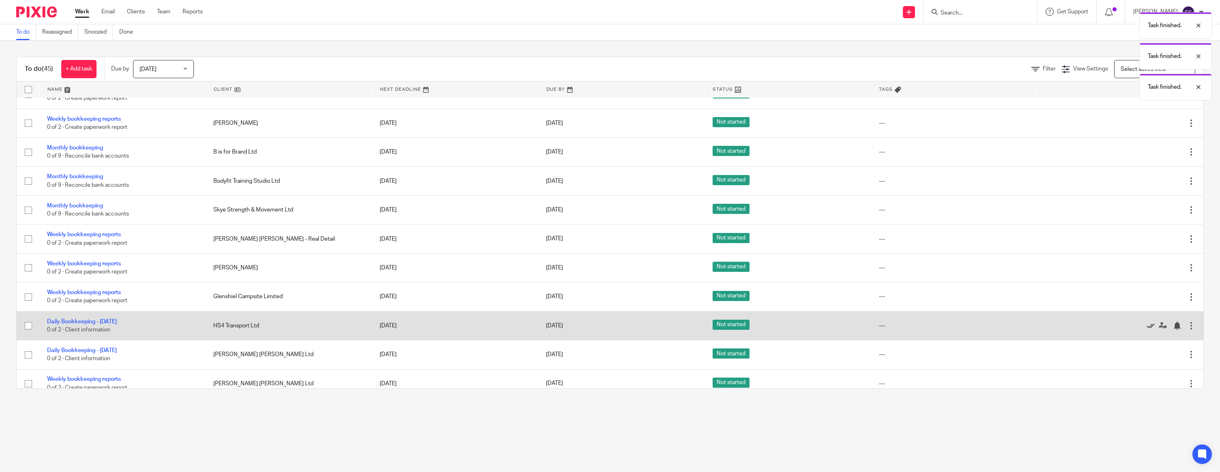
click at [1150, 330] on icon at bounding box center [1150, 326] width 8 height 8
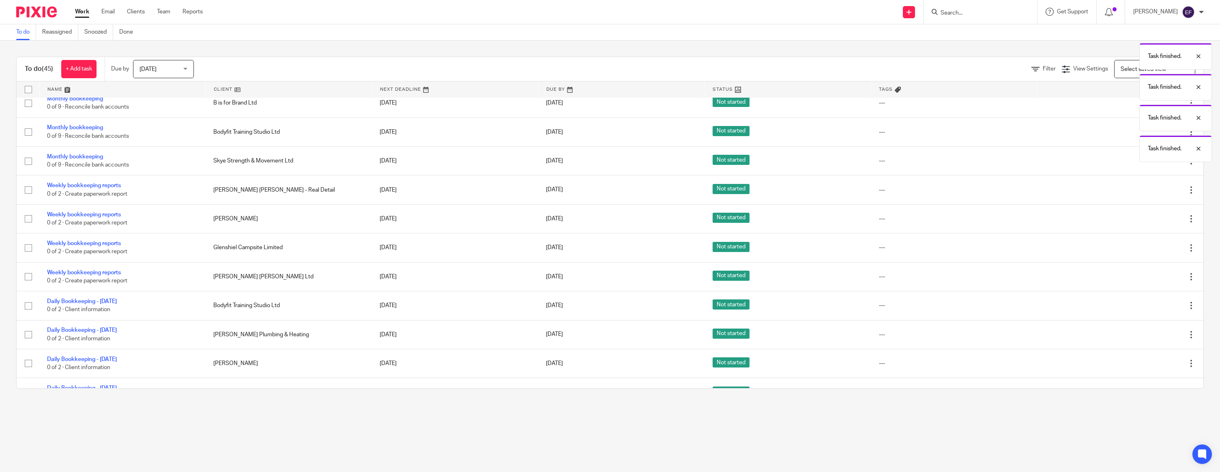
scroll to position [676, 0]
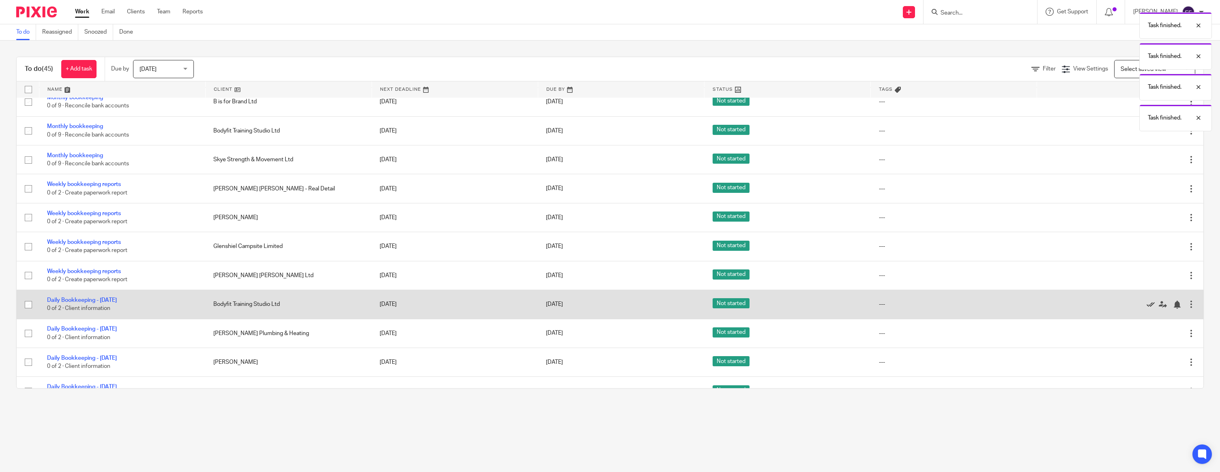
click at [1151, 309] on icon at bounding box center [1150, 305] width 8 height 8
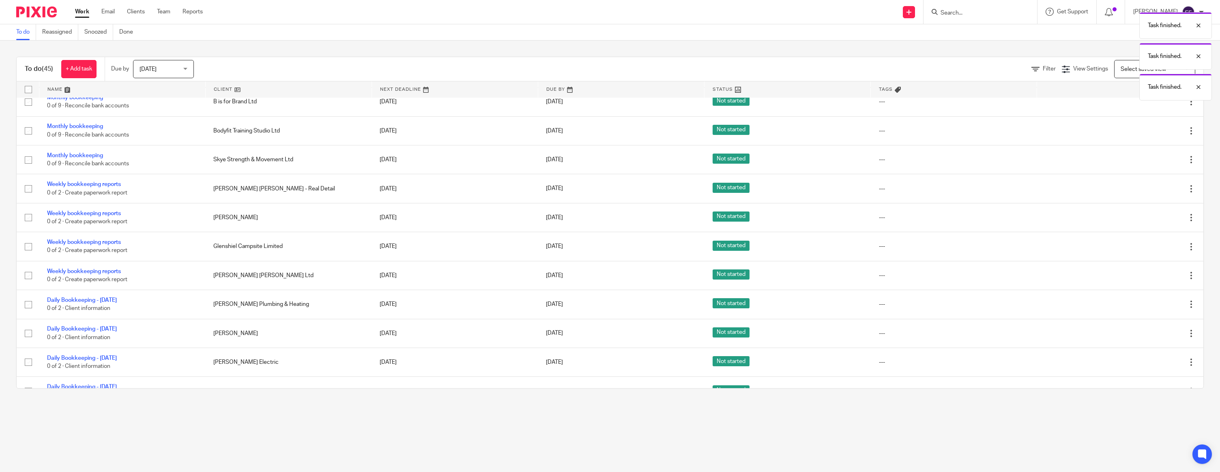
click at [1151, 309] on icon at bounding box center [1150, 305] width 8 height 8
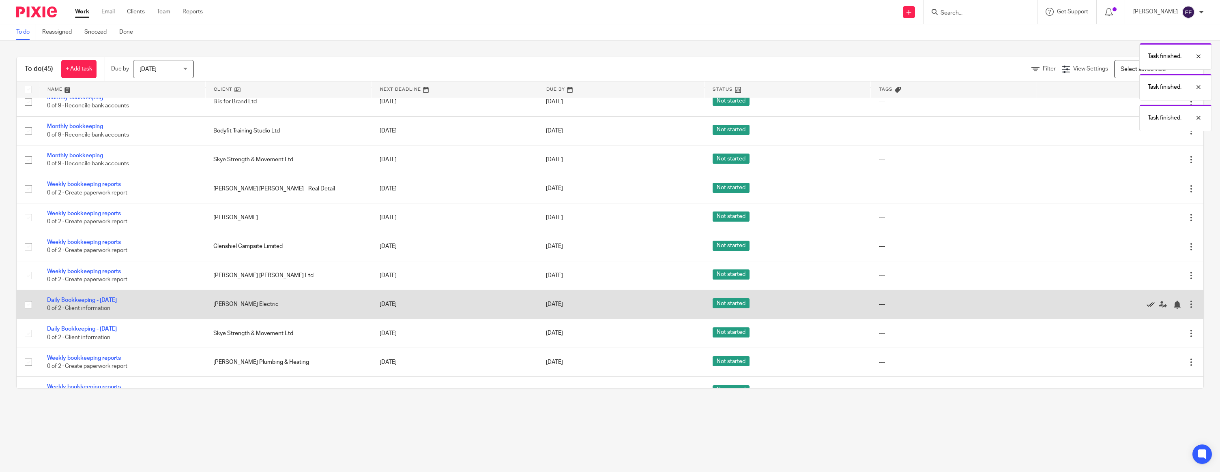
click at [1151, 309] on icon at bounding box center [1150, 305] width 8 height 8
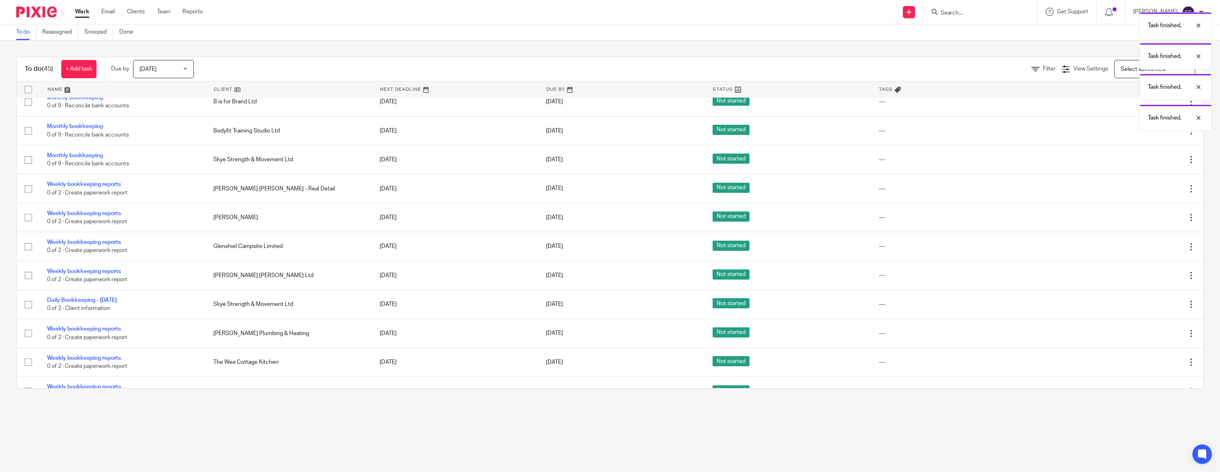
click at [1151, 309] on icon at bounding box center [1150, 305] width 8 height 8
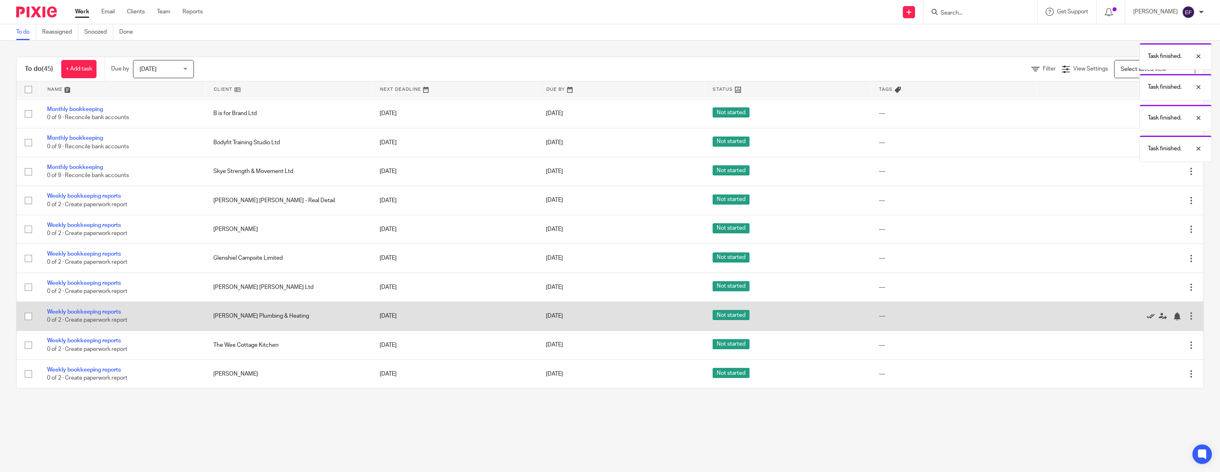
scroll to position [678, 0]
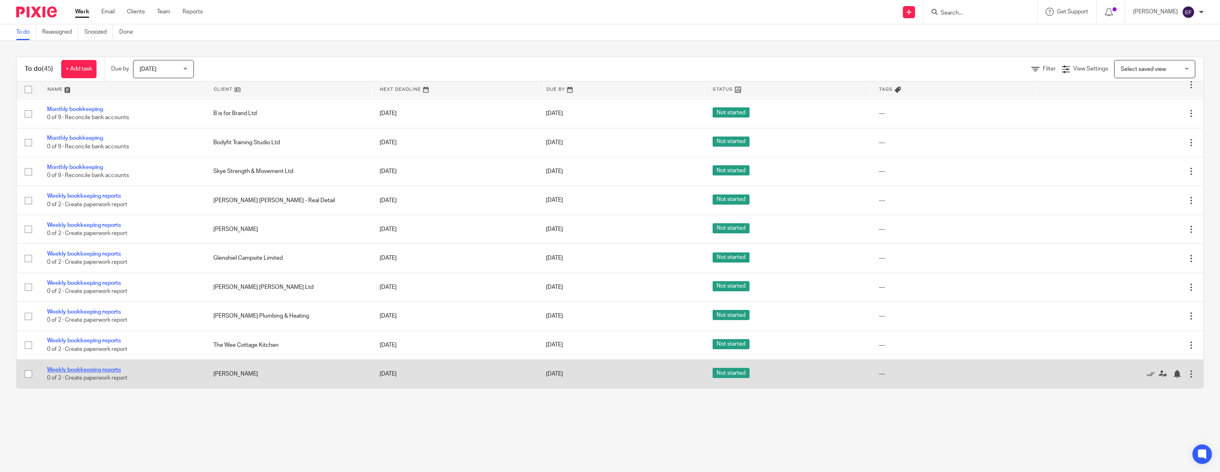
click at [80, 371] on link "Weekly bookkeeping reports" at bounding box center [84, 370] width 74 height 6
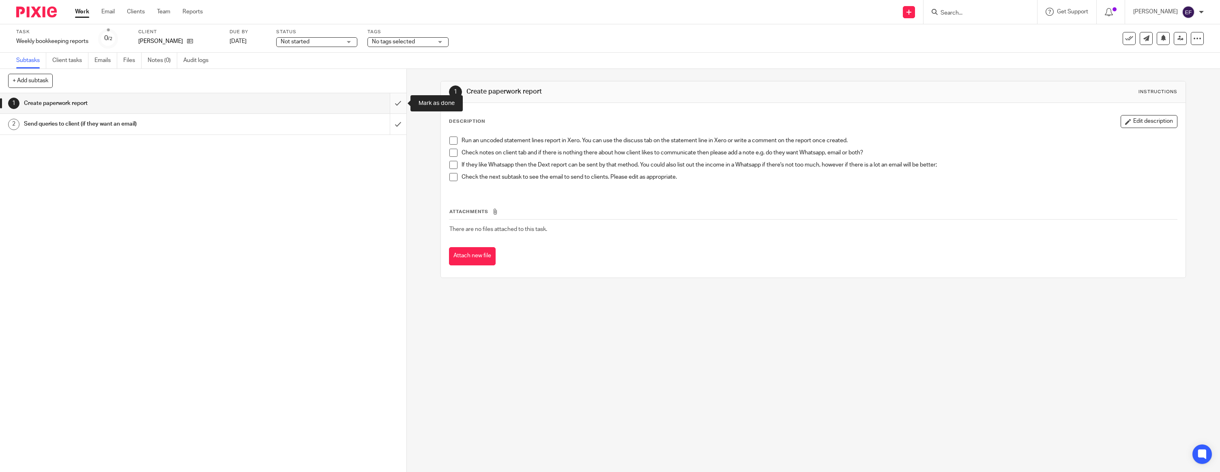
click at [398, 108] on input "submit" at bounding box center [203, 103] width 406 height 20
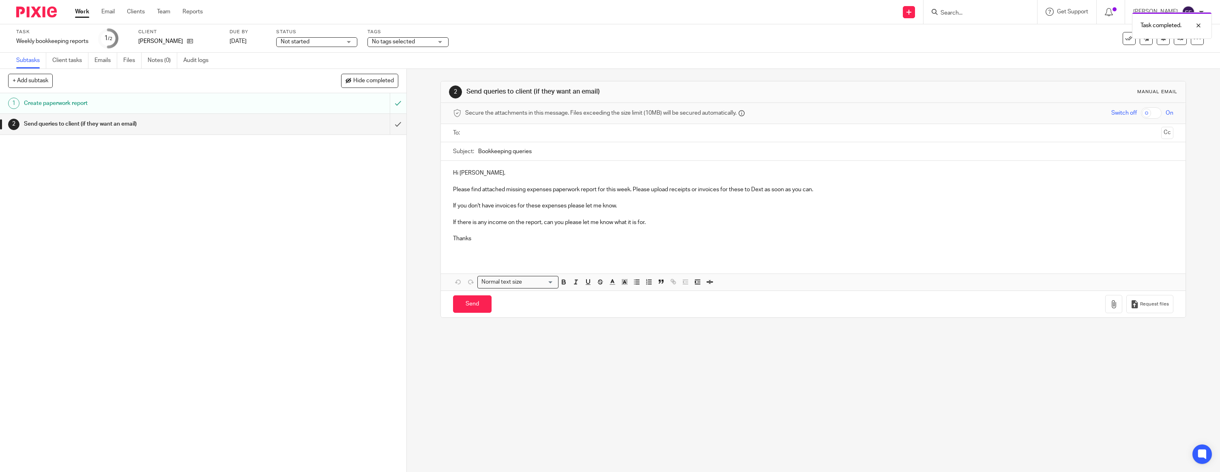
click at [485, 180] on p at bounding box center [813, 181] width 720 height 8
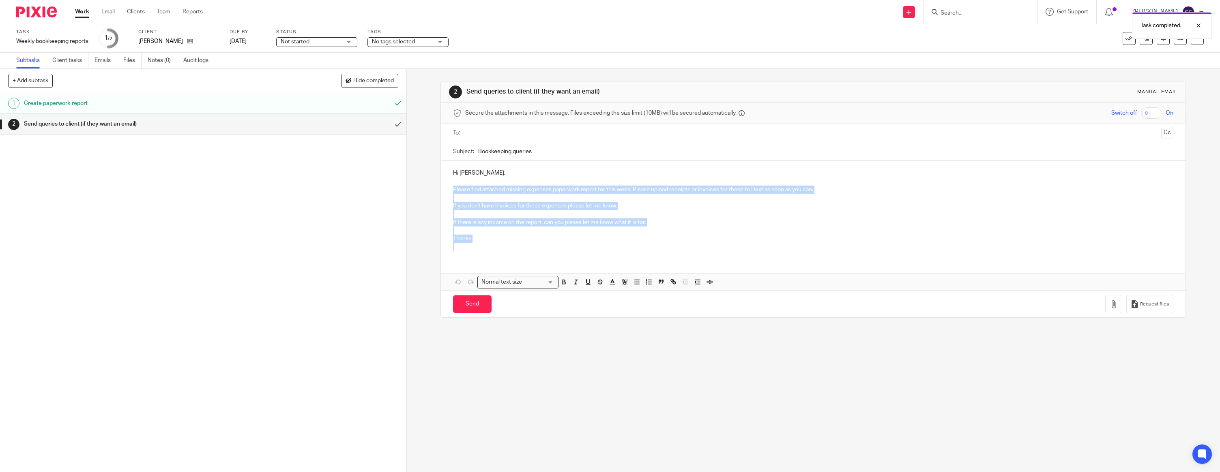
drag, startPoint x: 452, startPoint y: 189, endPoint x: 626, endPoint y: 247, distance: 183.0
click at [626, 247] on div "Hi [PERSON_NAME], Please find attached missing expenses paperwork report for th…" at bounding box center [813, 209] width 745 height 97
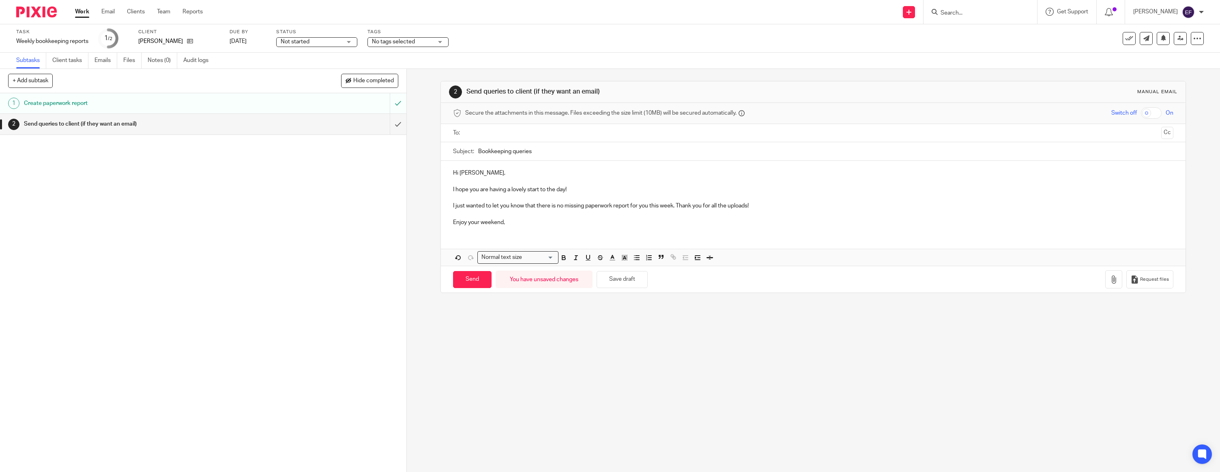
click at [530, 138] on ul at bounding box center [813, 133] width 695 height 13
click at [522, 132] on input "text" at bounding box center [813, 133] width 690 height 9
drag, startPoint x: 482, startPoint y: 241, endPoint x: 476, endPoint y: 236, distance: 8.0
click at [482, 240] on div "Hi Rona, I hope you are having a lovely start to the day! I just wanted to let …" at bounding box center [813, 215] width 745 height 105
click at [463, 273] on input "Send" at bounding box center [472, 281] width 39 height 17
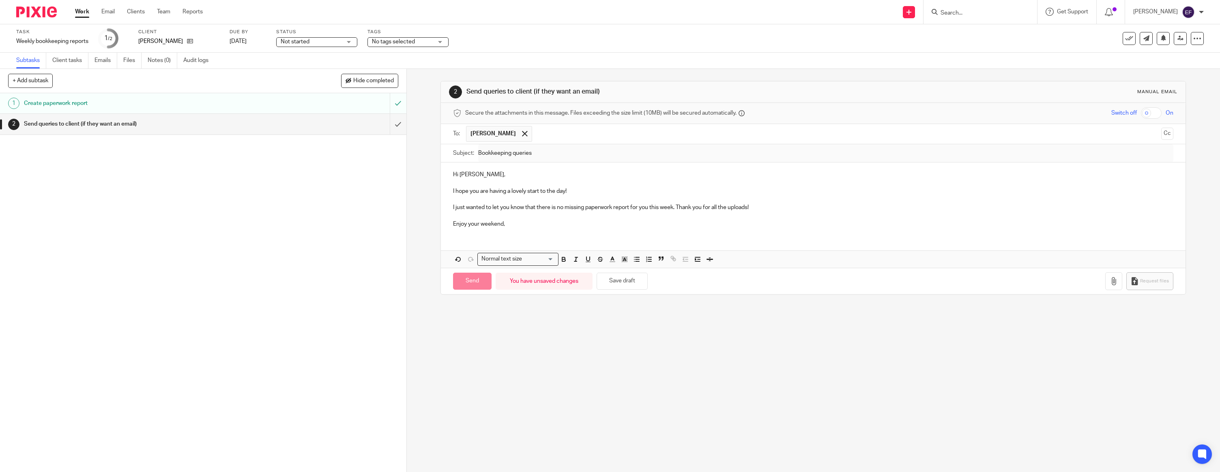
type input "Sent"
click at [43, 10] on img at bounding box center [36, 11] width 41 height 11
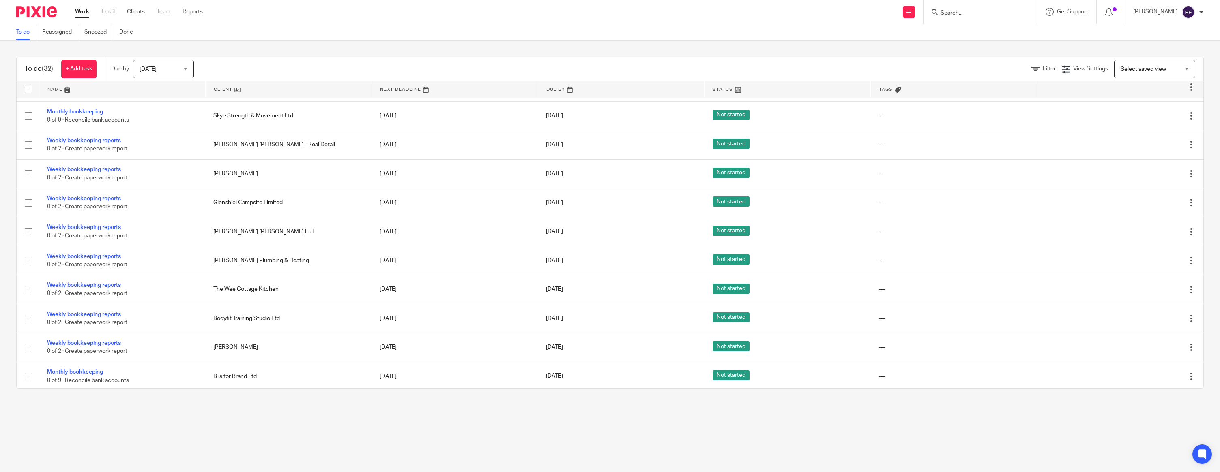
scroll to position [625, 0]
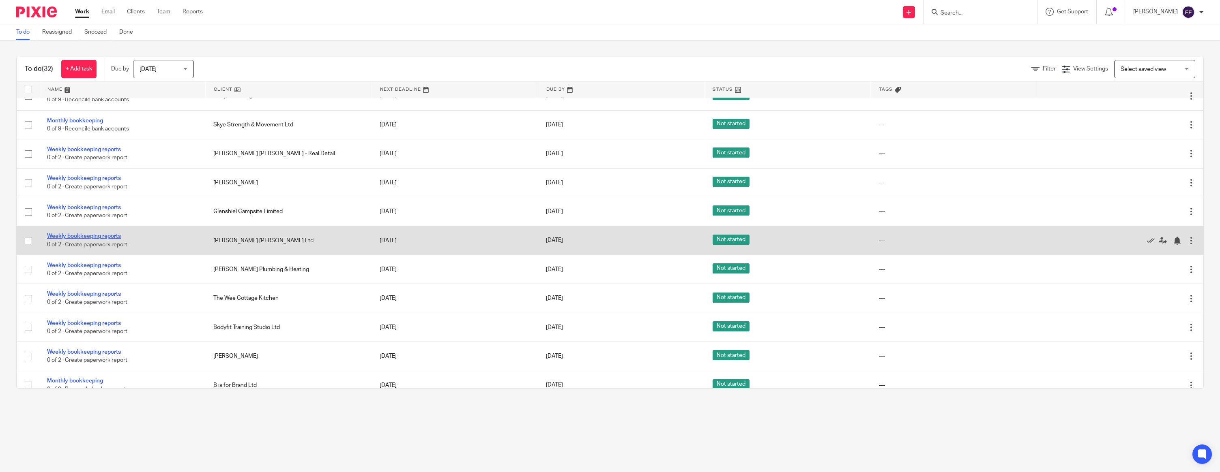
click at [93, 239] on link "Weekly bookkeeping reports" at bounding box center [84, 237] width 74 height 6
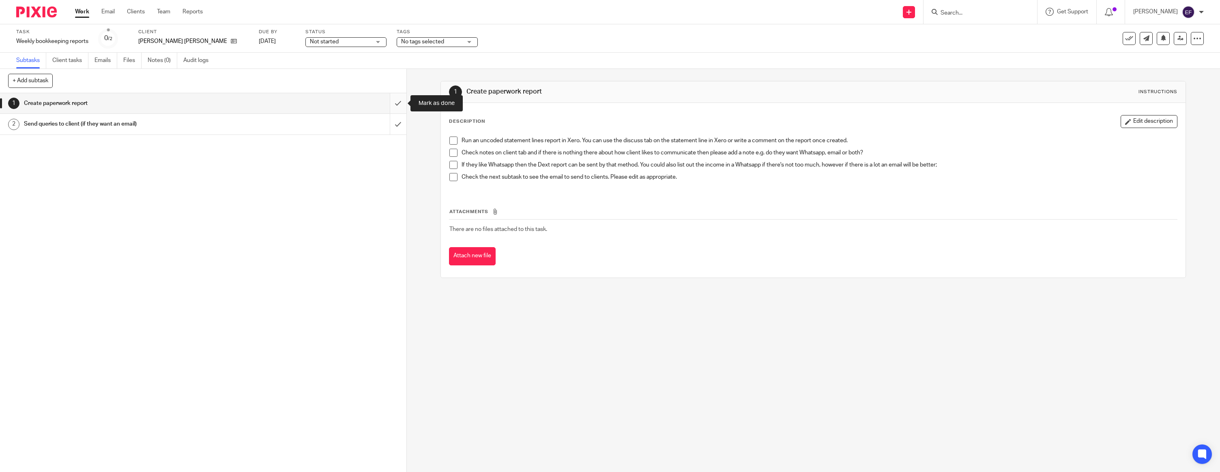
click at [400, 105] on input "submit" at bounding box center [203, 103] width 406 height 20
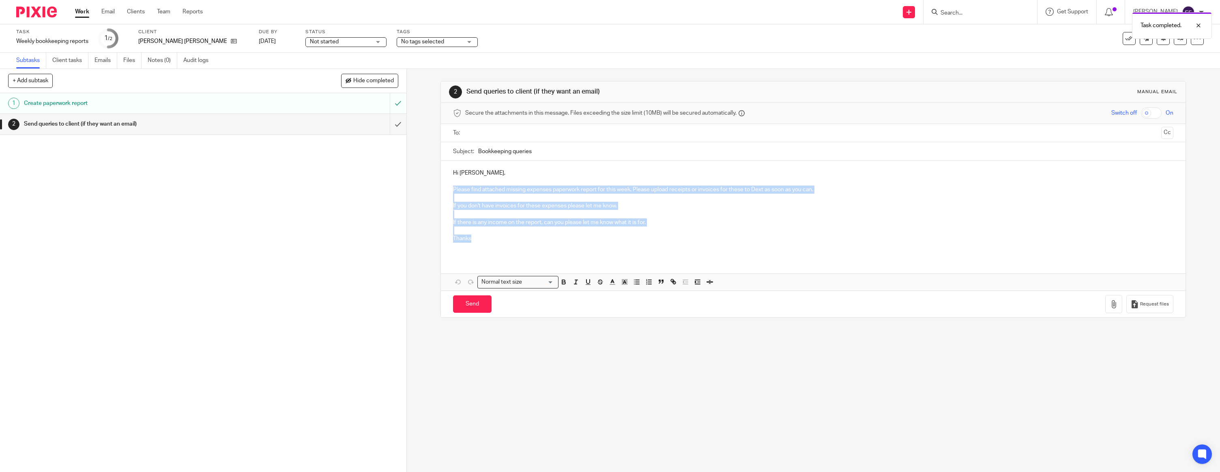
drag, startPoint x: 453, startPoint y: 190, endPoint x: 631, endPoint y: 243, distance: 185.2
click at [631, 243] on div "Hi [PERSON_NAME], Please find attached missing expenses paperwork report for th…" at bounding box center [813, 209] width 745 height 97
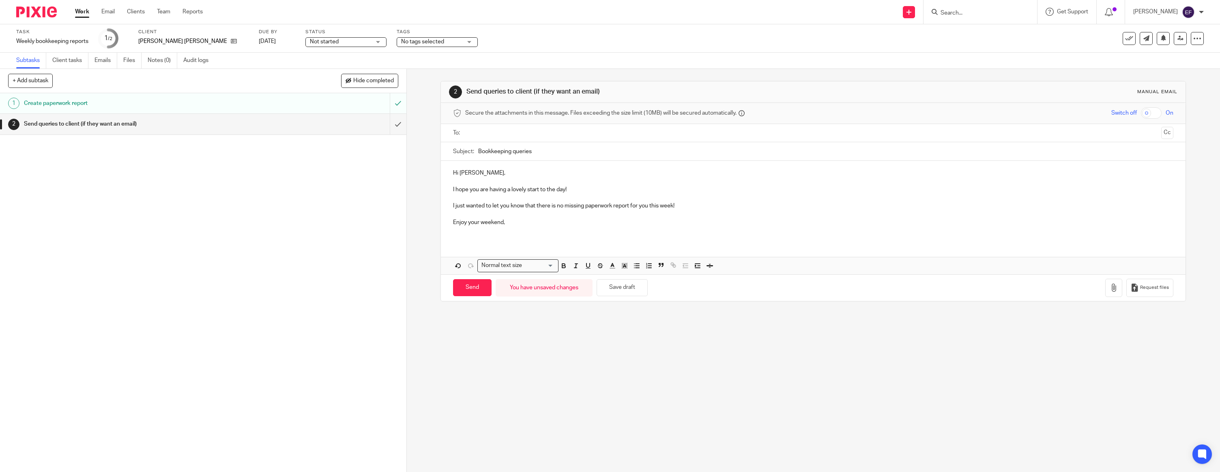
drag, startPoint x: 443, startPoint y: 224, endPoint x: 457, endPoint y: 230, distance: 15.1
click at [446, 225] on div "Hi [PERSON_NAME], I hope you are having a lovely start to the day! I just wante…" at bounding box center [813, 201] width 745 height 80
click at [461, 232] on p at bounding box center [813, 231] width 720 height 8
click at [479, 126] on div at bounding box center [813, 133] width 695 height 18
click at [479, 130] on input "text" at bounding box center [813, 133] width 690 height 9
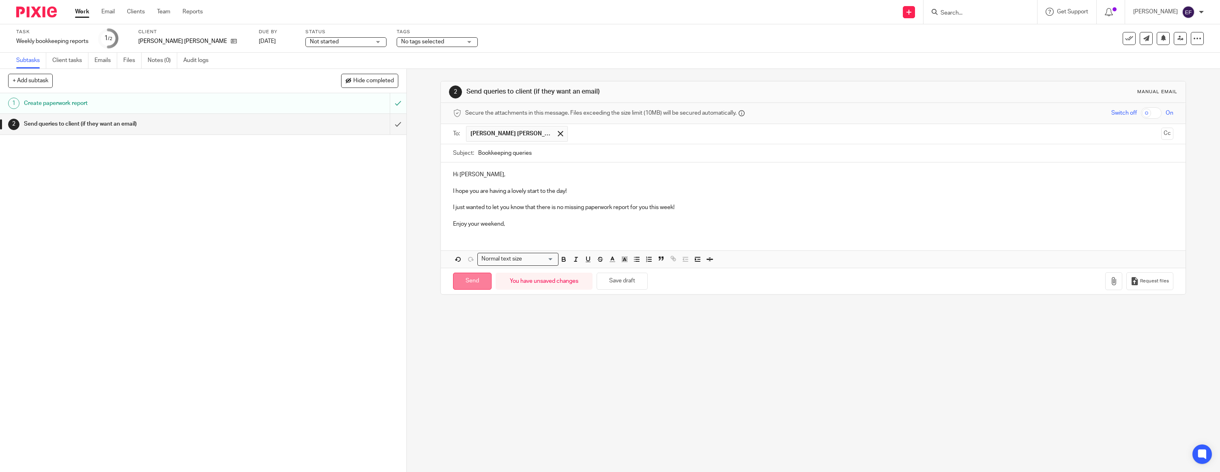
click at [477, 275] on input "Send" at bounding box center [472, 281] width 39 height 17
type input "Sent"
click at [48, 13] on img at bounding box center [36, 11] width 41 height 11
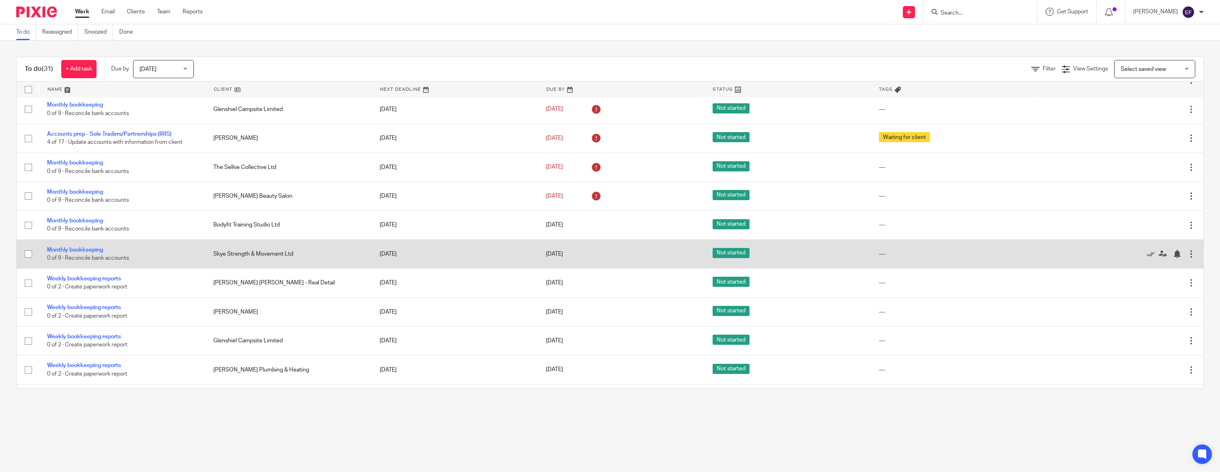
scroll to position [619, 0]
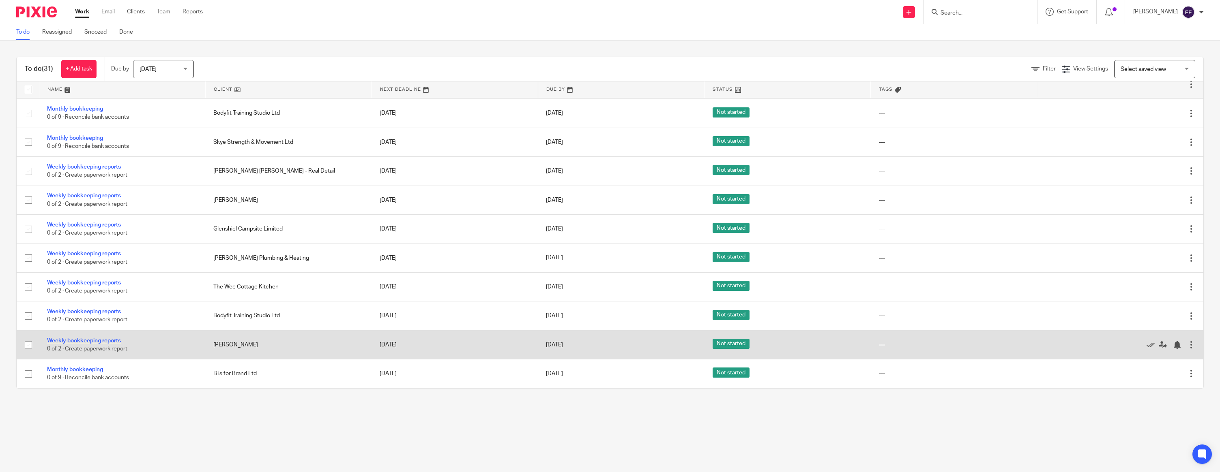
click at [87, 339] on link "Weekly bookkeeping reports" at bounding box center [84, 341] width 74 height 6
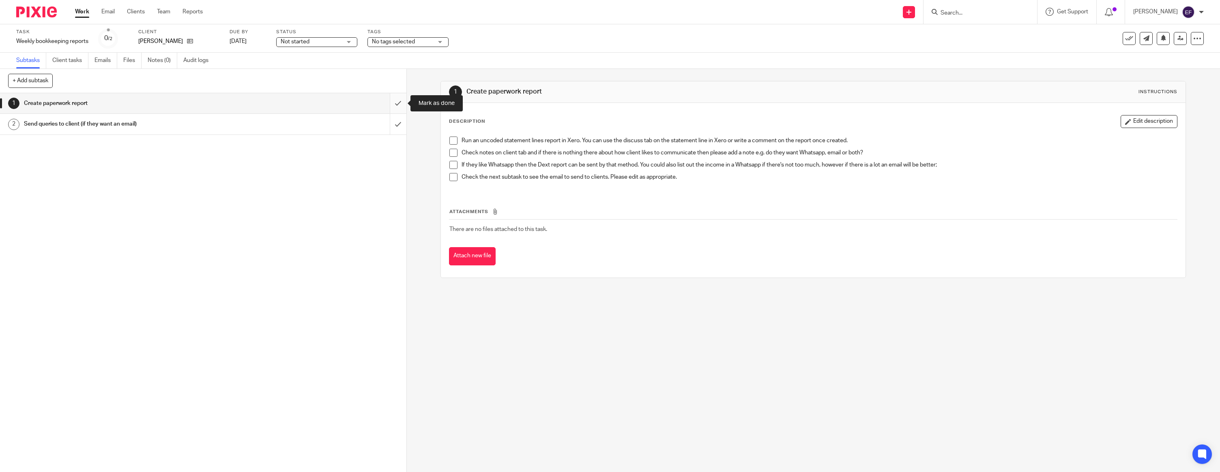
click at [393, 104] on input "submit" at bounding box center [203, 103] width 406 height 20
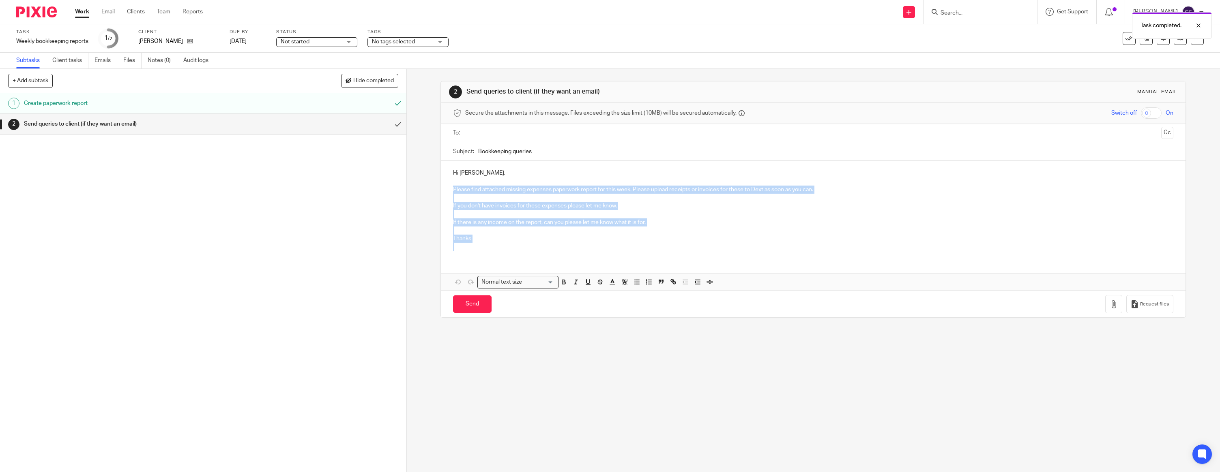
drag, startPoint x: 454, startPoint y: 188, endPoint x: 604, endPoint y: 249, distance: 162.1
click at [604, 249] on div "Hi [PERSON_NAME], Please find attached missing expenses paperwork report for th…" at bounding box center [813, 209] width 745 height 97
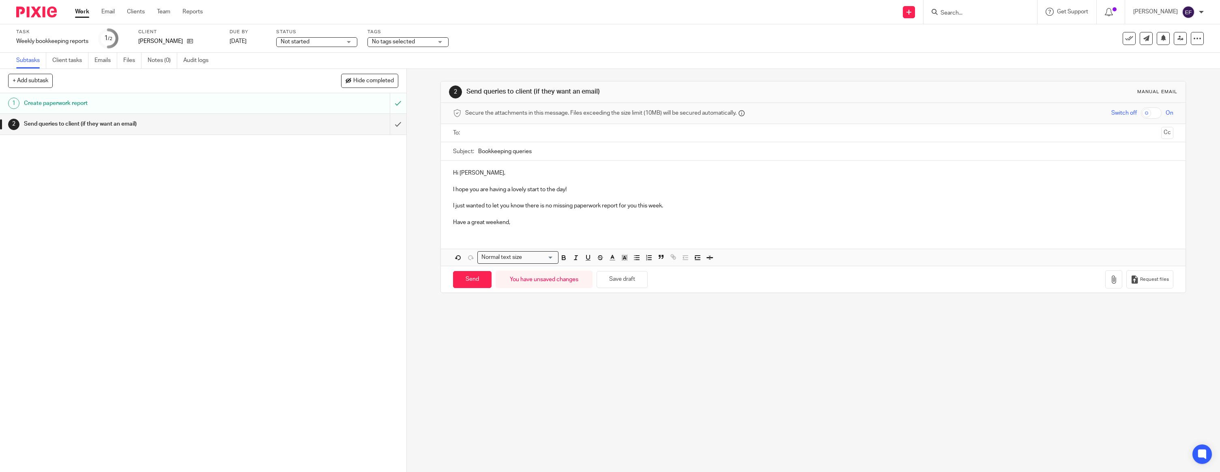
click at [499, 132] on input "text" at bounding box center [813, 133] width 690 height 9
click at [479, 279] on input "Send" at bounding box center [472, 281] width 39 height 17
type input "Sent"
click at [44, 13] on img at bounding box center [36, 11] width 41 height 11
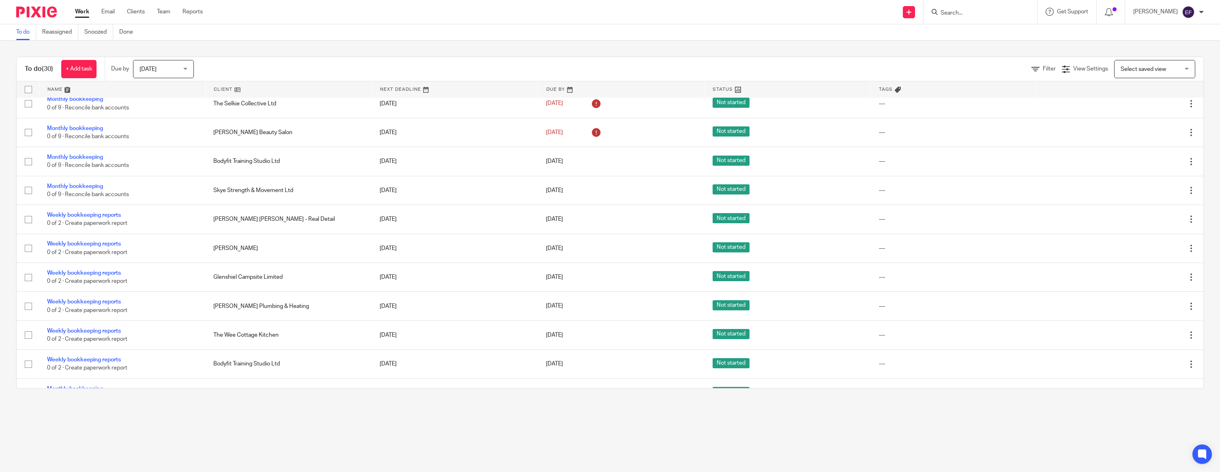
scroll to position [590, 0]
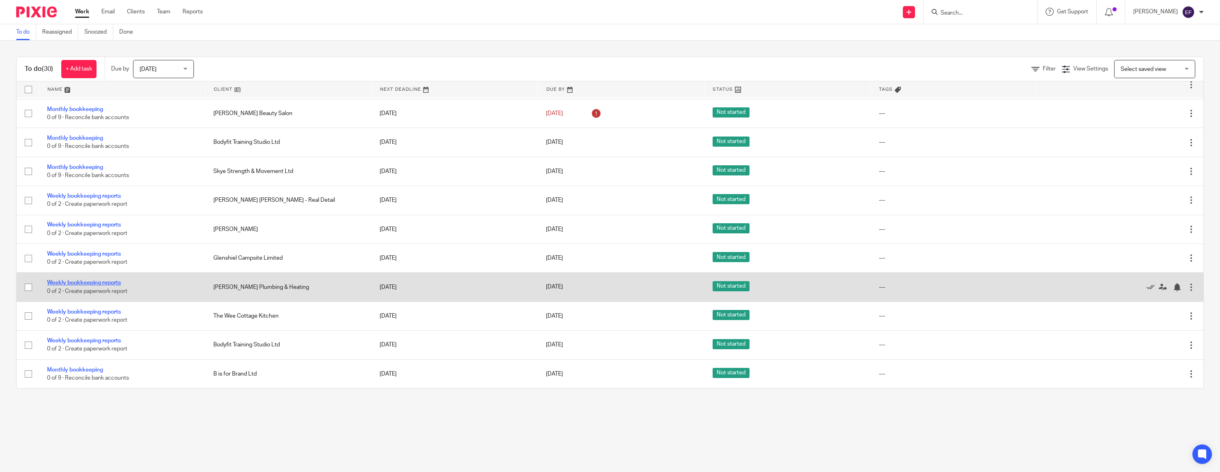
click at [99, 281] on link "Weekly bookkeeping reports" at bounding box center [84, 283] width 74 height 6
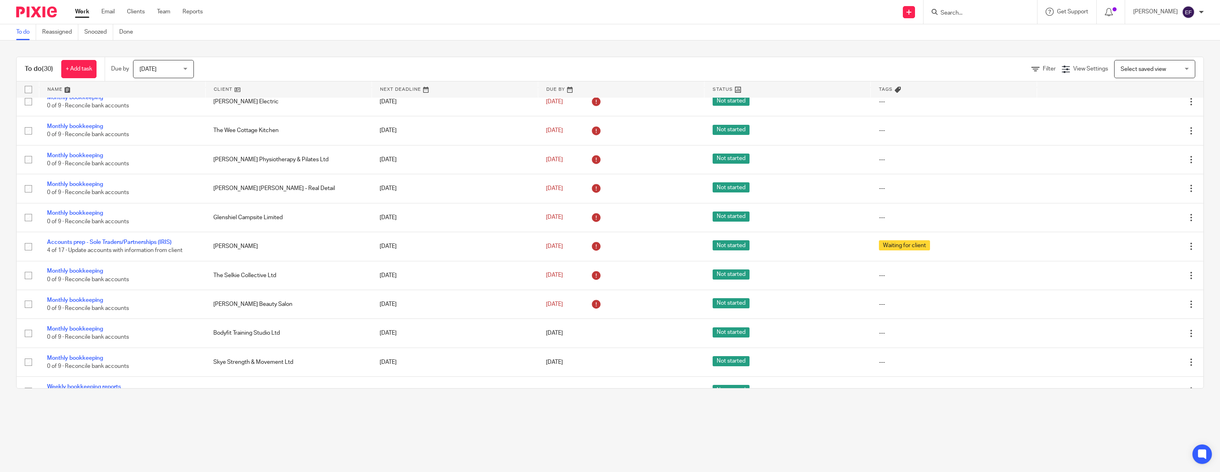
scroll to position [590, 0]
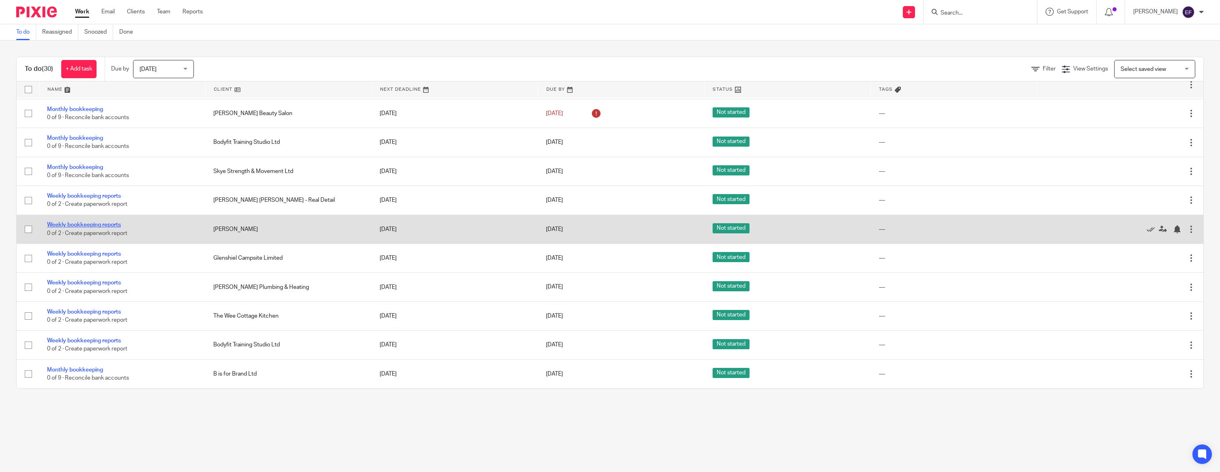
click at [97, 222] on link "Weekly bookkeeping reports" at bounding box center [84, 225] width 74 height 6
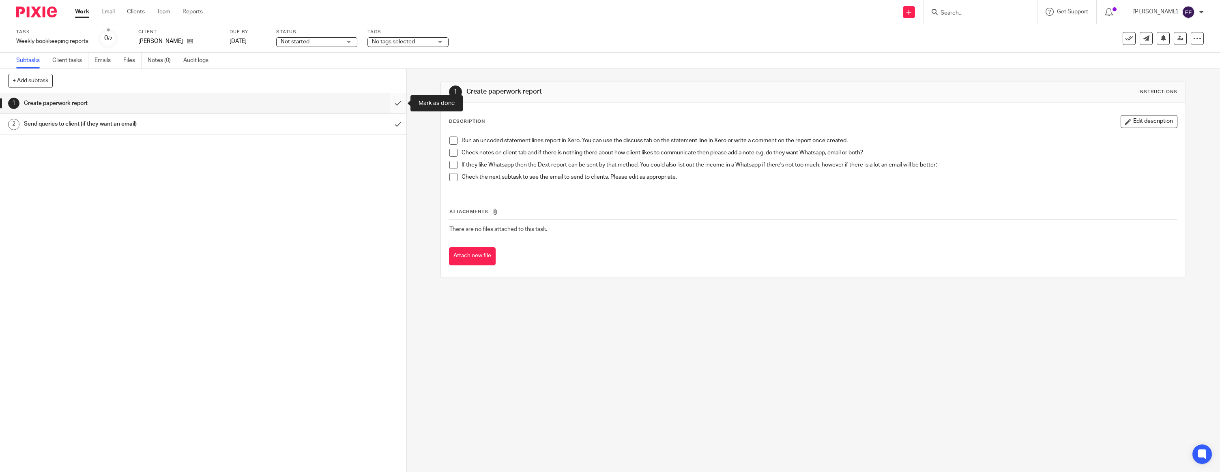
click at [398, 106] on input "submit" at bounding box center [203, 103] width 406 height 20
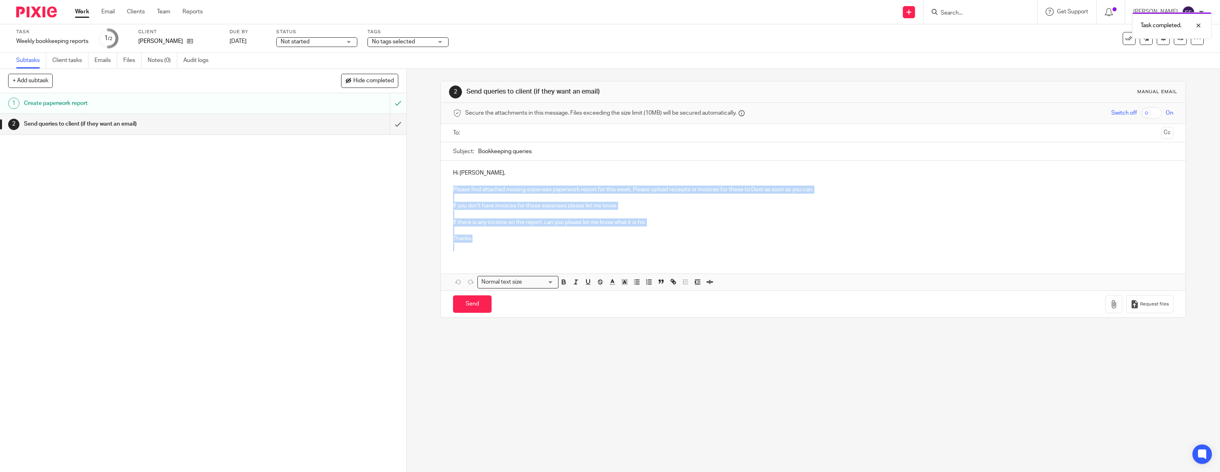
drag, startPoint x: 453, startPoint y: 188, endPoint x: 627, endPoint y: 248, distance: 183.1
click at [627, 248] on div "Hi [PERSON_NAME], Please find attached missing expenses paperwork report for th…" at bounding box center [813, 209] width 745 height 97
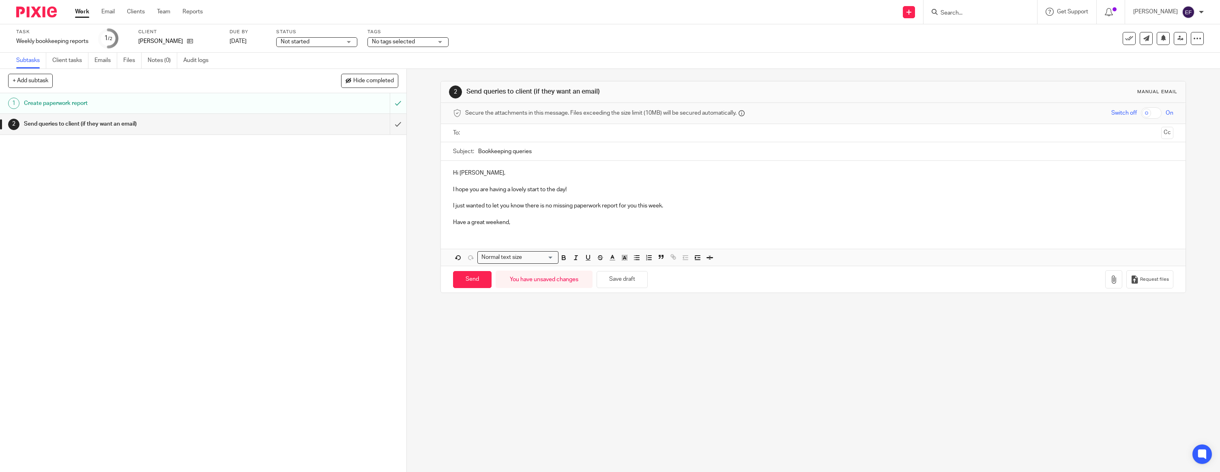
click at [499, 127] on ul at bounding box center [813, 133] width 695 height 13
click at [505, 135] on input "text" at bounding box center [813, 133] width 690 height 9
click at [478, 236] on div "Hi [PERSON_NAME], I hope you are having a lovely start to the day! I just wante…" at bounding box center [813, 215] width 745 height 105
click at [478, 280] on input "Send" at bounding box center [472, 281] width 39 height 17
type input "Sent"
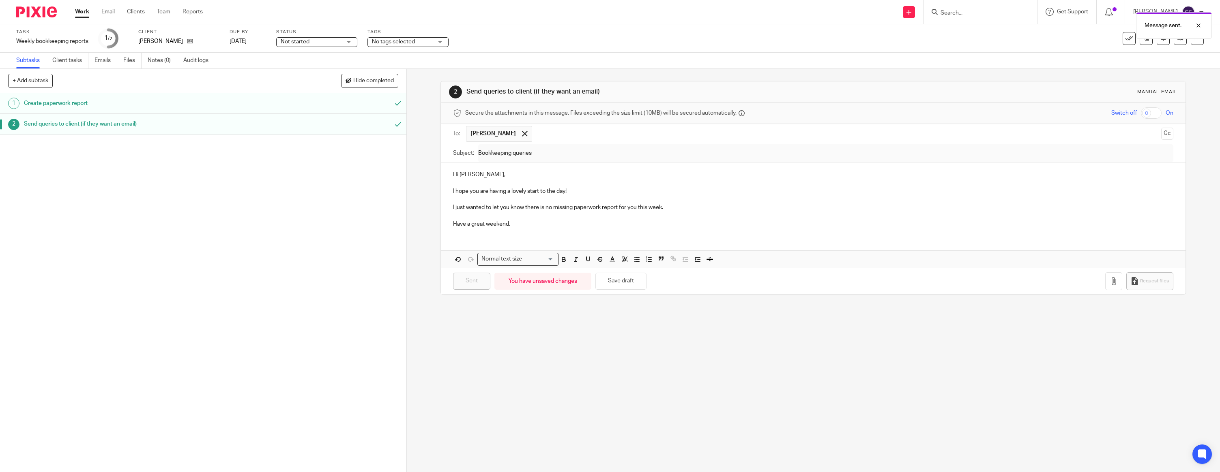
click at [28, 11] on img at bounding box center [36, 11] width 41 height 11
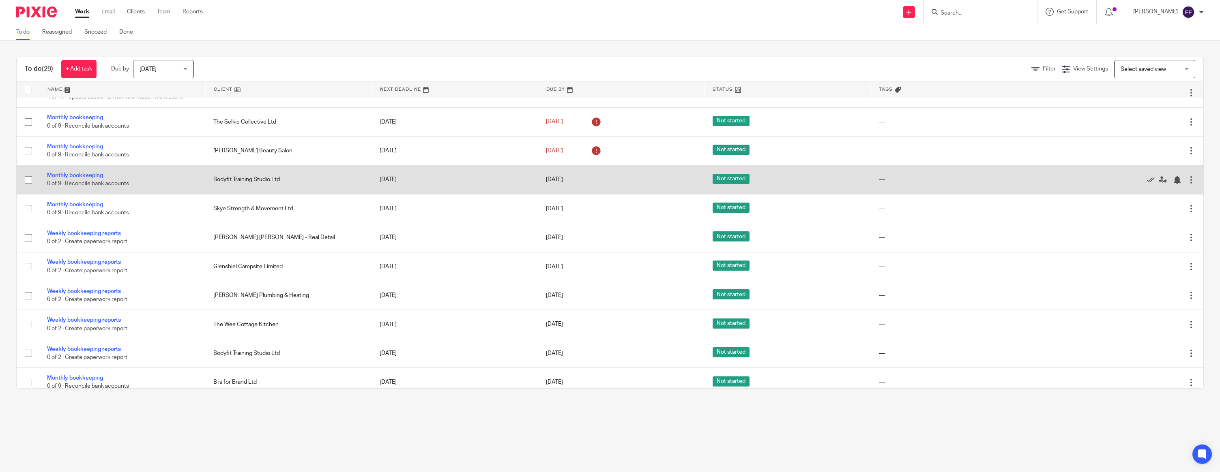
scroll to position [560, 0]
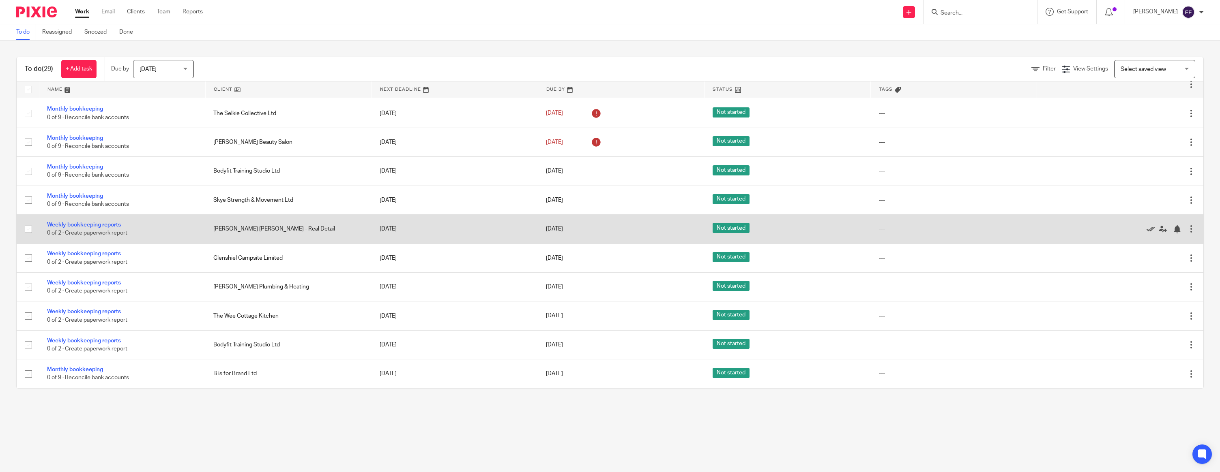
click at [1149, 226] on icon at bounding box center [1150, 229] width 8 height 8
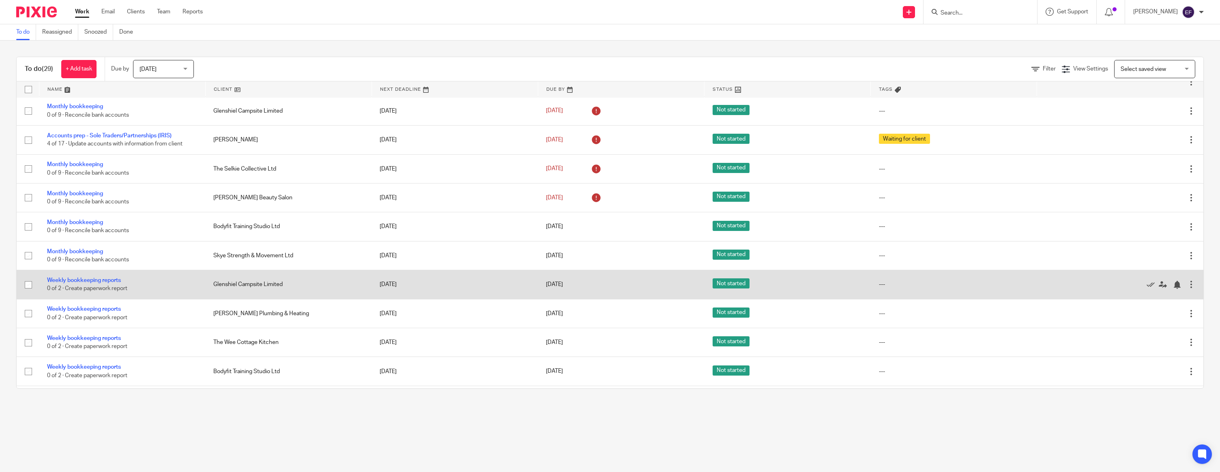
scroll to position [531, 0]
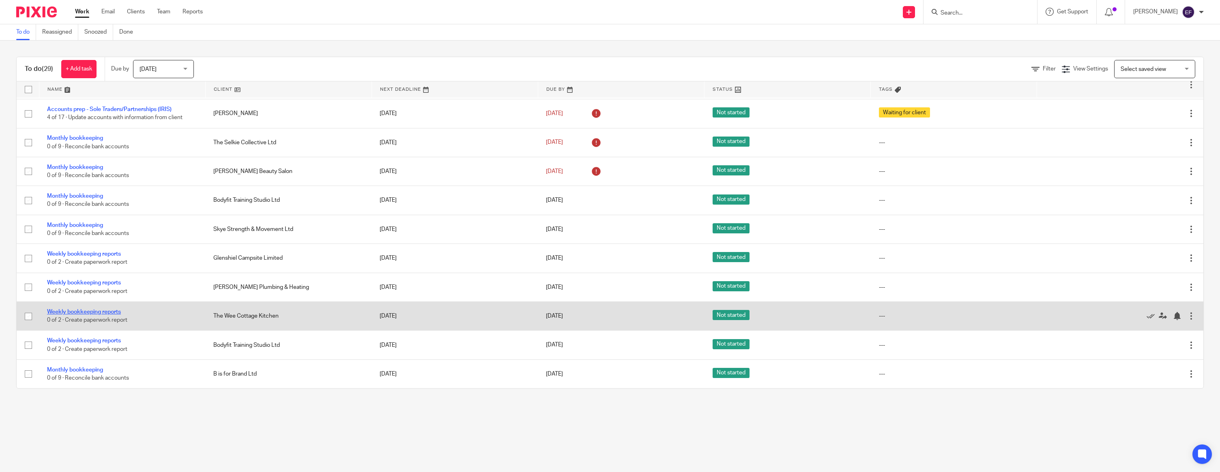
click at [91, 311] on link "Weekly bookkeeping reports" at bounding box center [84, 312] width 74 height 6
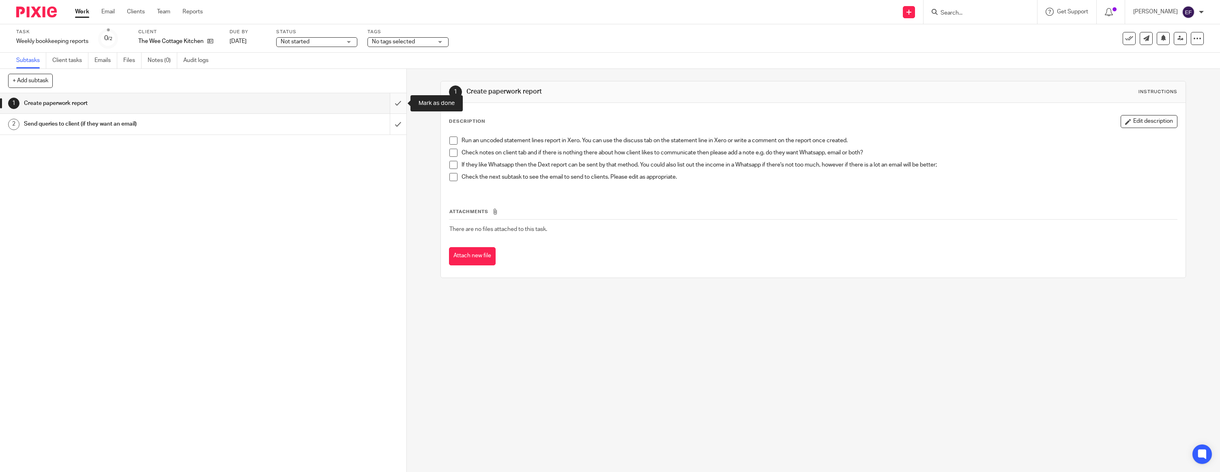
click at [398, 107] on input "submit" at bounding box center [203, 103] width 406 height 20
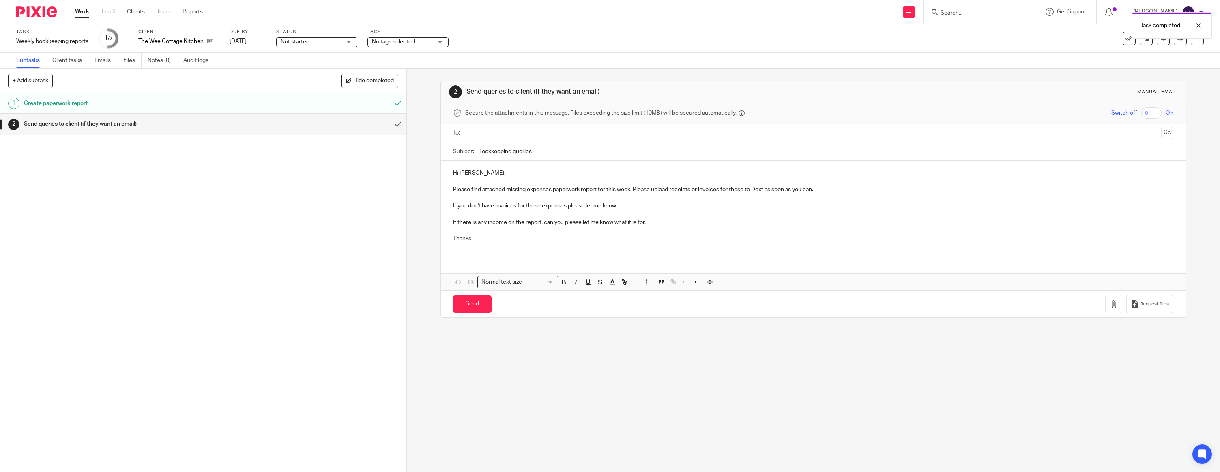
click at [479, 174] on p "Hi Mairi," at bounding box center [813, 173] width 720 height 8
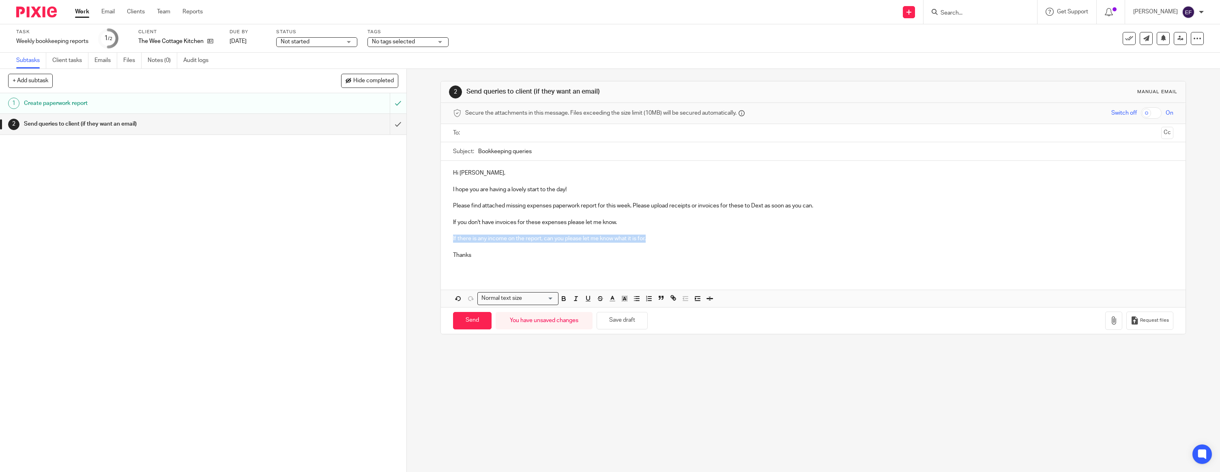
drag, startPoint x: 658, startPoint y: 239, endPoint x: 446, endPoint y: 237, distance: 211.3
click at [446, 237] on div "Hi Mairi, I hope you are having a lovely start to the day! Please find attached…" at bounding box center [813, 217] width 745 height 113
click at [478, 252] on p "Thanks" at bounding box center [813, 255] width 720 height 8
click at [533, 132] on input "text" at bounding box center [813, 133] width 690 height 9
click at [1112, 324] on icon "button" at bounding box center [1114, 322] width 8 height 8
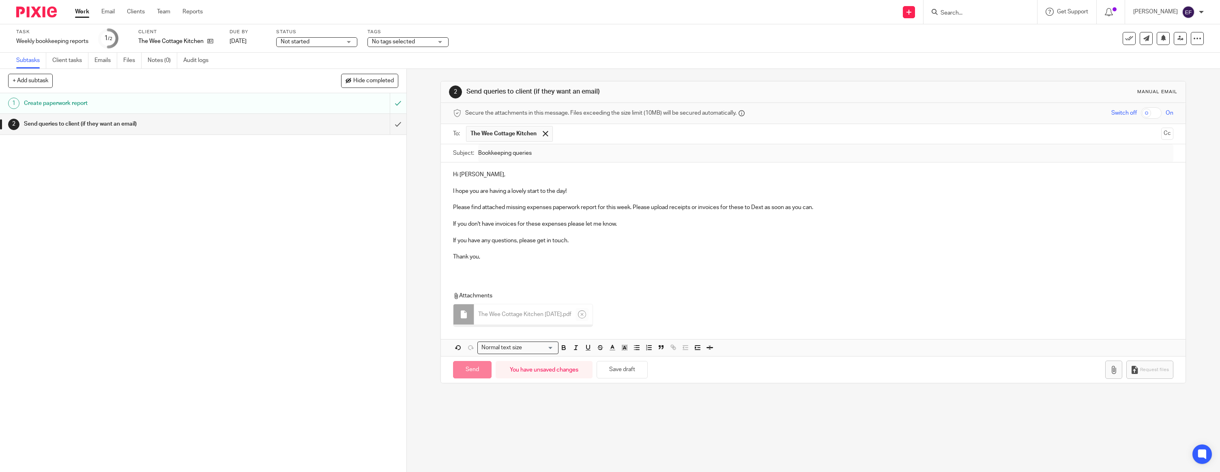
click at [489, 273] on div "Hi Mairi, I hope you are having a lovely start to the day! Please find attached…" at bounding box center [813, 219] width 745 height 113
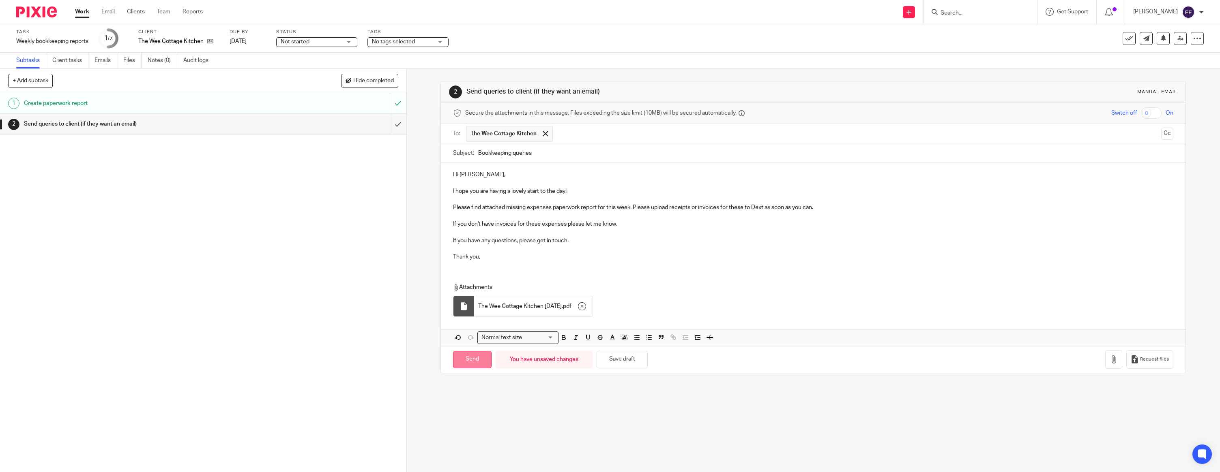
click at [472, 366] on input "Send" at bounding box center [472, 359] width 39 height 17
type input "Sent"
click at [31, 15] on img at bounding box center [36, 11] width 41 height 11
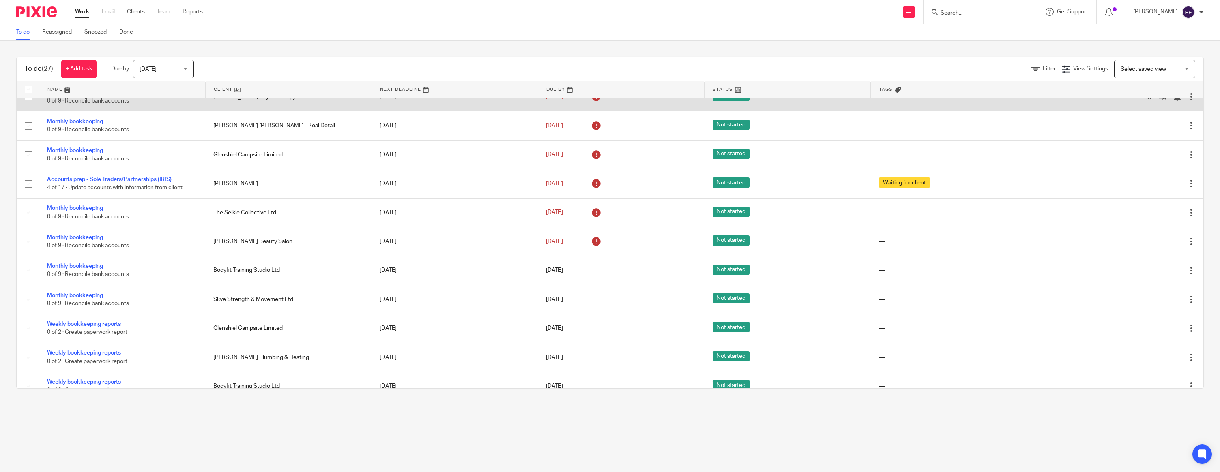
scroll to position [502, 0]
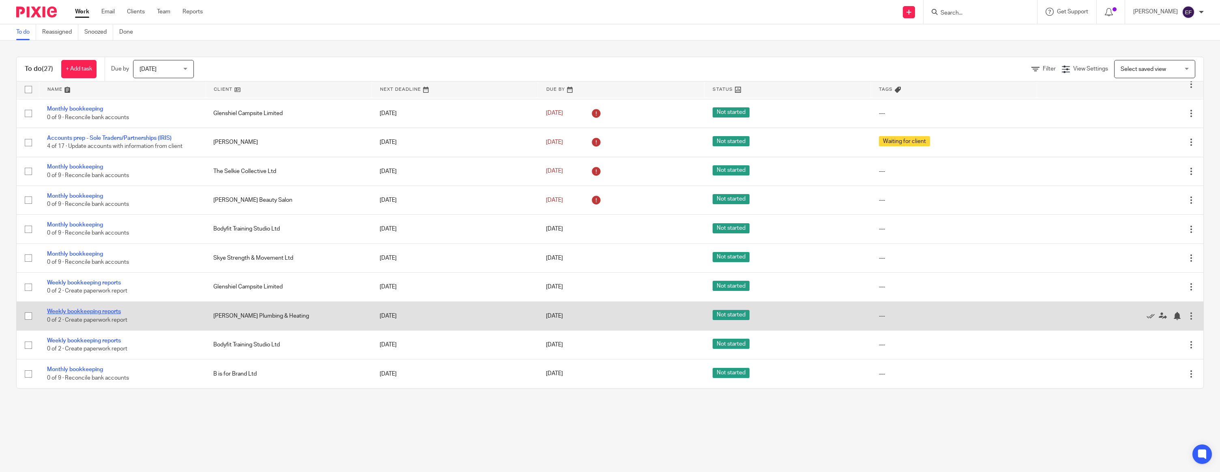
click at [108, 310] on link "Weekly bookkeeping reports" at bounding box center [84, 312] width 74 height 6
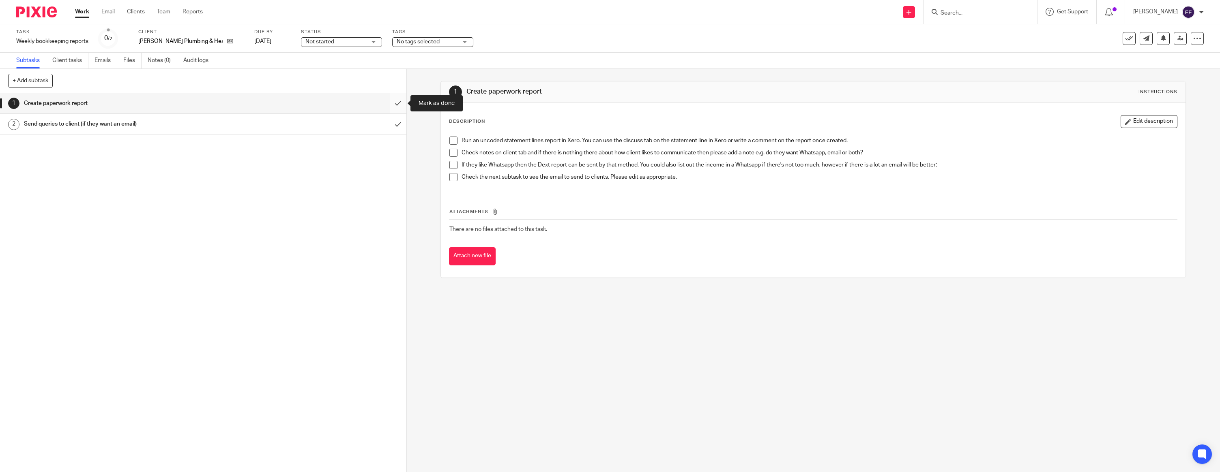
click at [400, 106] on input "submit" at bounding box center [203, 103] width 406 height 20
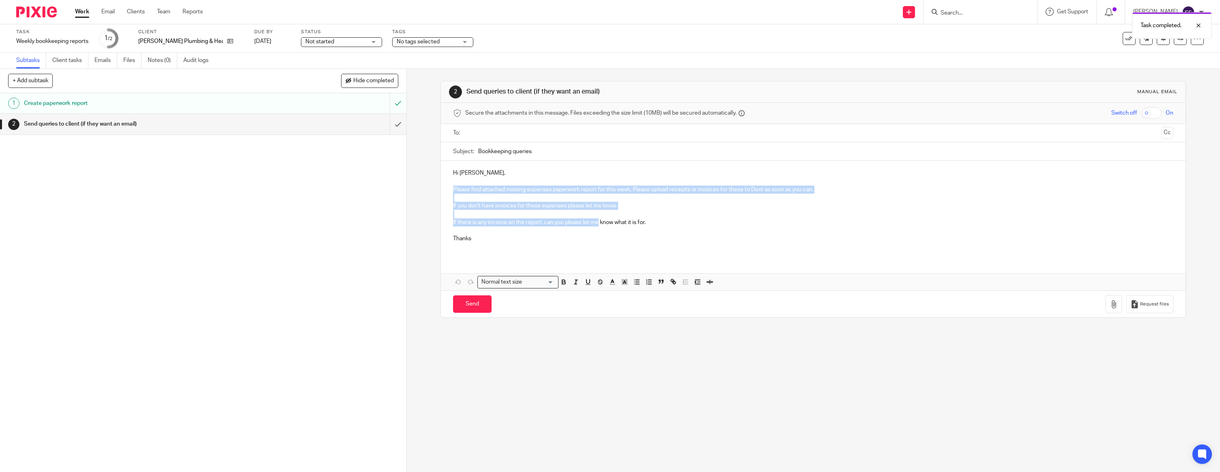
drag, startPoint x: 453, startPoint y: 191, endPoint x: 598, endPoint y: 219, distance: 147.4
click at [598, 219] on div "Hi [PERSON_NAME], Please find attached missing expenses paperwork report for th…" at bounding box center [813, 209] width 745 height 97
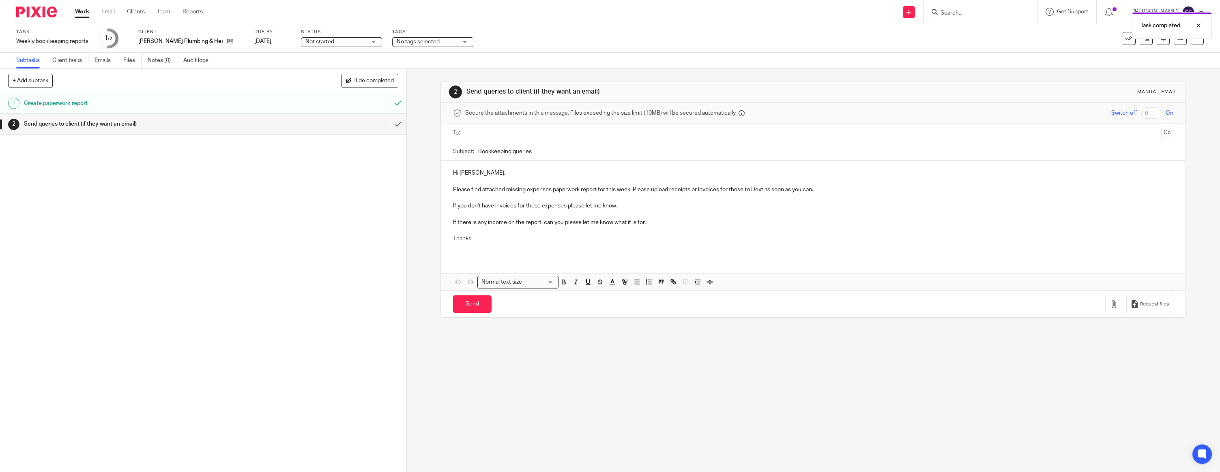
click at [515, 169] on div "Hi [PERSON_NAME], Please find attached missing expenses paperwork report for th…" at bounding box center [813, 209] width 745 height 97
drag, startPoint x: 495, startPoint y: 175, endPoint x: 461, endPoint y: 176, distance: 34.5
click at [461, 176] on p "Hi [PERSON_NAME]," at bounding box center [813, 173] width 720 height 8
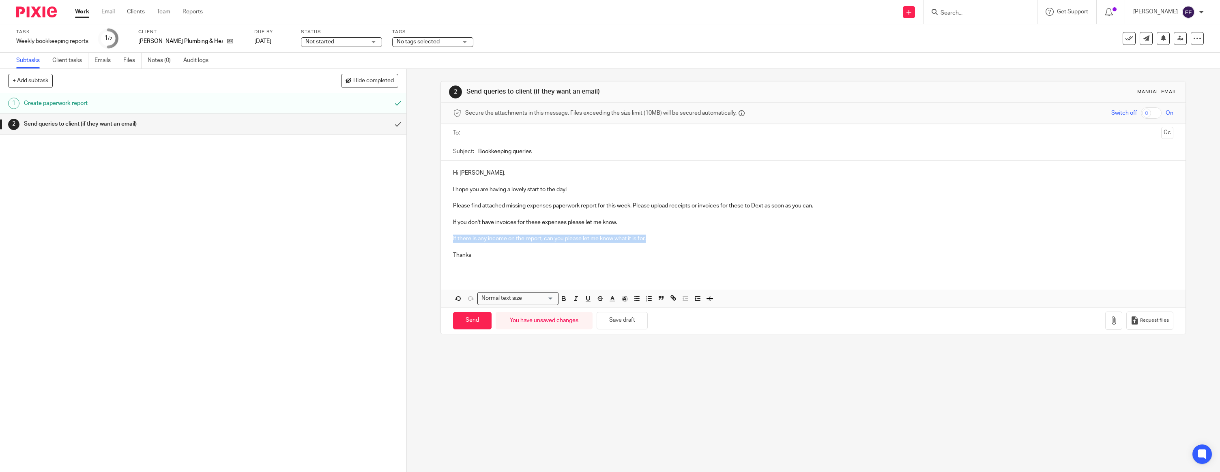
drag, startPoint x: 657, startPoint y: 239, endPoint x: 448, endPoint y: 239, distance: 208.8
click at [448, 239] on div "Hi Danielle, I hope you are having a lovely start to the day! Please find attac…" at bounding box center [813, 217] width 745 height 113
click at [219, 45] on p "[PERSON_NAME] Plumbing & Heating" at bounding box center [180, 41] width 85 height 8
drag, startPoint x: 722, startPoint y: 241, endPoint x: 551, endPoint y: 239, distance: 171.1
click at [551, 239] on p "With rectifying the personal payments, it would be great practise to reintroduc…" at bounding box center [813, 239] width 720 height 8
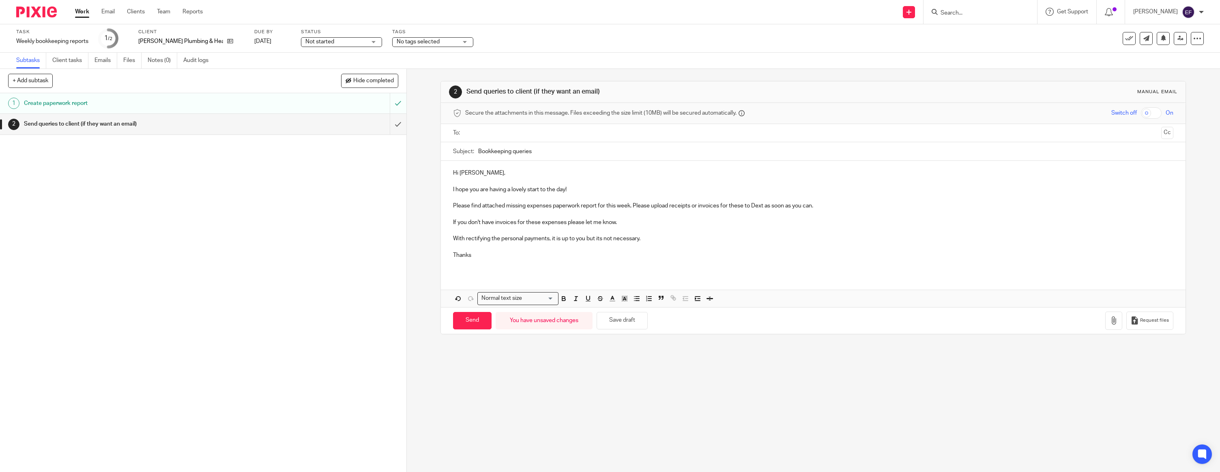
click at [635, 249] on p at bounding box center [813, 247] width 720 height 8
click at [546, 255] on p "Thanks" at bounding box center [813, 255] width 720 height 8
click at [523, 134] on input "text" at bounding box center [813, 133] width 690 height 9
click at [1115, 322] on icon "button" at bounding box center [1114, 322] width 8 height 8
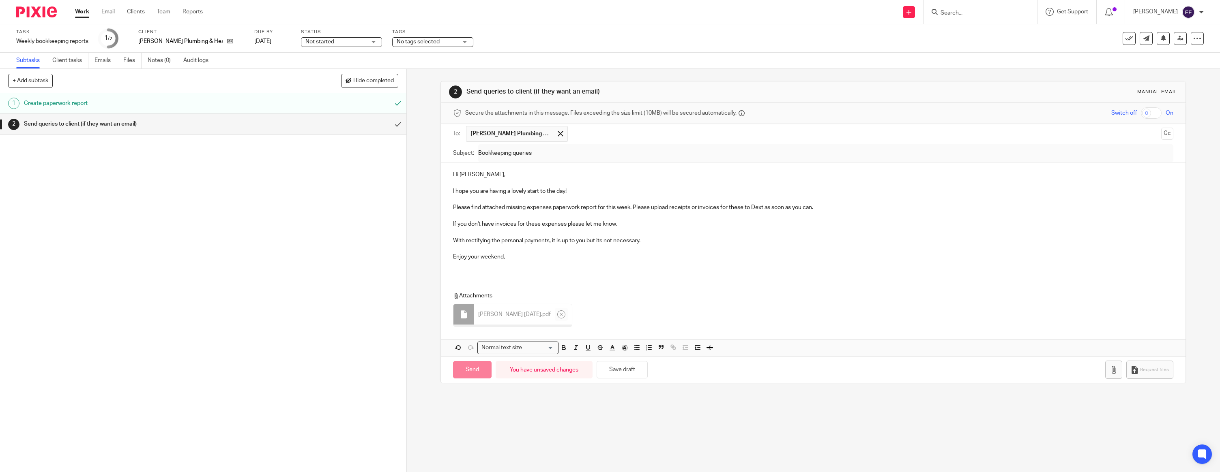
drag, startPoint x: 481, startPoint y: 281, endPoint x: 476, endPoint y: 276, distance: 6.9
click at [480, 280] on div "Hi Danielle, I hope you are having a lovely start to the day! Please find attac…" at bounding box center [813, 260] width 745 height 194
click at [468, 270] on div "Hi Danielle, I hope you are having a lovely start to the day! Please find attac…" at bounding box center [813, 219] width 745 height 113
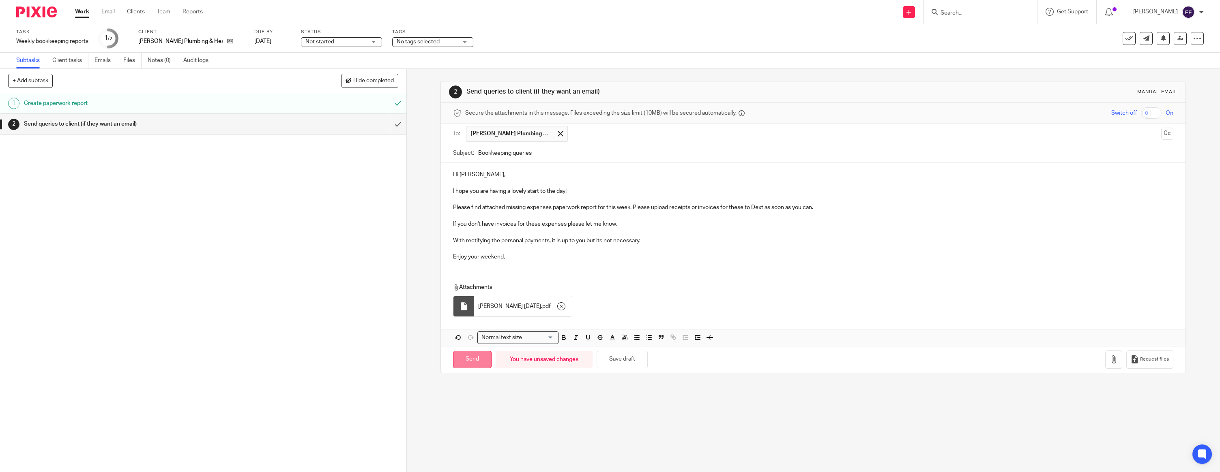
click at [477, 360] on input "Send" at bounding box center [472, 359] width 39 height 17
type input "Sent"
click at [41, 17] on img at bounding box center [36, 11] width 41 height 11
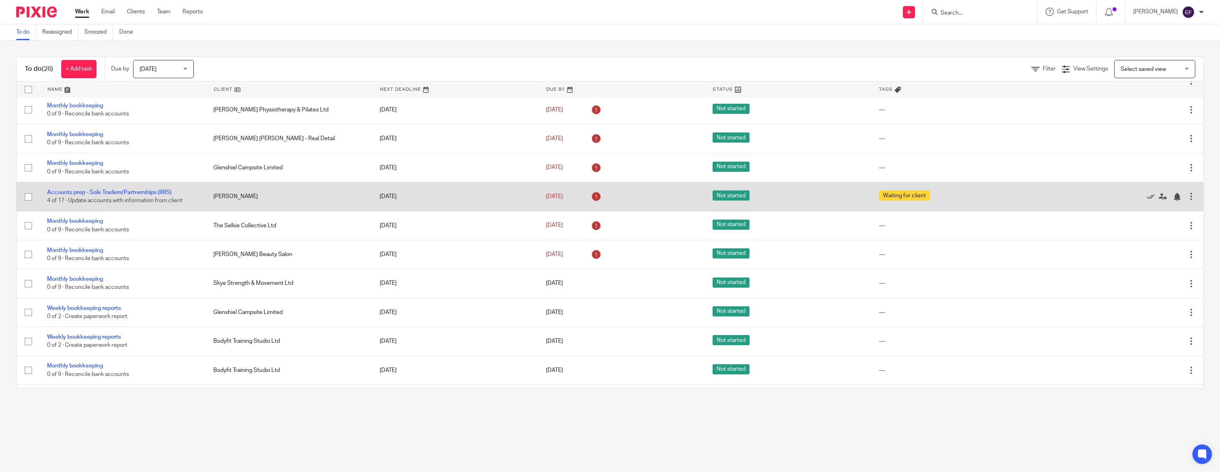
scroll to position [472, 0]
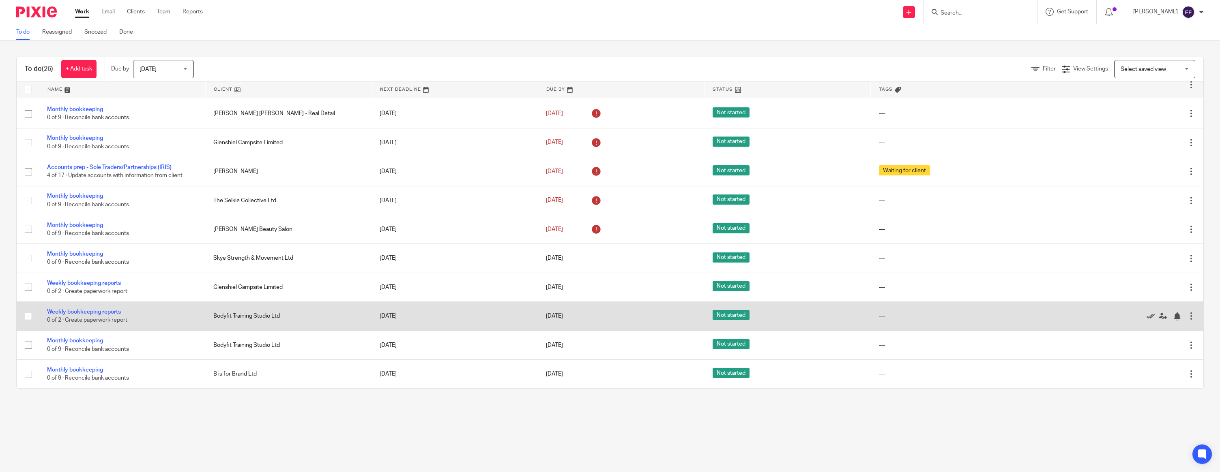
click at [1150, 314] on icon at bounding box center [1150, 317] width 8 height 8
click at [76, 310] on link "Weekly bookkeeping reports" at bounding box center [84, 312] width 74 height 6
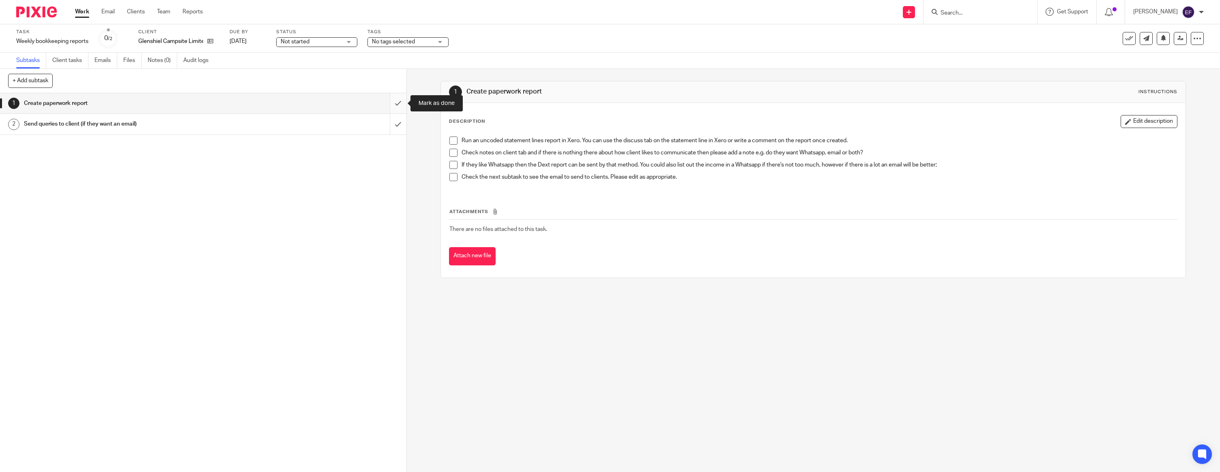
click at [391, 103] on input "submit" at bounding box center [203, 103] width 406 height 20
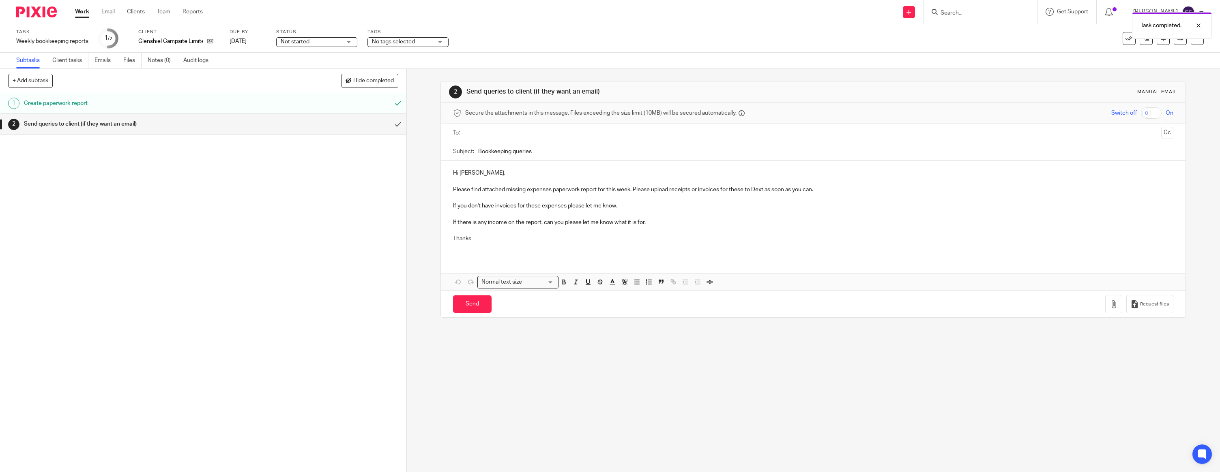
click at [465, 132] on div "To: Cc" at bounding box center [813, 133] width 720 height 18
click at [481, 132] on input "text" at bounding box center [813, 133] width 690 height 9
click at [485, 176] on p "Hi Finlay," at bounding box center [813, 175] width 720 height 8
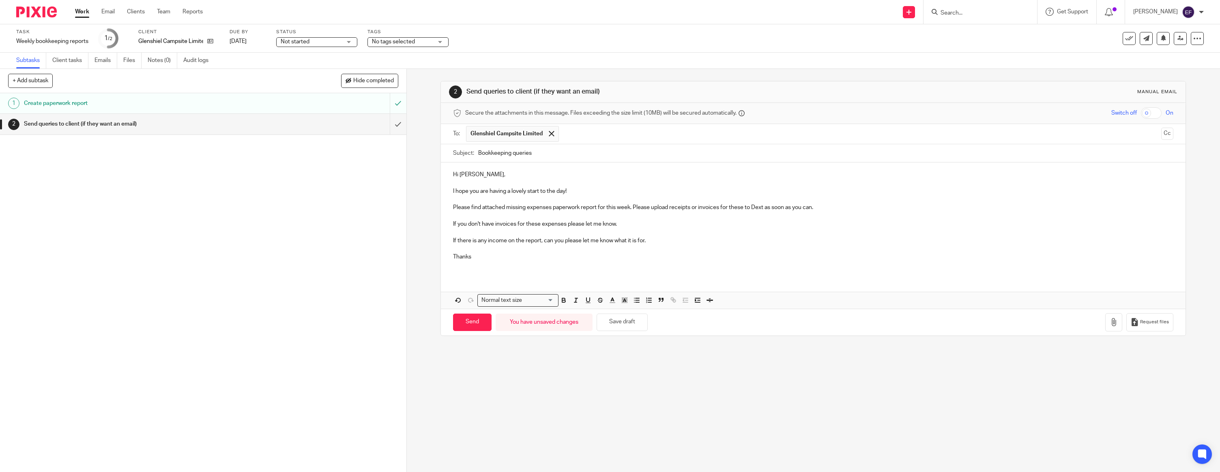
click at [676, 239] on p "If there is any income on the report, can you please let me know what it is for." at bounding box center [813, 241] width 720 height 8
click at [664, 249] on p at bounding box center [813, 249] width 720 height 8
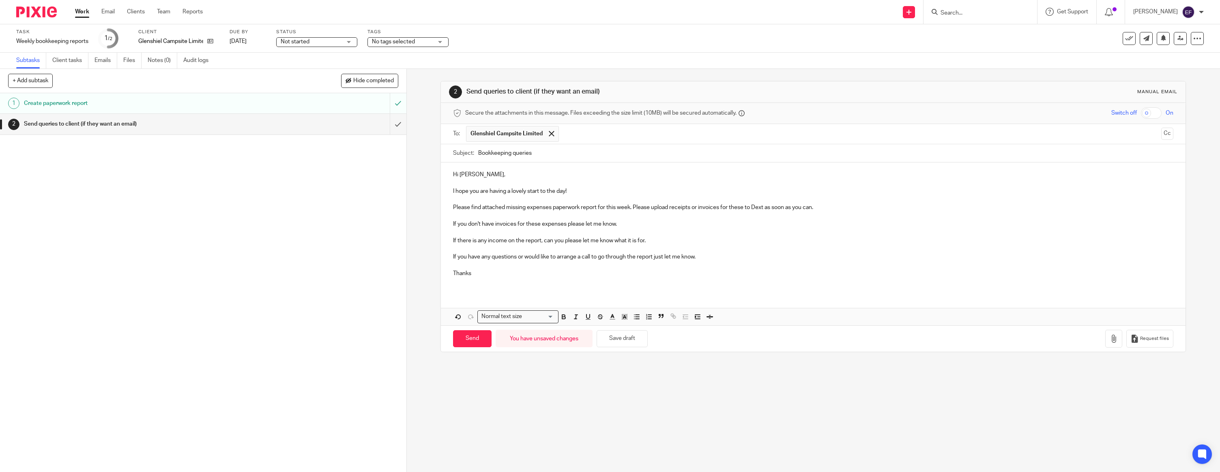
click at [560, 276] on p "Thanks" at bounding box center [813, 274] width 720 height 8
click at [1114, 335] on icon "button" at bounding box center [1114, 339] width 8 height 8
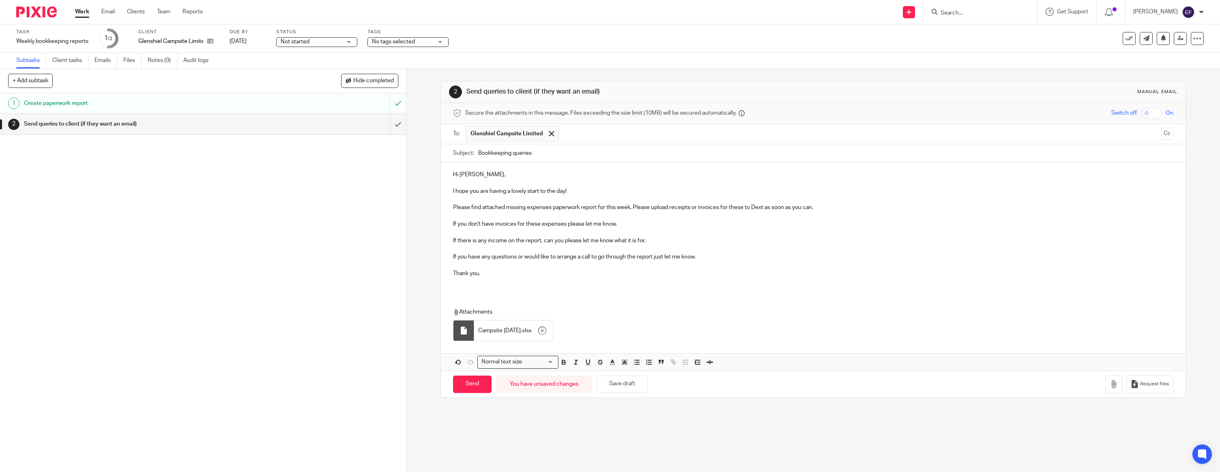
click at [486, 280] on p at bounding box center [813, 282] width 720 height 8
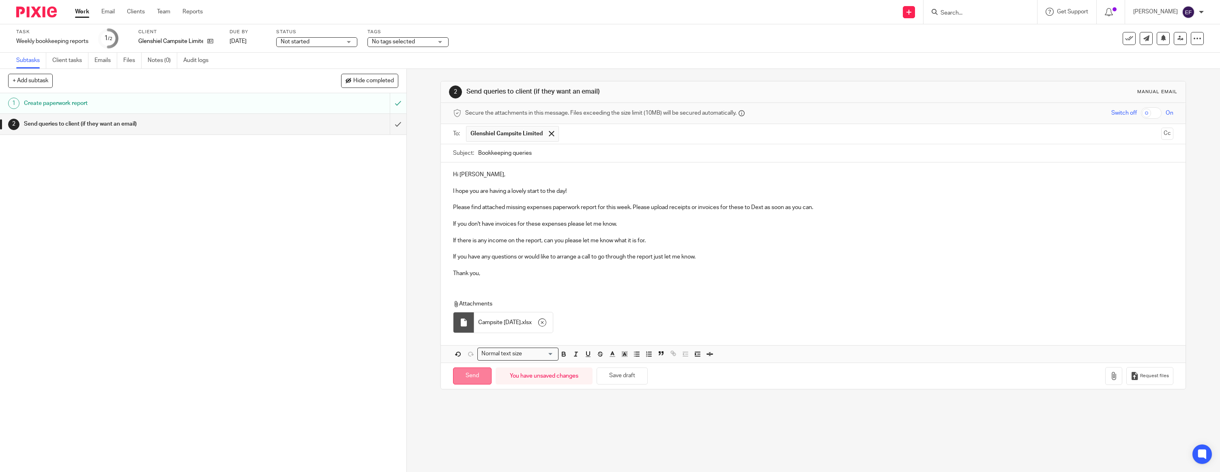
click at [480, 383] on input "Send" at bounding box center [472, 376] width 39 height 17
type input "Sent"
click at [31, 14] on img at bounding box center [36, 11] width 41 height 11
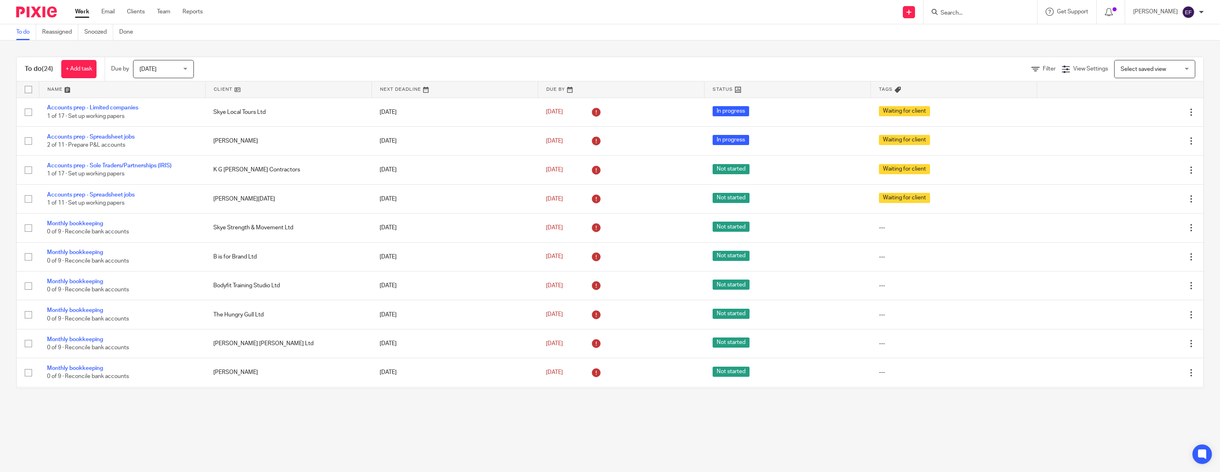
click at [232, 91] on link at bounding box center [289, 90] width 166 height 16
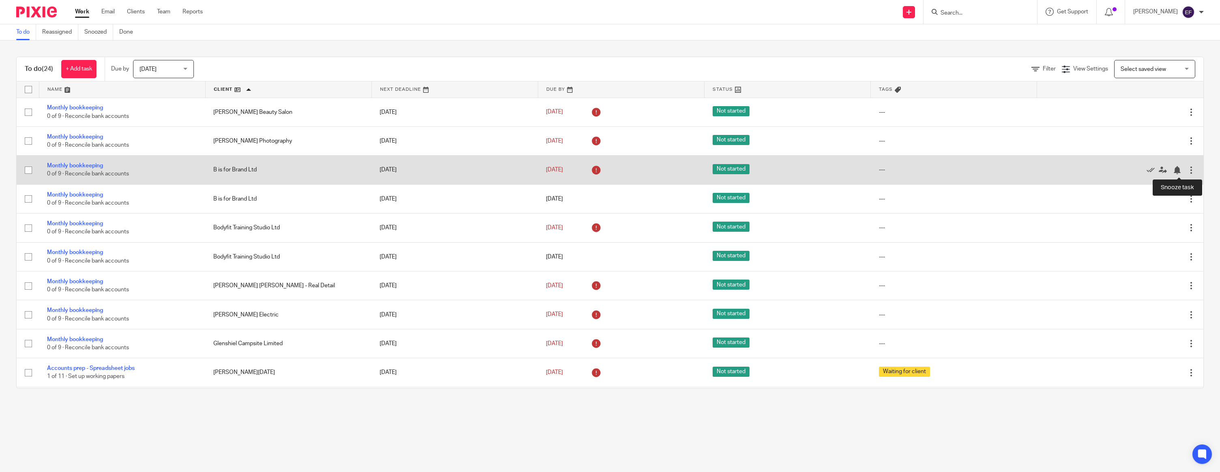
click at [1185, 169] on div at bounding box center [1116, 170] width 142 height 8
click at [1190, 169] on div at bounding box center [1191, 170] width 8 height 8
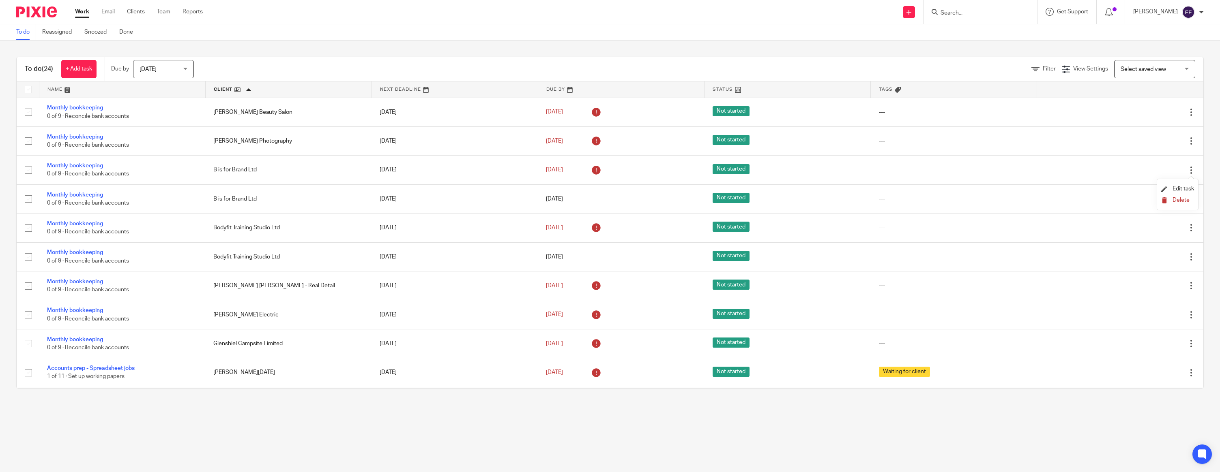
click at [1183, 200] on span "Delete" at bounding box center [1180, 200] width 17 height 6
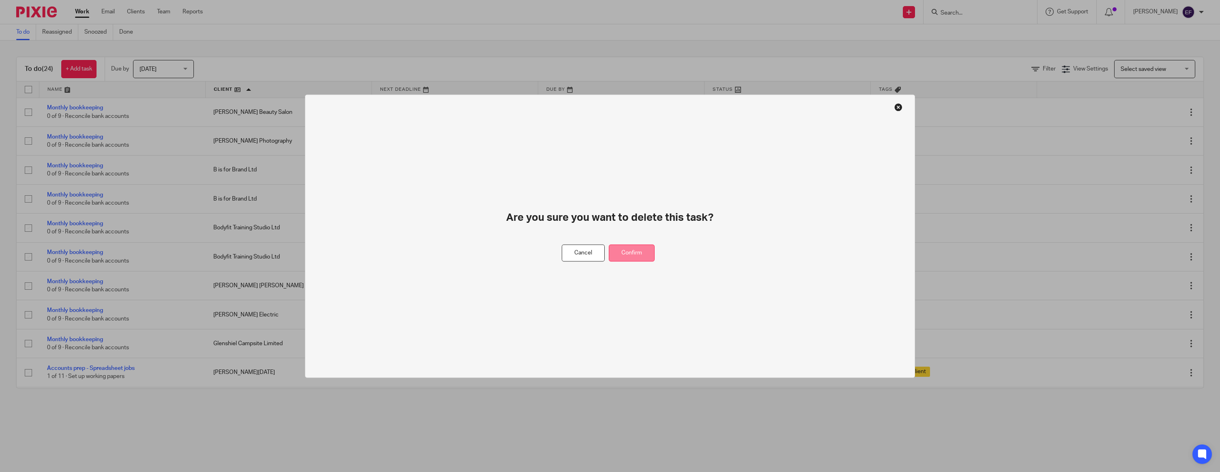
click at [631, 252] on button "Confirm" at bounding box center [632, 253] width 46 height 17
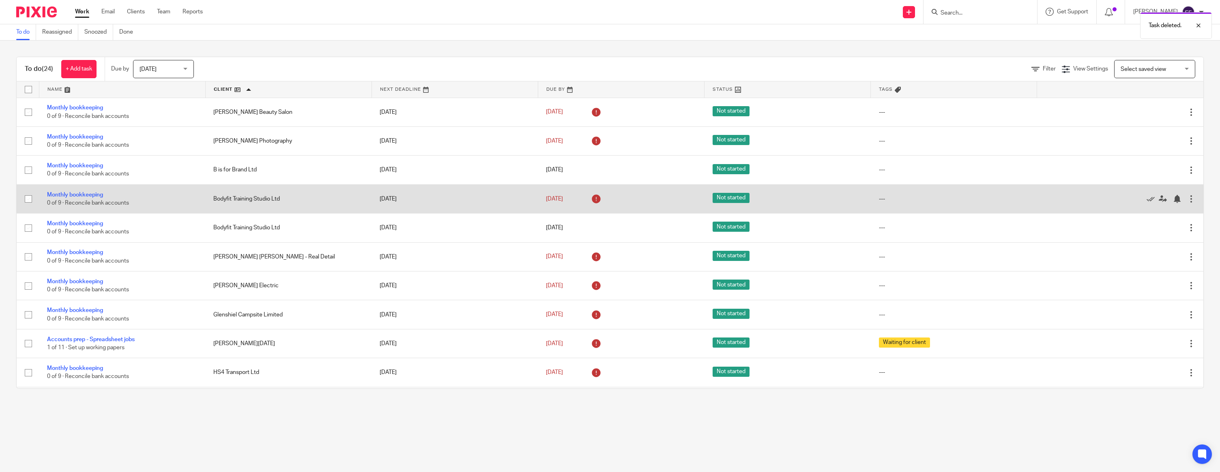
click at [1191, 201] on div at bounding box center [1191, 199] width 8 height 8
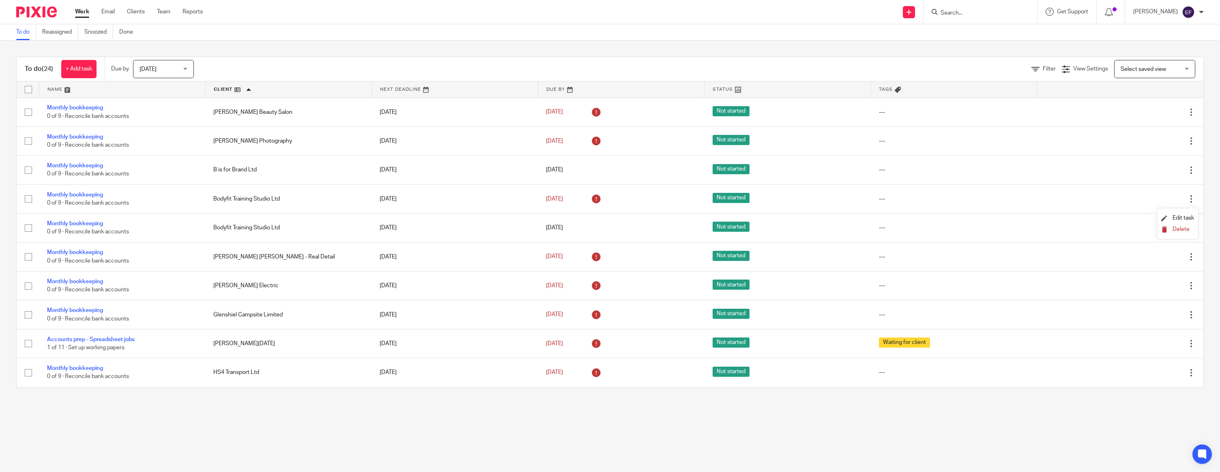
click at [1183, 229] on span "Delete" at bounding box center [1180, 230] width 17 height 6
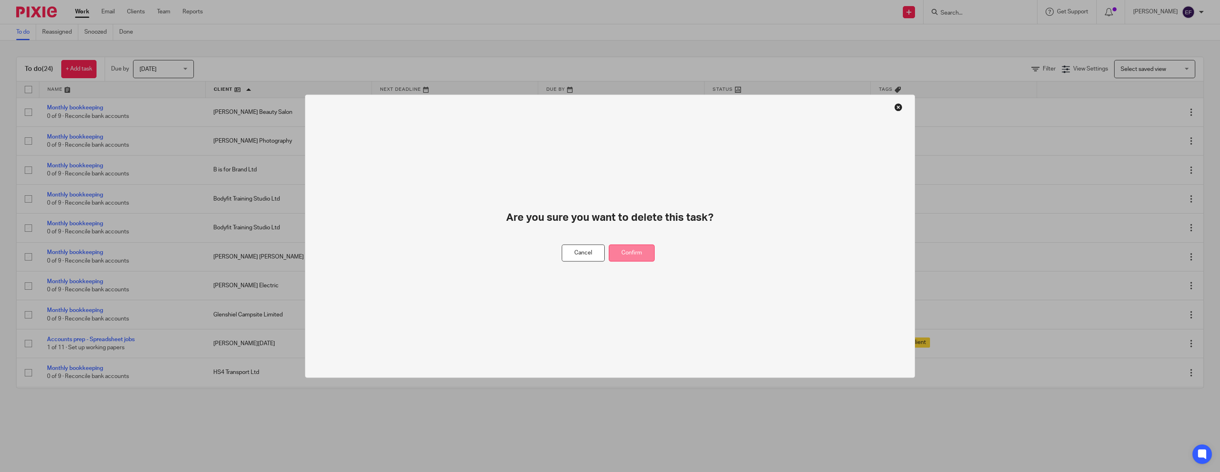
click at [621, 253] on button "Confirm" at bounding box center [632, 253] width 46 height 17
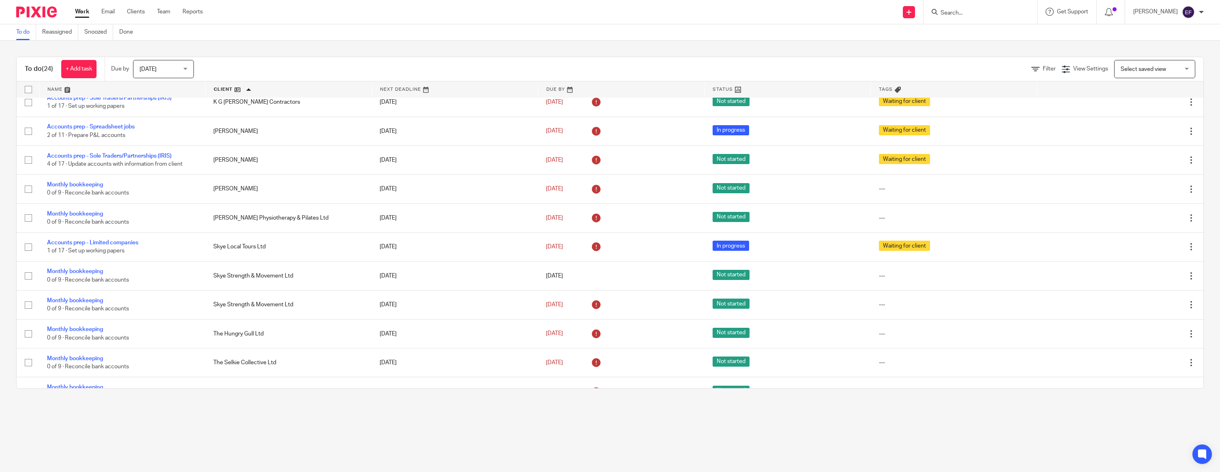
scroll to position [329, 0]
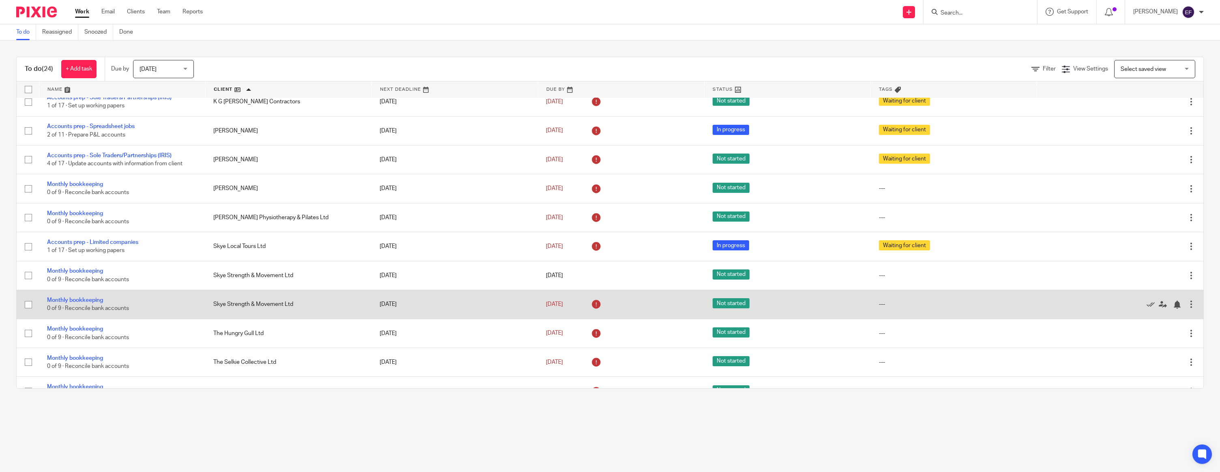
click at [1191, 309] on div at bounding box center [1191, 304] width 8 height 8
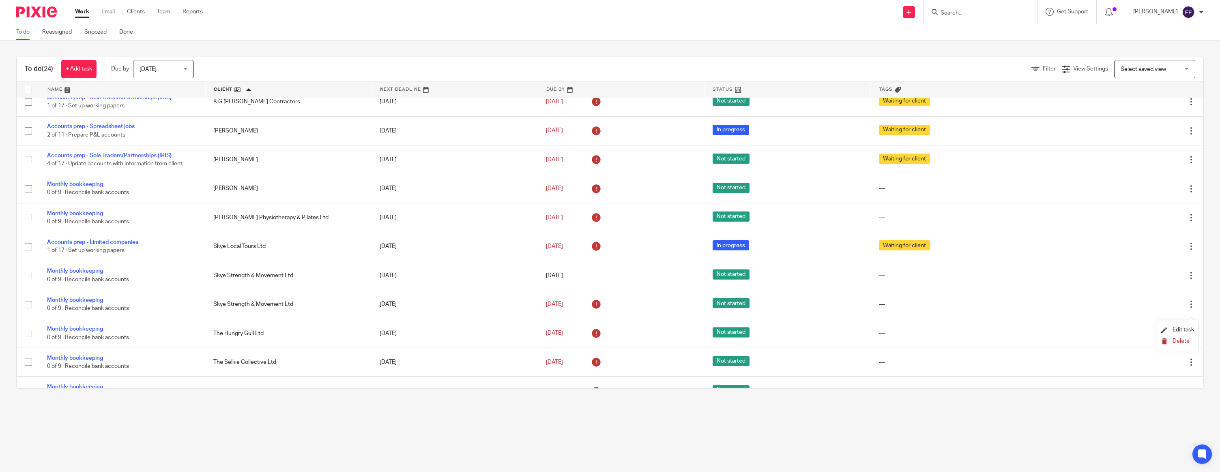
click at [1179, 341] on span "Delete" at bounding box center [1180, 342] width 17 height 6
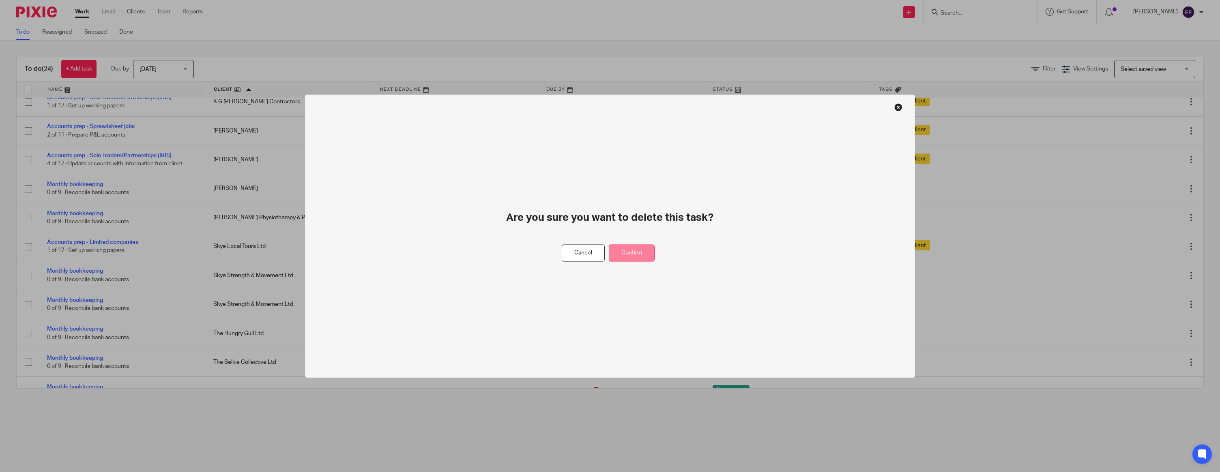
click at [643, 258] on button "Confirm" at bounding box center [632, 253] width 46 height 17
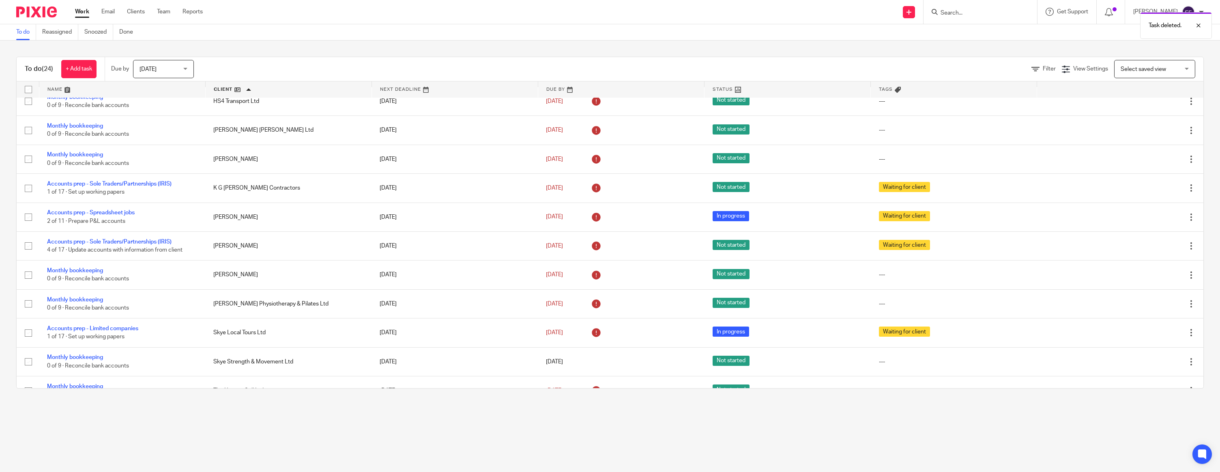
scroll to position [325, 0]
